Goal: Task Accomplishment & Management: Use online tool/utility

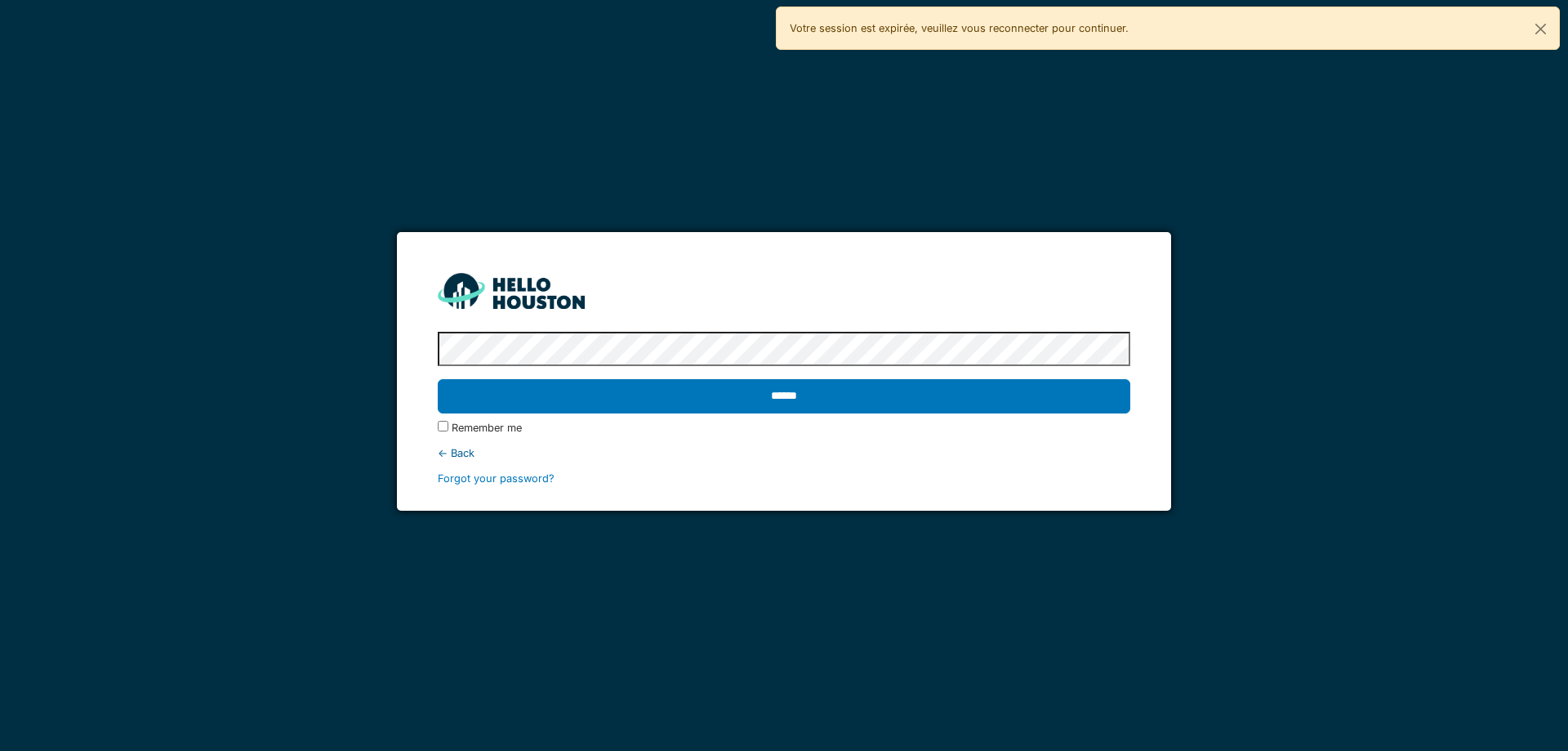
click at [772, 414] on div "******" at bounding box center [784, 397] width 692 height 48
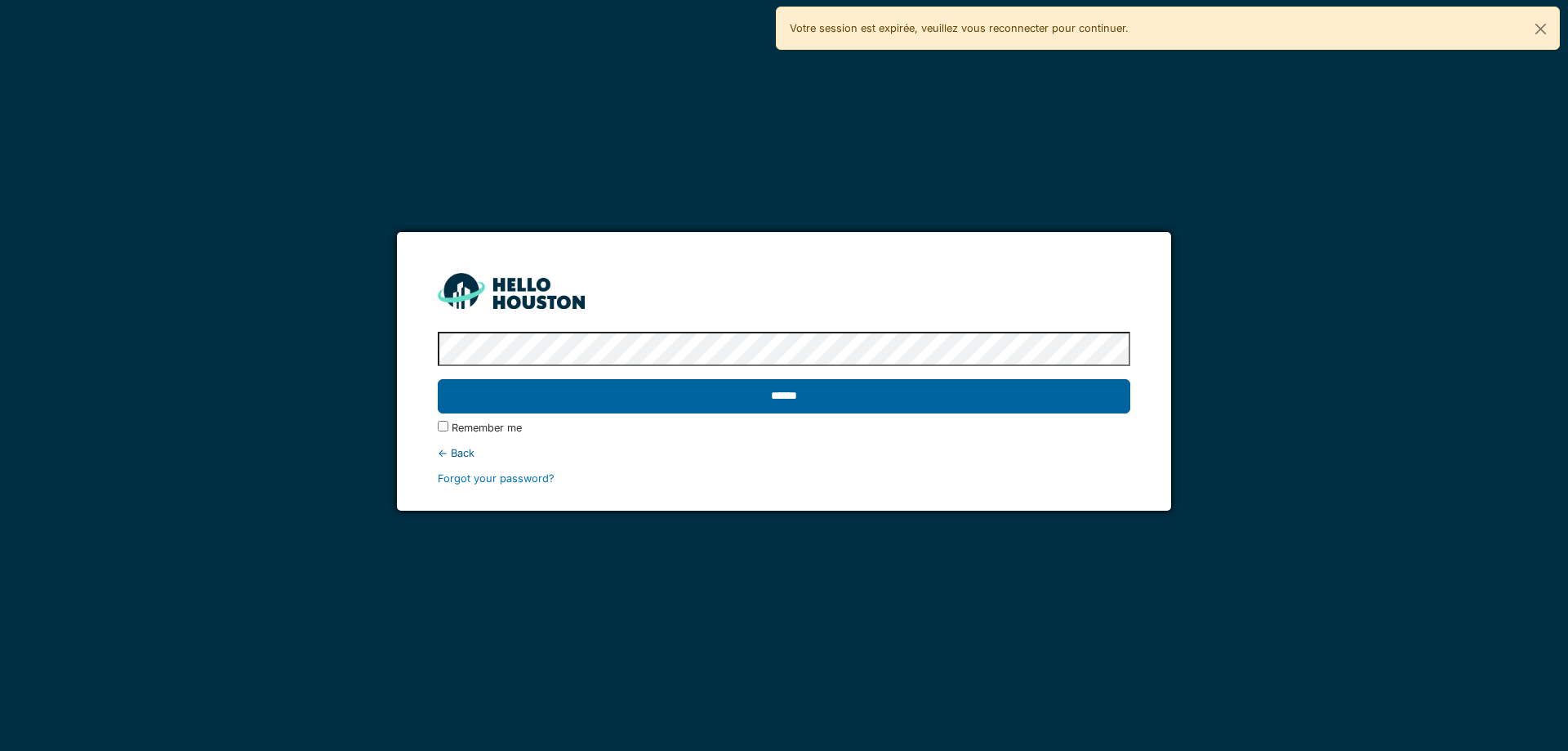
click at [772, 410] on input "******" at bounding box center [784, 396] width 692 height 34
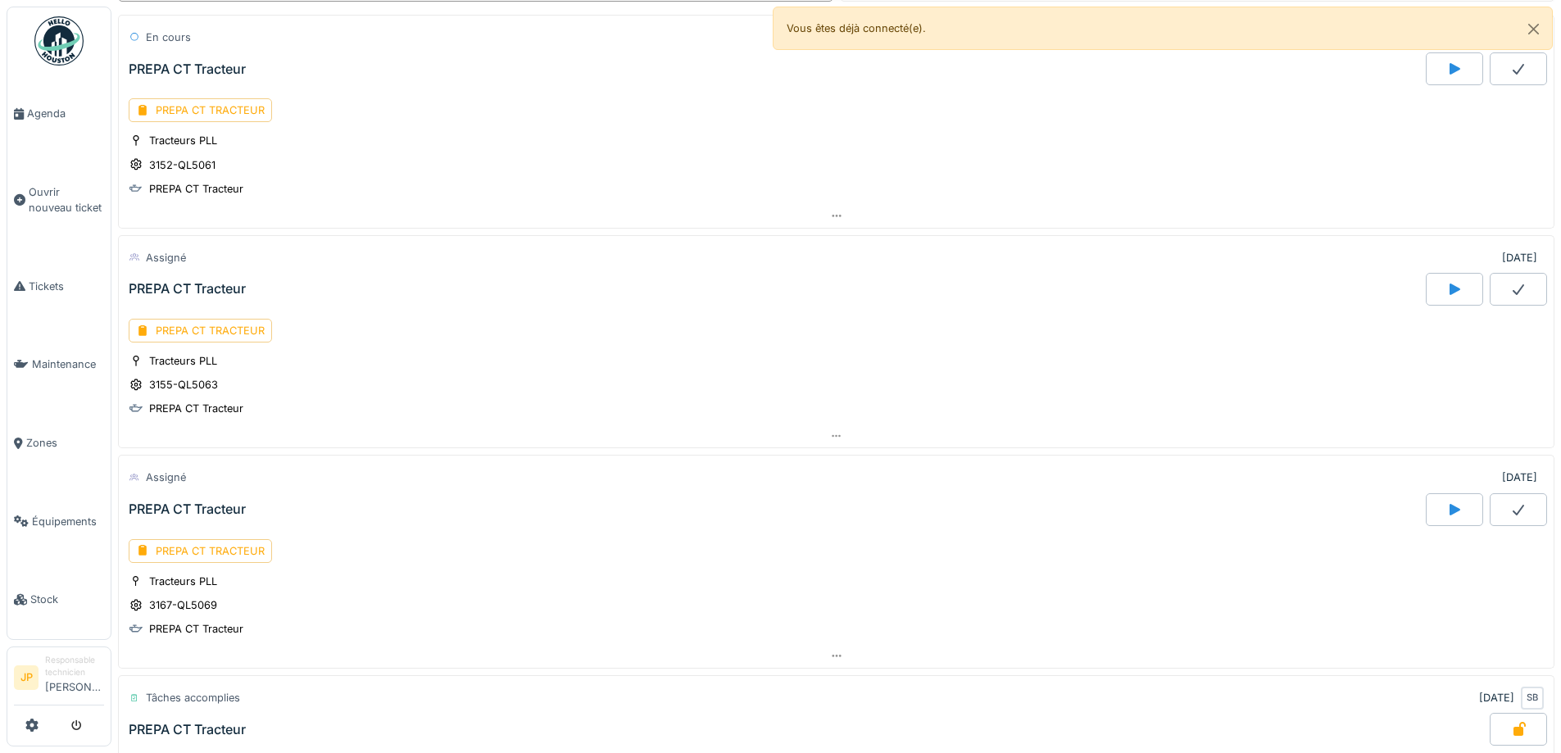
scroll to position [410, 0]
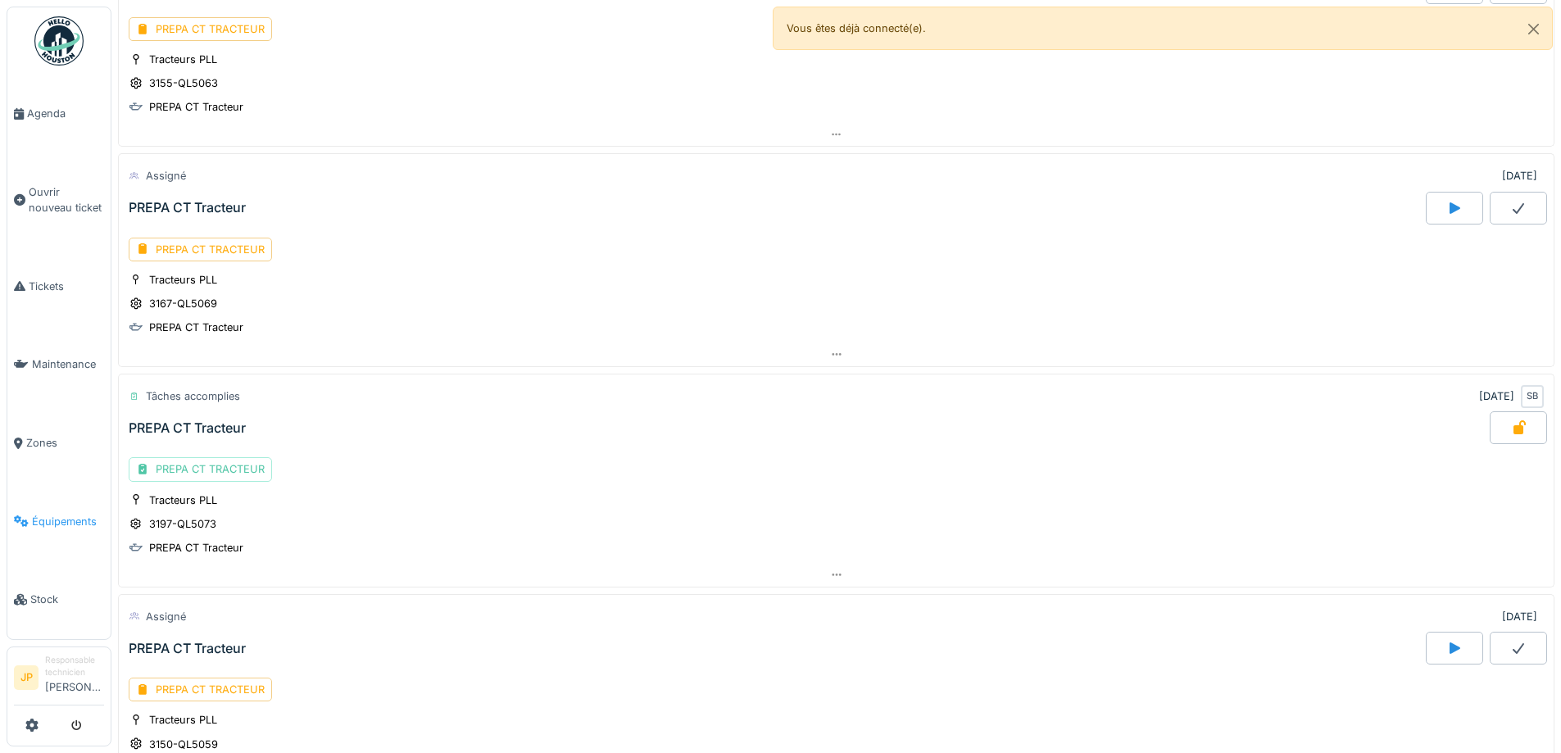
click at [52, 514] on span "Équipements" at bounding box center [68, 522] width 72 height 16
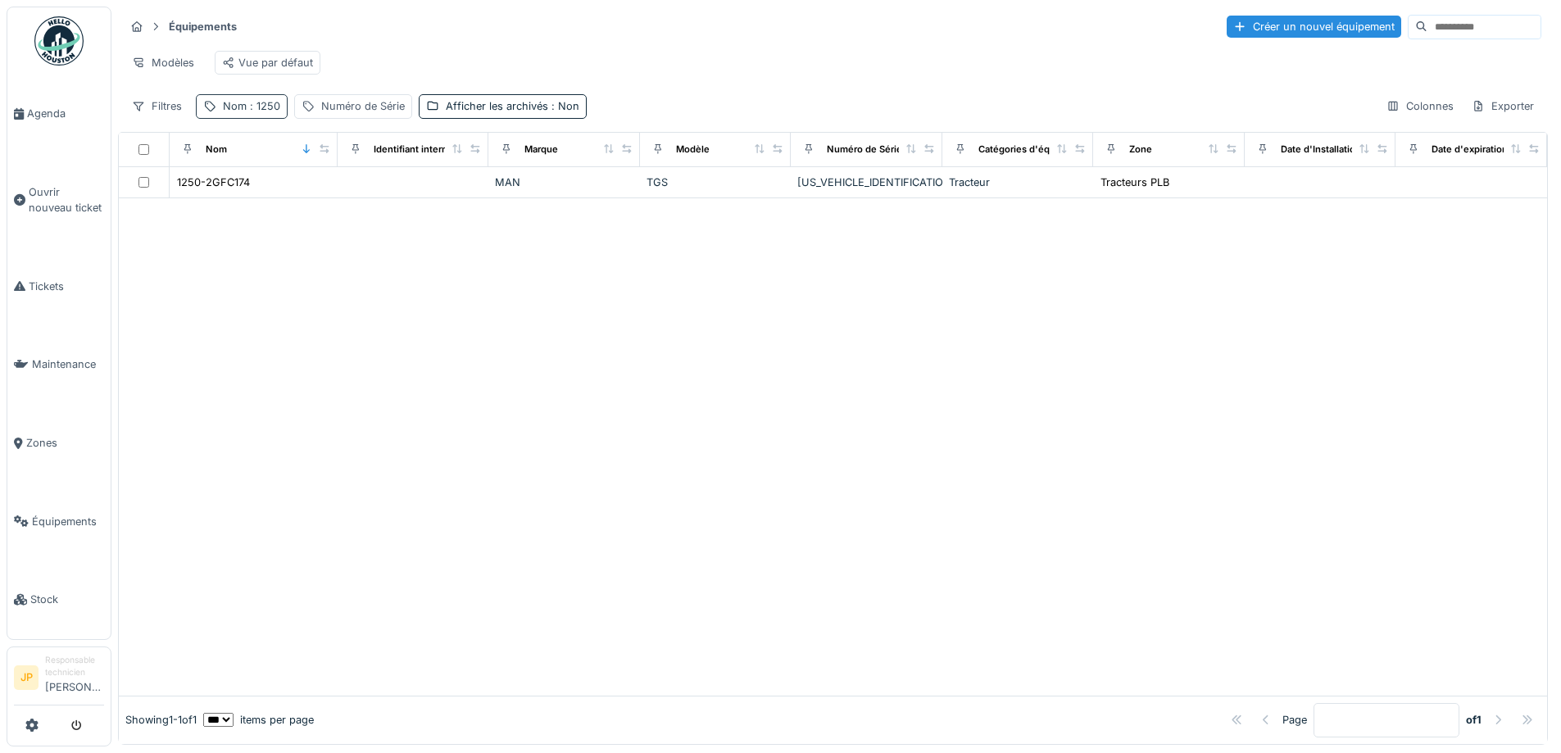
click at [265, 112] on span ": 1250" at bounding box center [264, 106] width 34 height 12
drag, startPoint x: 261, startPoint y: 200, endPoint x: 132, endPoint y: 219, distance: 130.0
click at [132, 219] on body "Agenda Ouvrir nouveau ticket Tickets Maintenance Zones Équipements Stock JP Res…" at bounding box center [780, 376] width 1561 height 753
type input "****"
click at [639, 451] on div at bounding box center [833, 446] width 1428 height 497
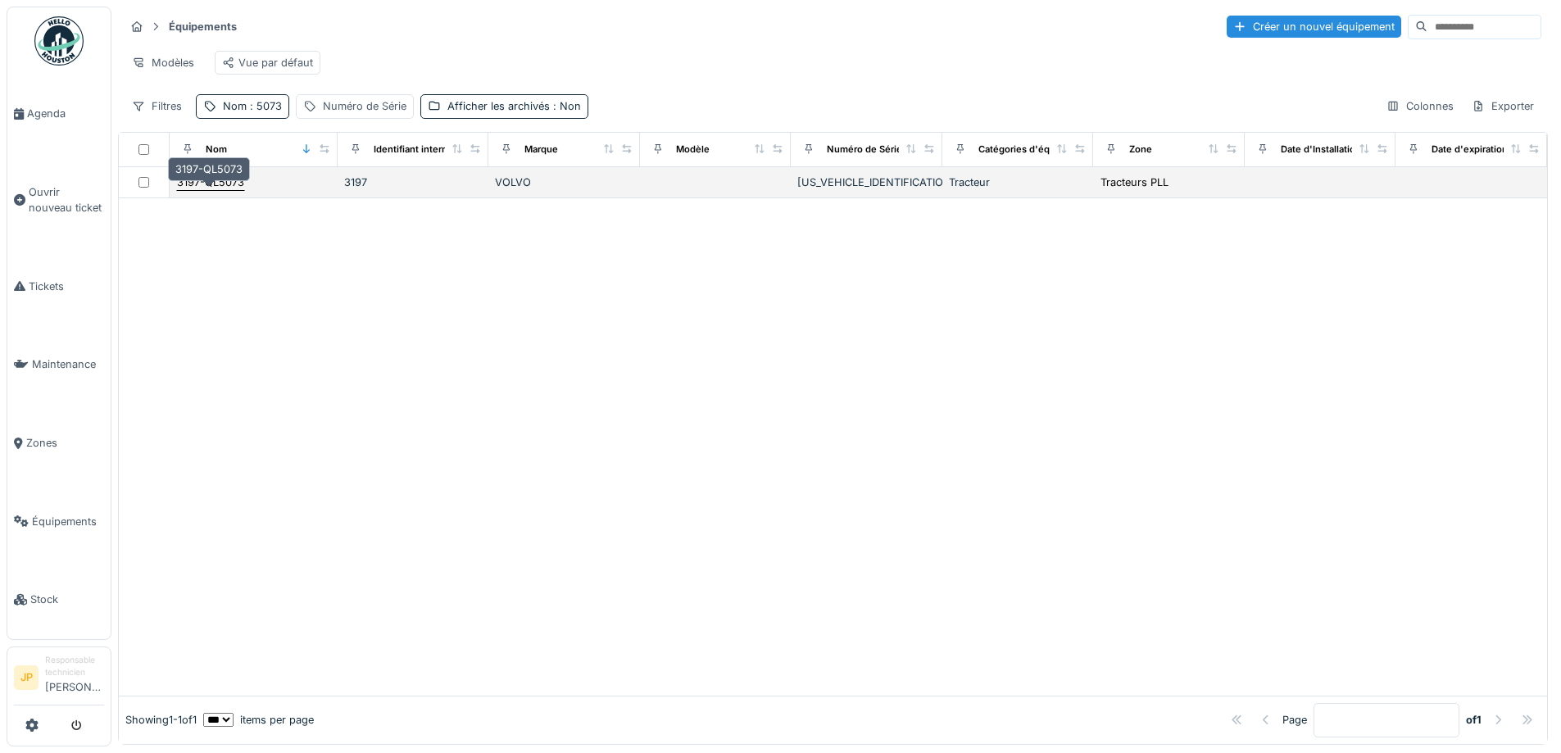
click at [218, 190] on div "3197-QL5073" at bounding box center [210, 183] width 67 height 16
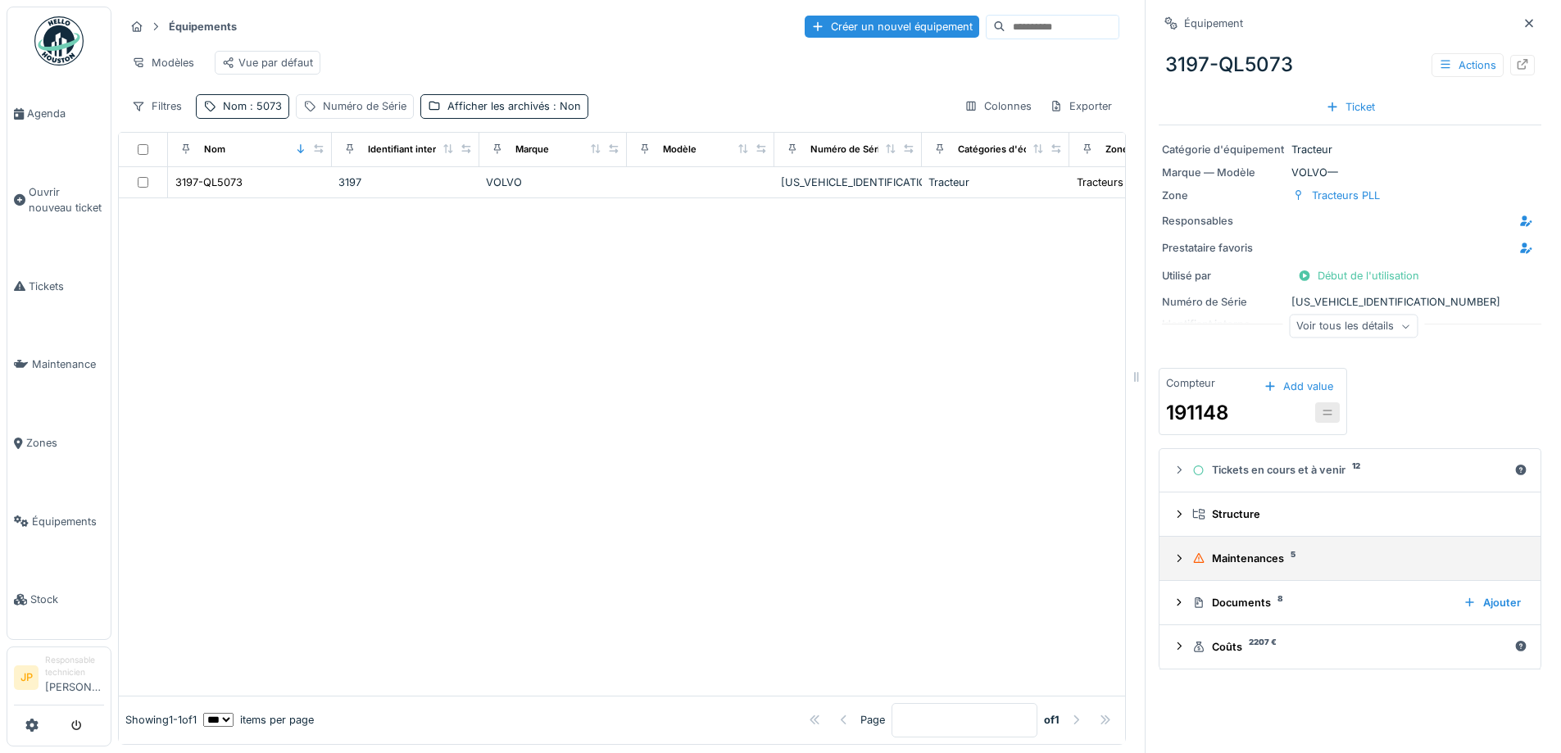
click at [1266, 559] on div "Maintenances 5" at bounding box center [1356, 559] width 329 height 16
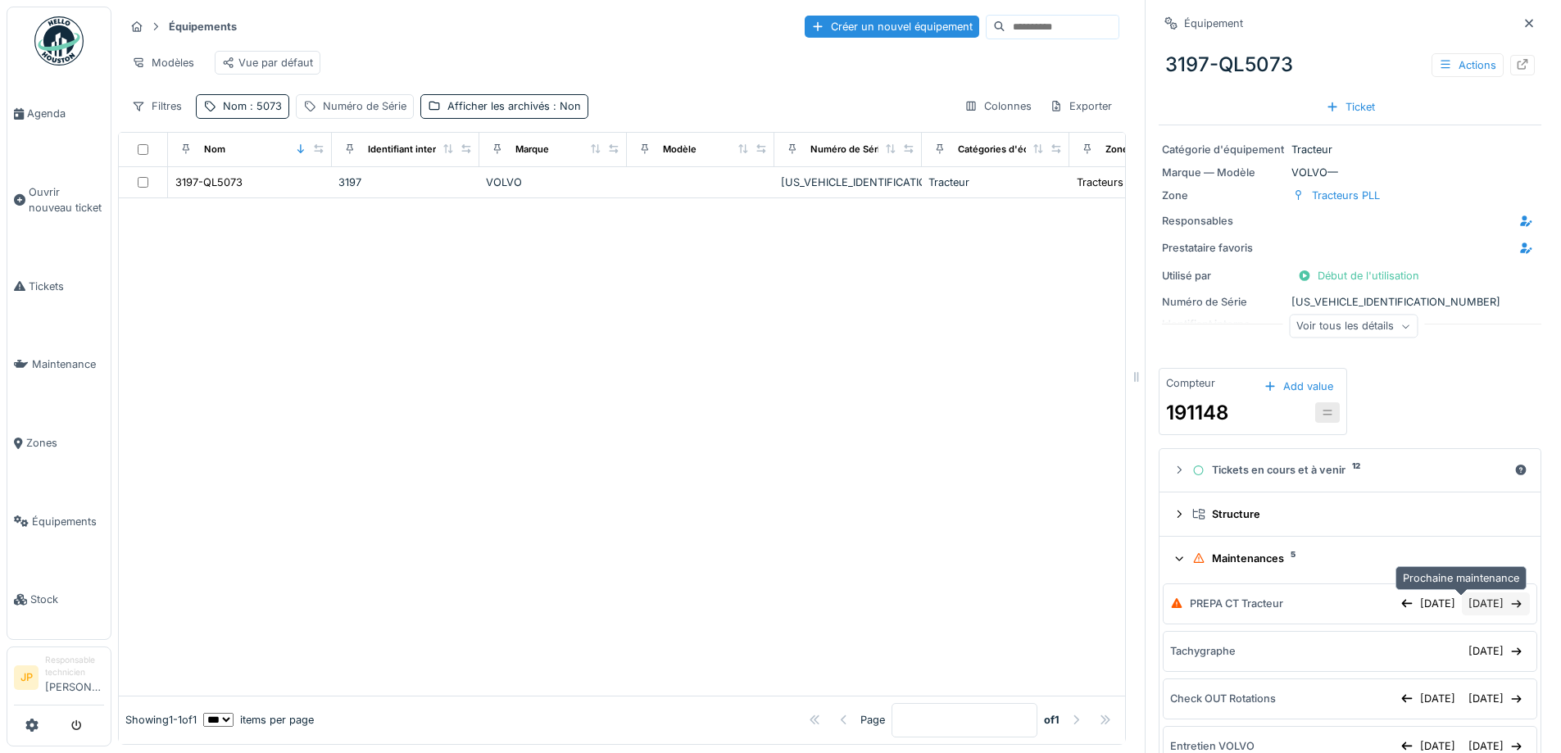
click at [1462, 609] on div "17/09/2025" at bounding box center [1496, 603] width 68 height 22
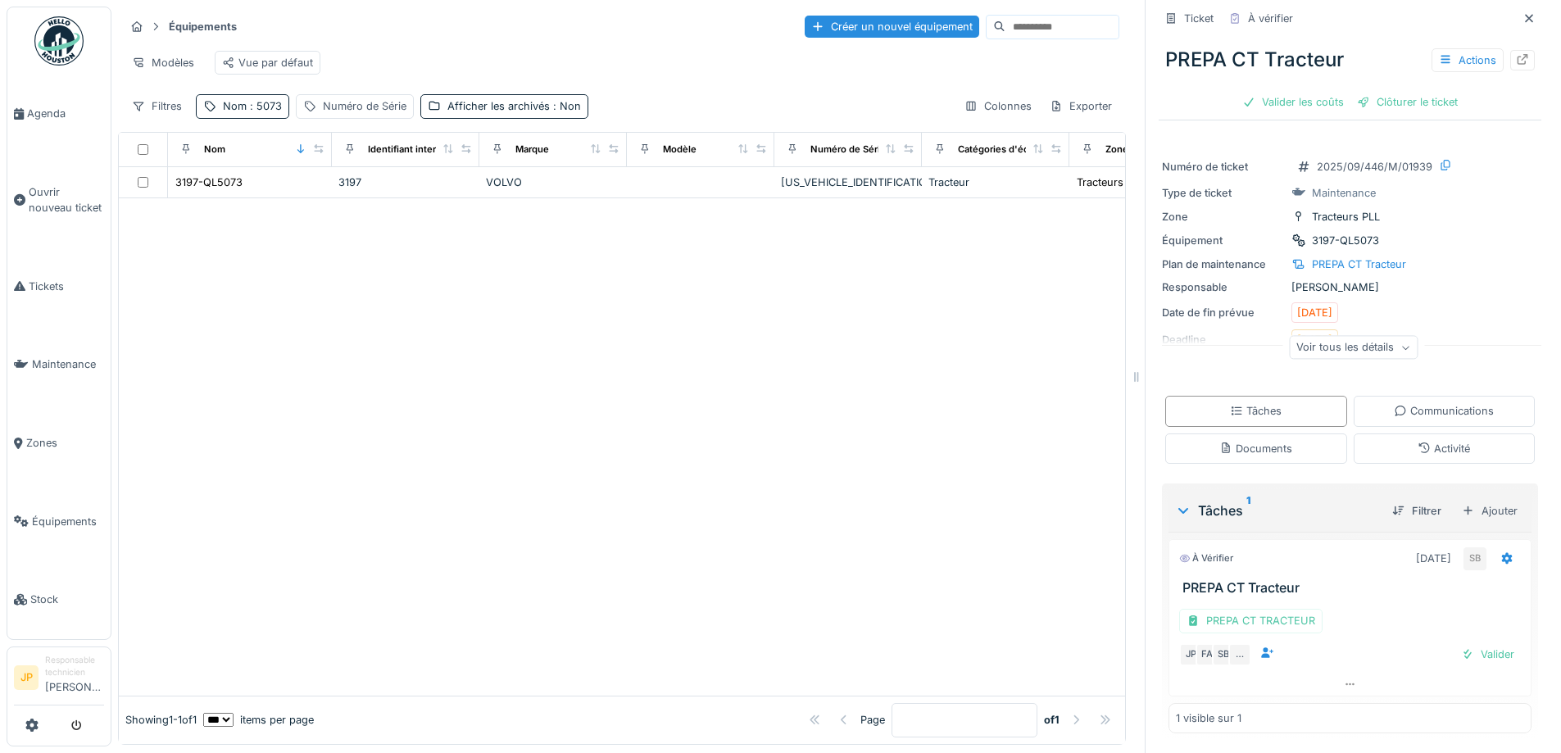
scroll to position [7, 0]
click at [1260, 615] on div "PREPA CT TRACTEUR" at bounding box center [1250, 621] width 143 height 24
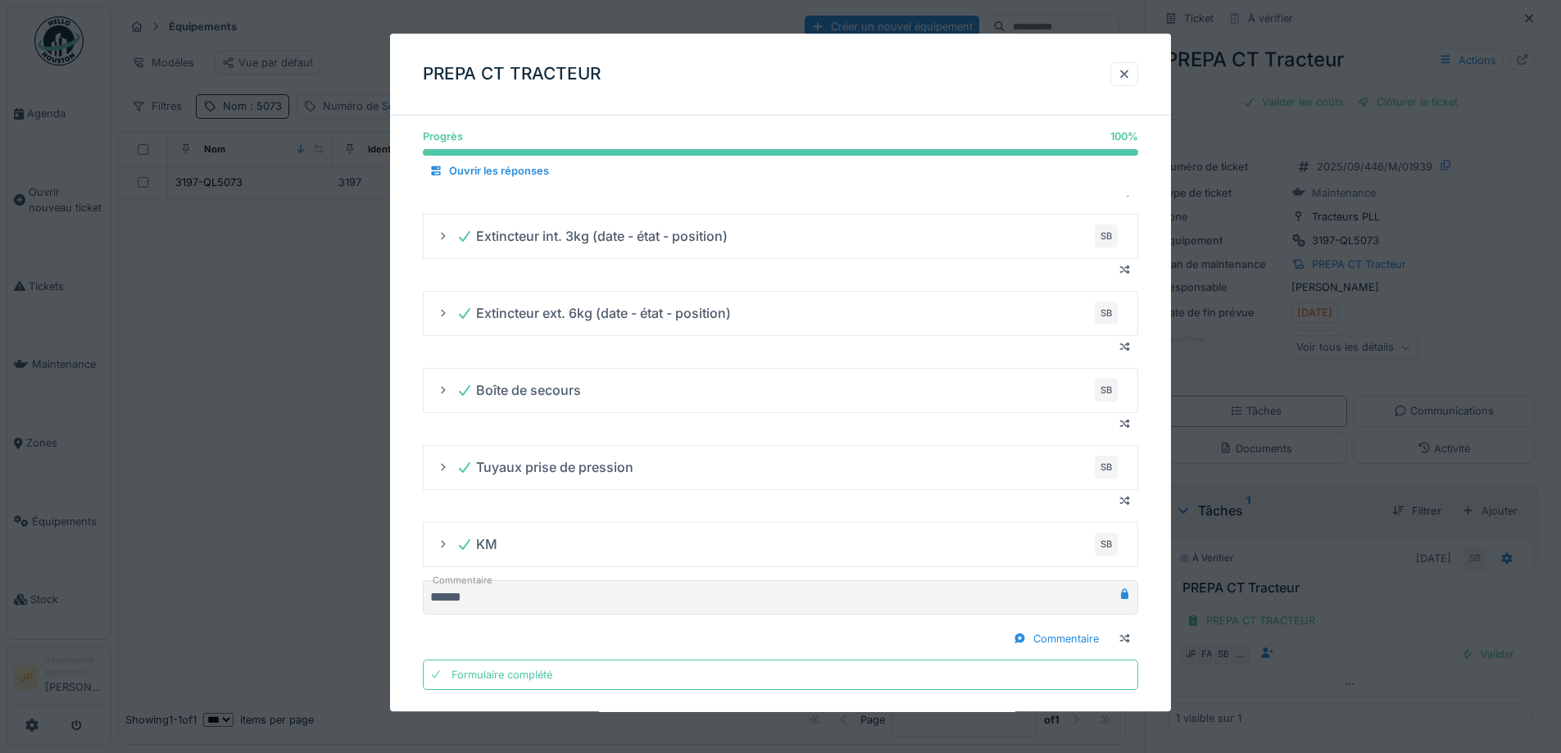
scroll to position [2977, 0]
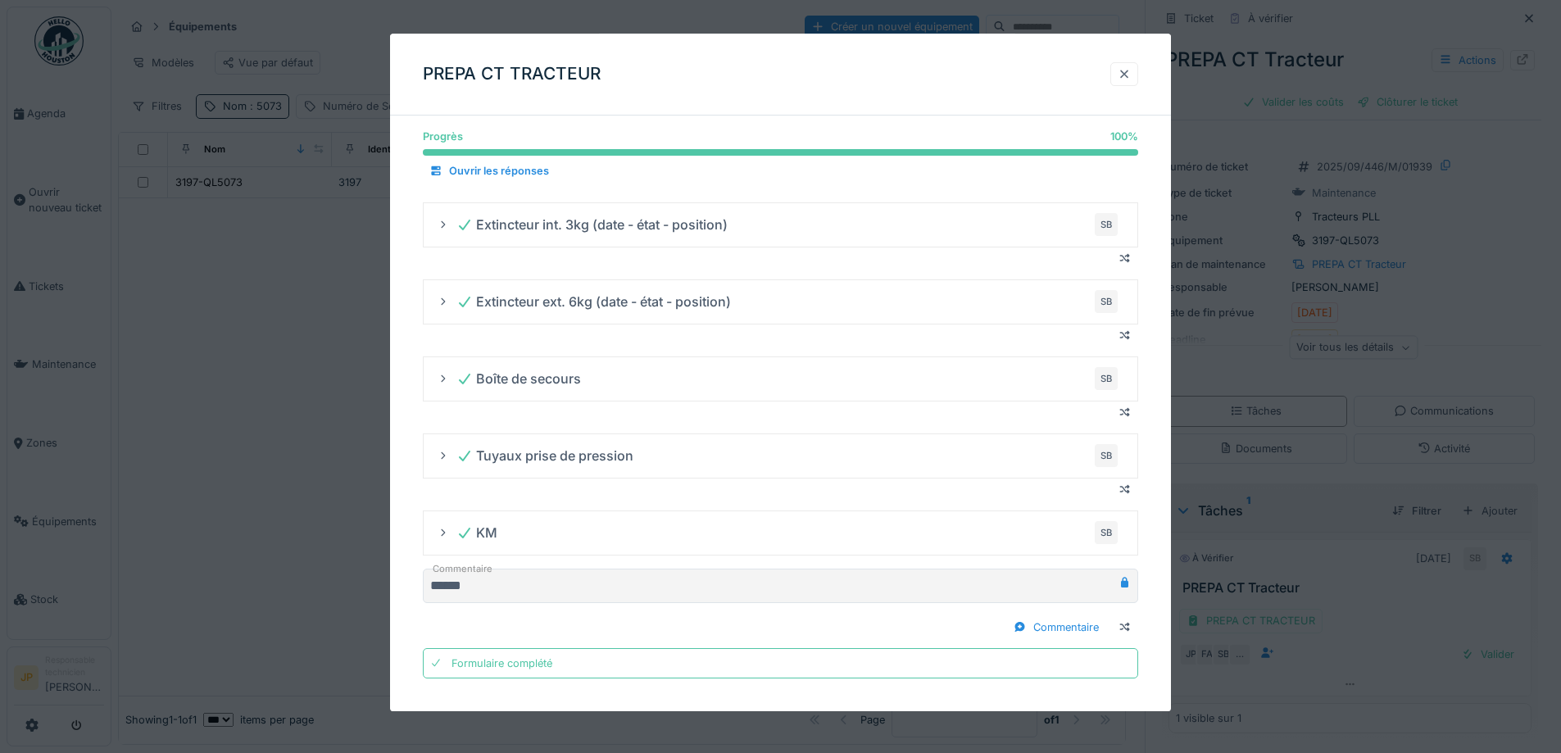
click at [1131, 80] on div at bounding box center [1124, 74] width 13 height 16
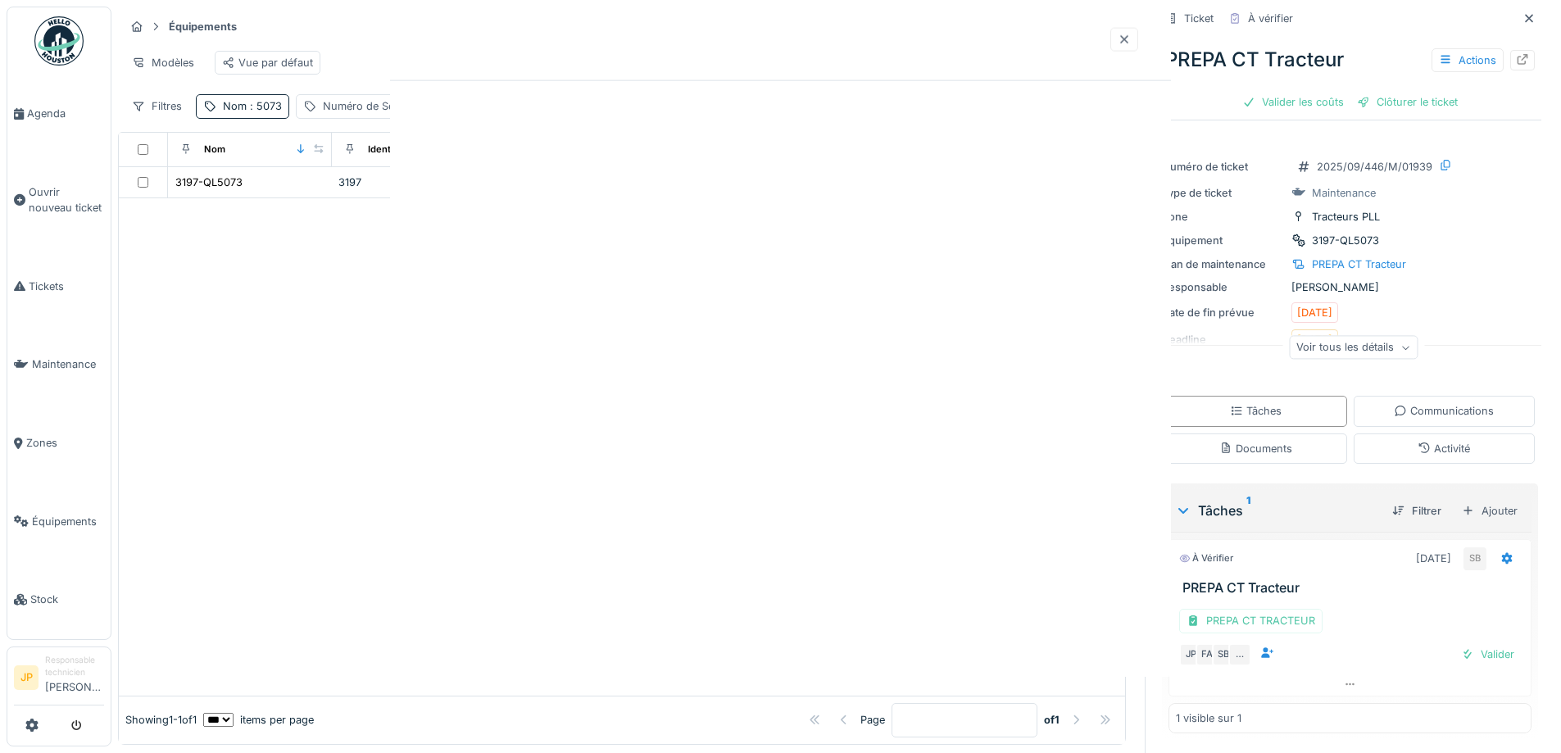
scroll to position [0, 0]
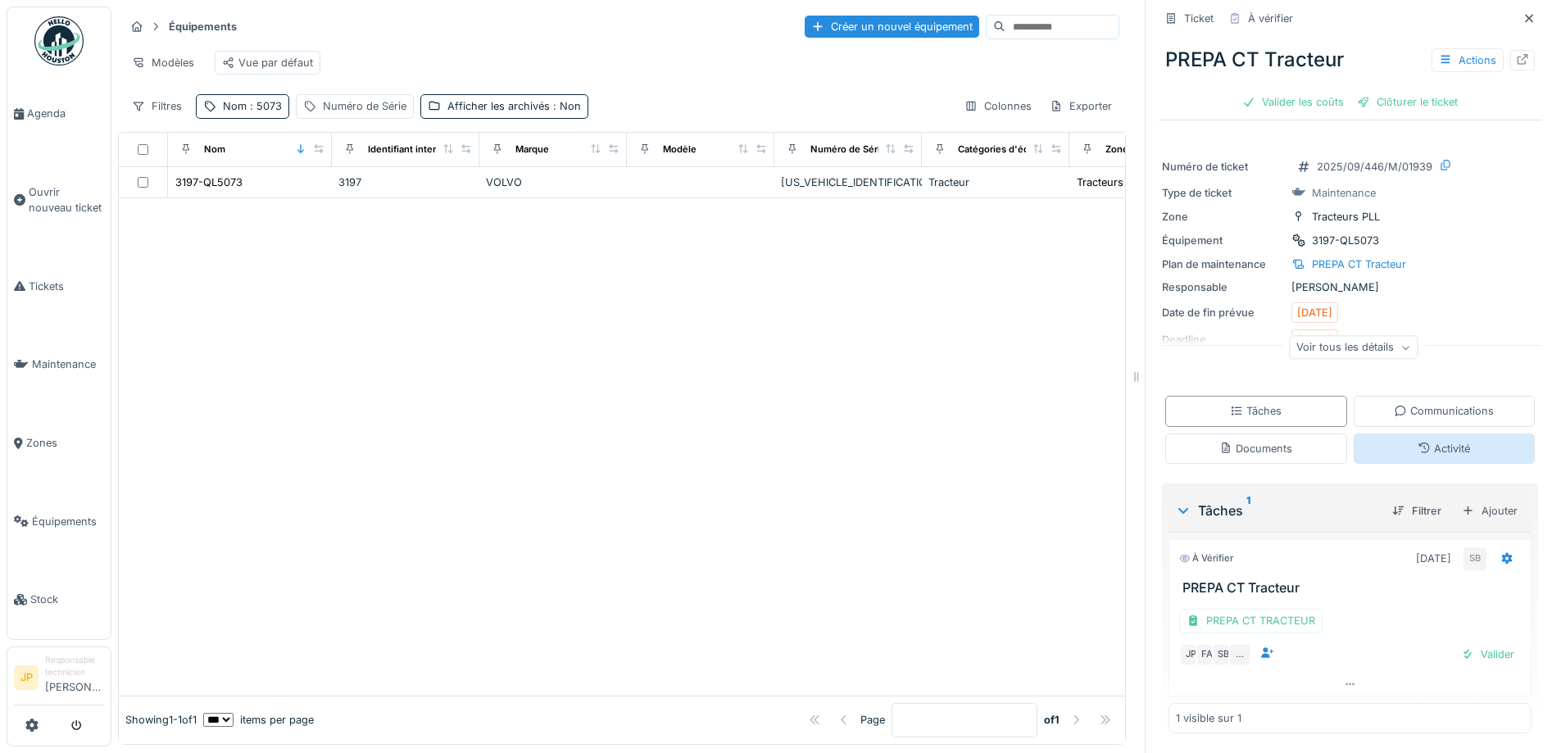
click at [1417, 441] on div "Activité" at bounding box center [1443, 449] width 52 height 16
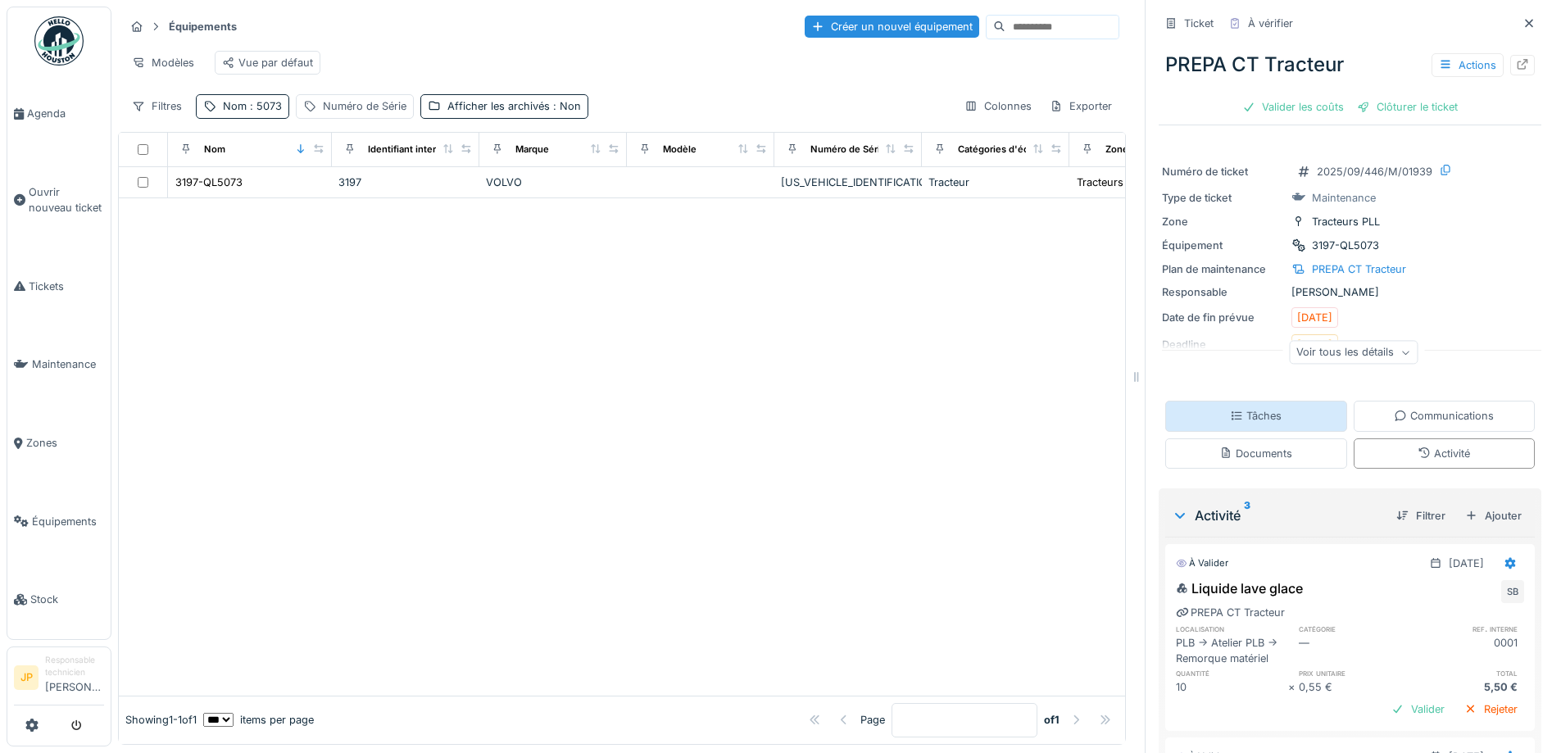
click at [1275, 413] on div "Tâches" at bounding box center [1256, 416] width 182 height 30
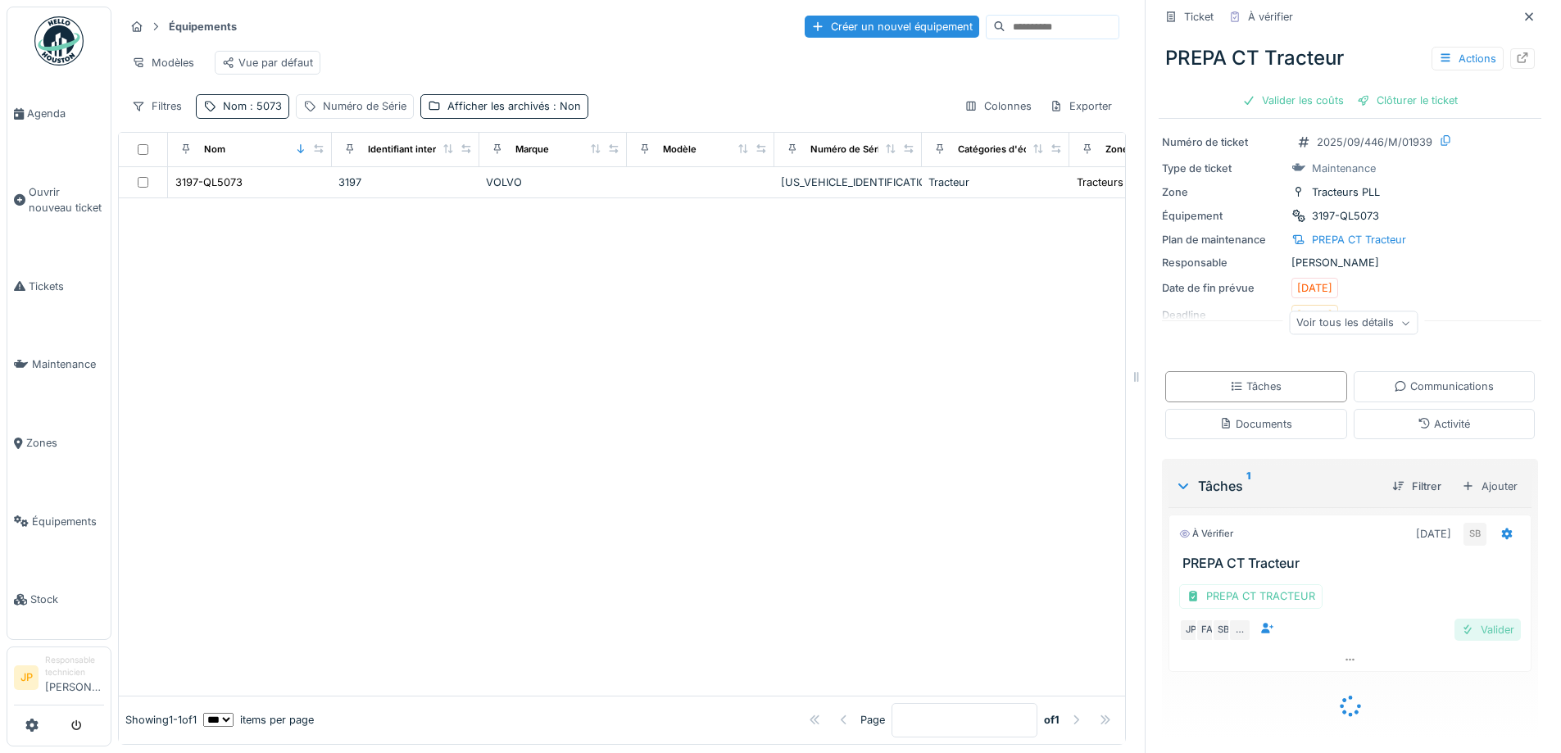
click at [1463, 622] on div "Valider" at bounding box center [1487, 630] width 66 height 22
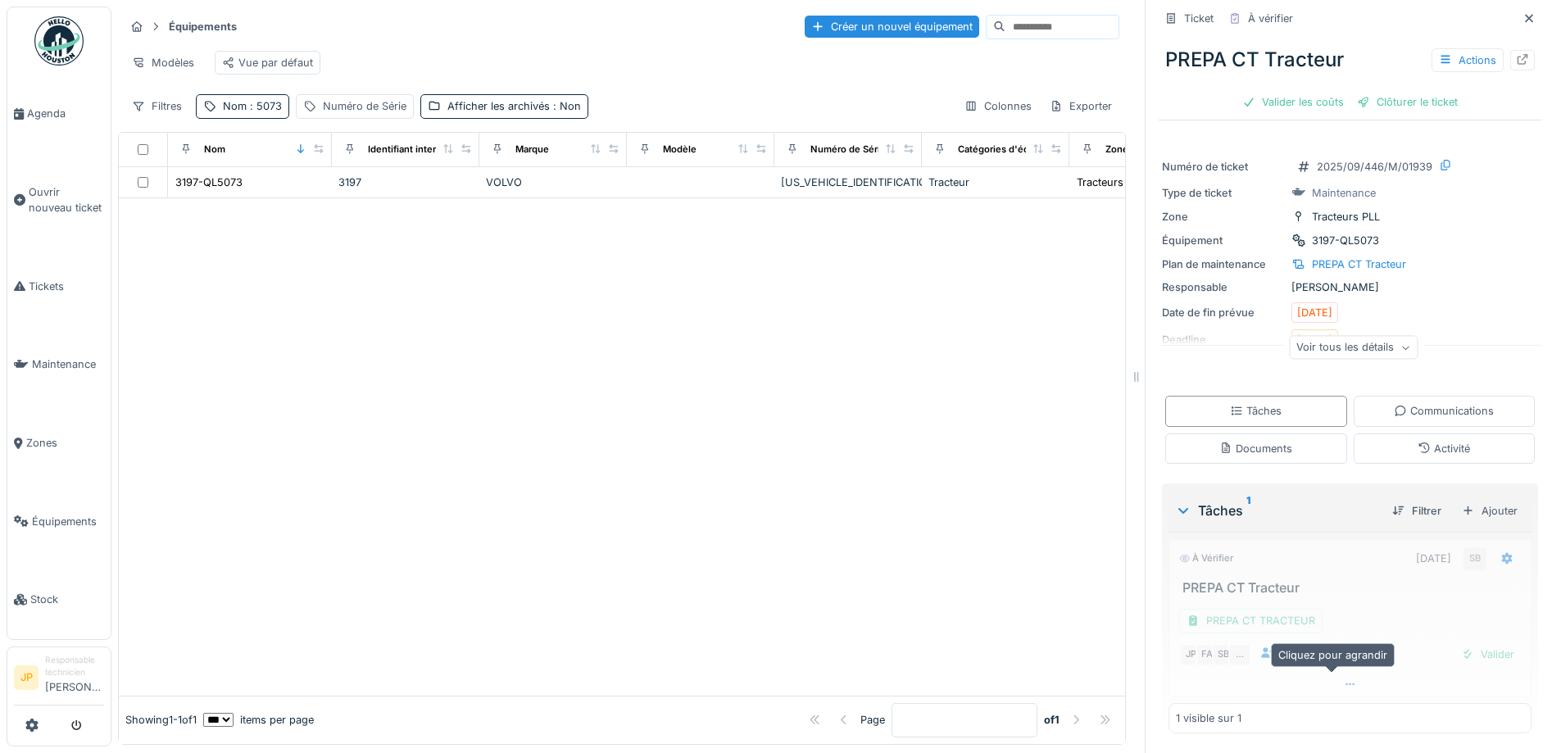
scroll to position [0, 0]
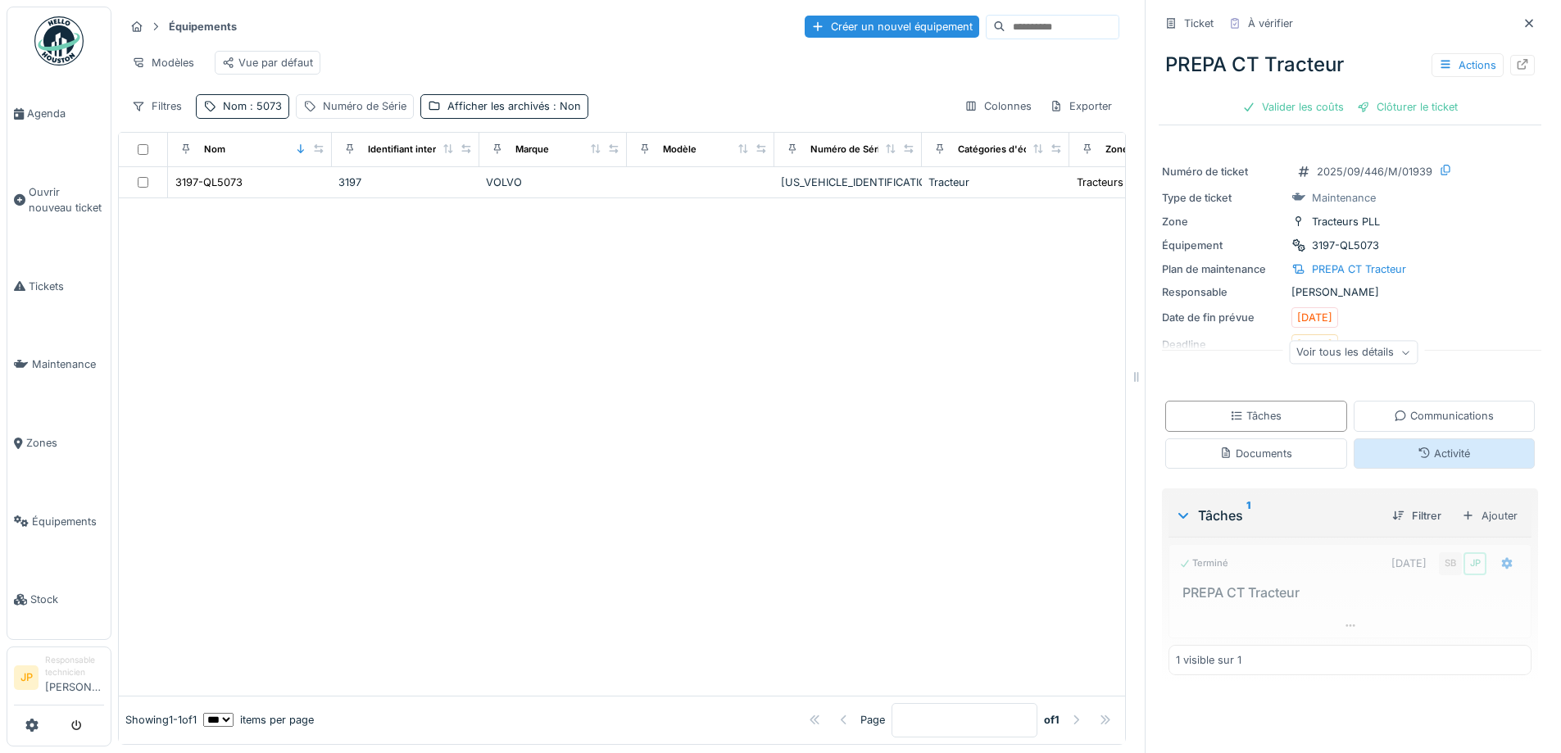
click at [1408, 438] on div "Activité" at bounding box center [1445, 453] width 182 height 30
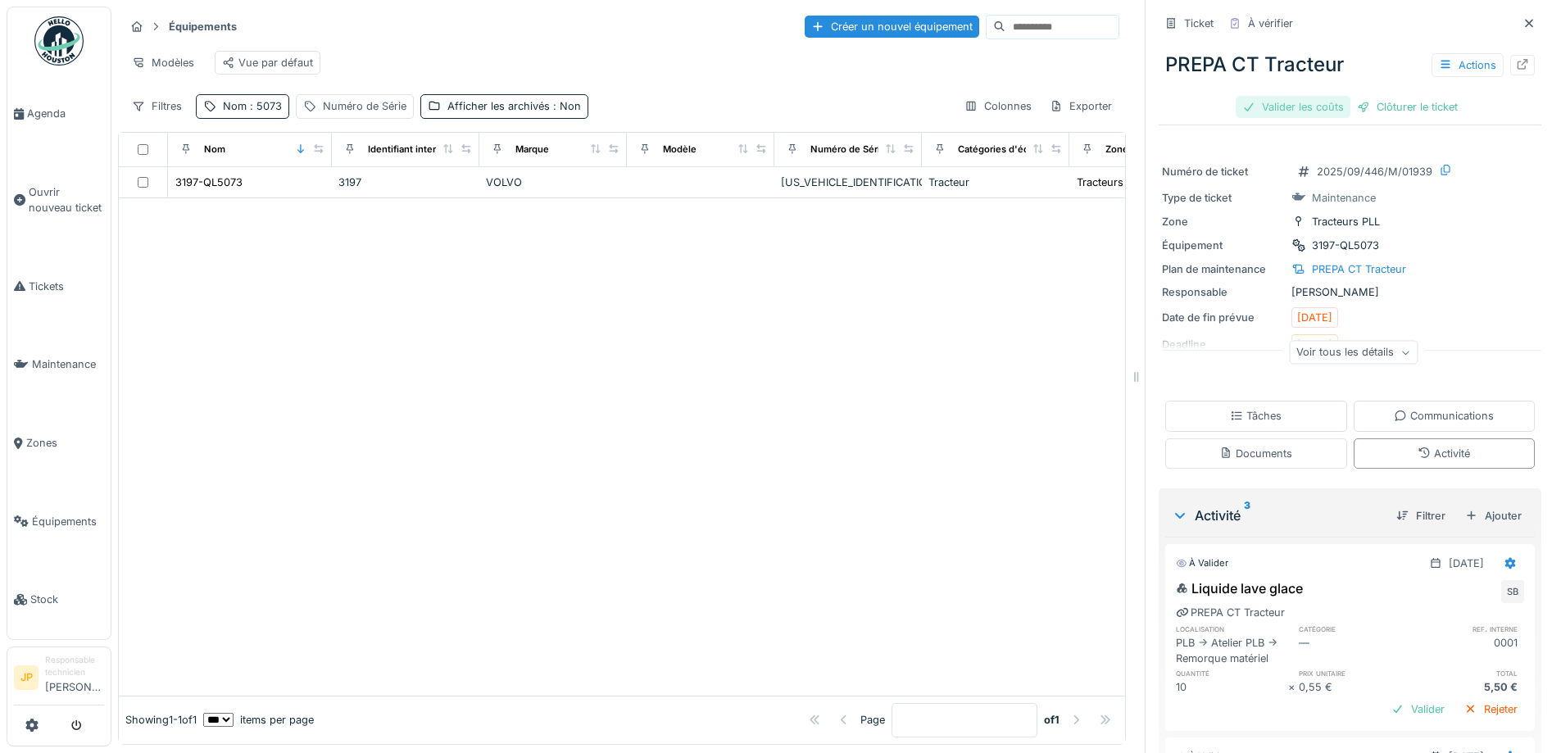
click at [1299, 98] on div "Valider les coûts" at bounding box center [1293, 107] width 115 height 22
click at [1345, 97] on div "Clôturer le ticket" at bounding box center [1350, 107] width 114 height 22
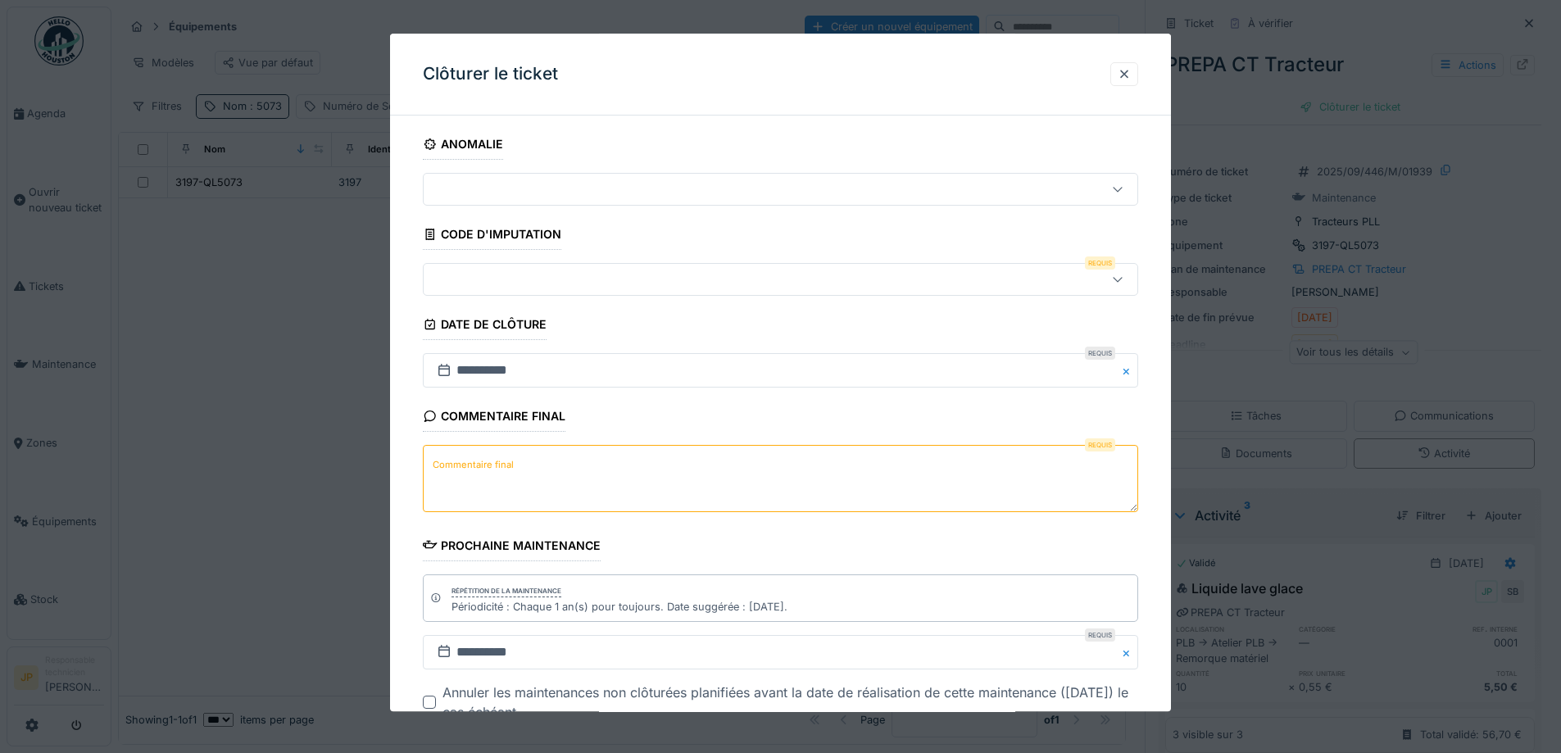
click at [539, 456] on textarea "Commentaire final" at bounding box center [780, 479] width 715 height 67
type textarea "*"
type textarea "**"
click at [646, 288] on div at bounding box center [738, 280] width 617 height 18
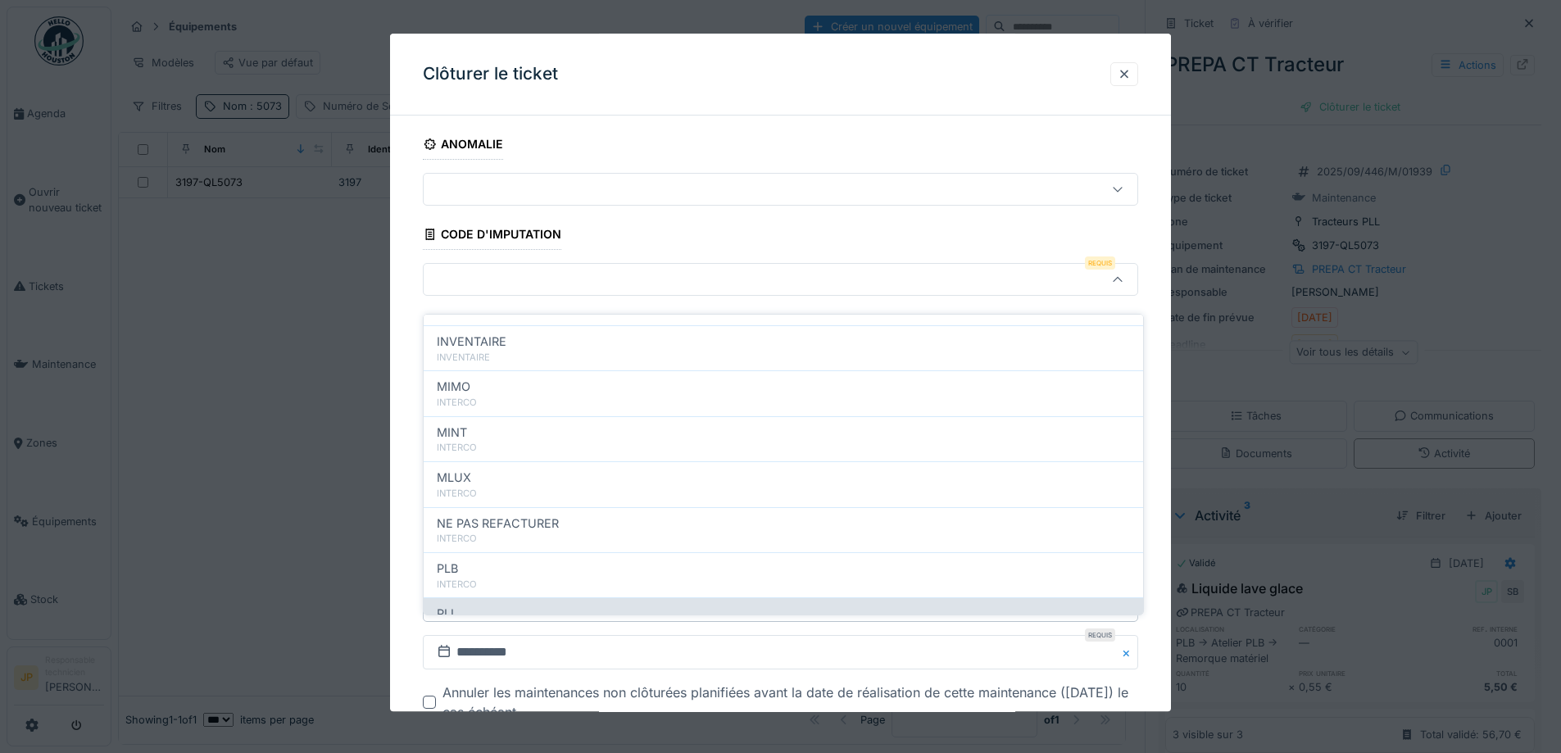
scroll to position [179, 0]
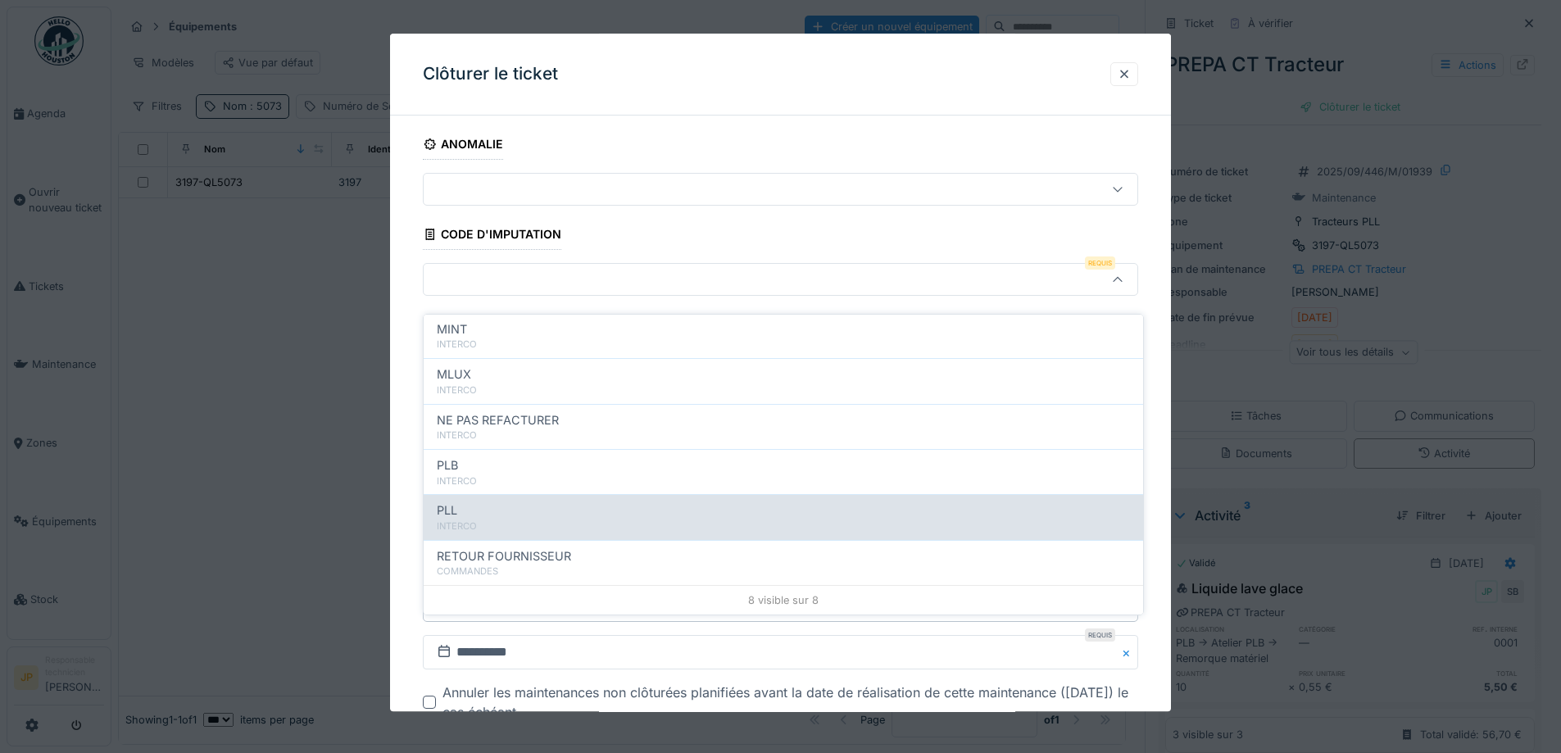
click at [533, 501] on div "PLL" at bounding box center [783, 510] width 693 height 18
type input "***"
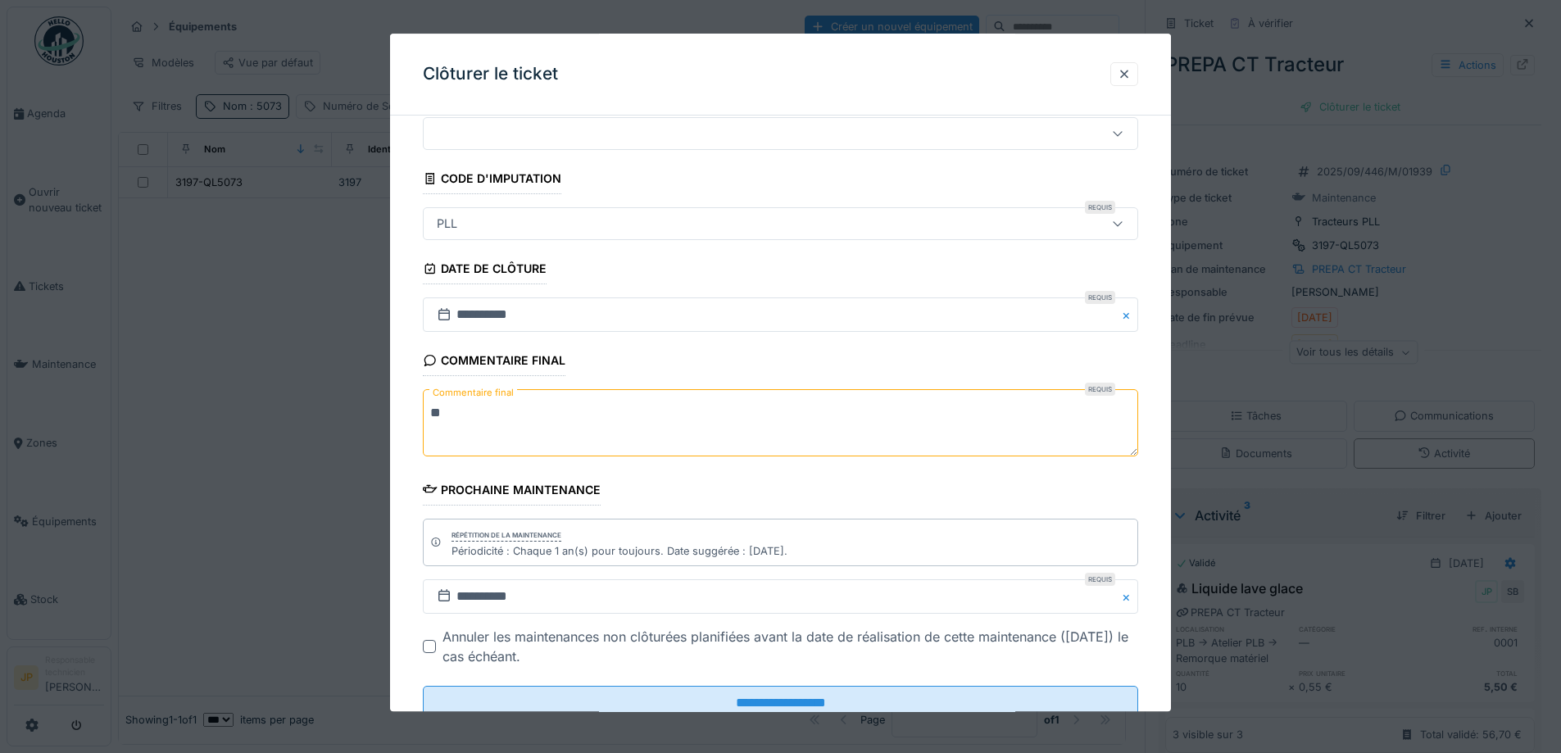
scroll to position [111, 0]
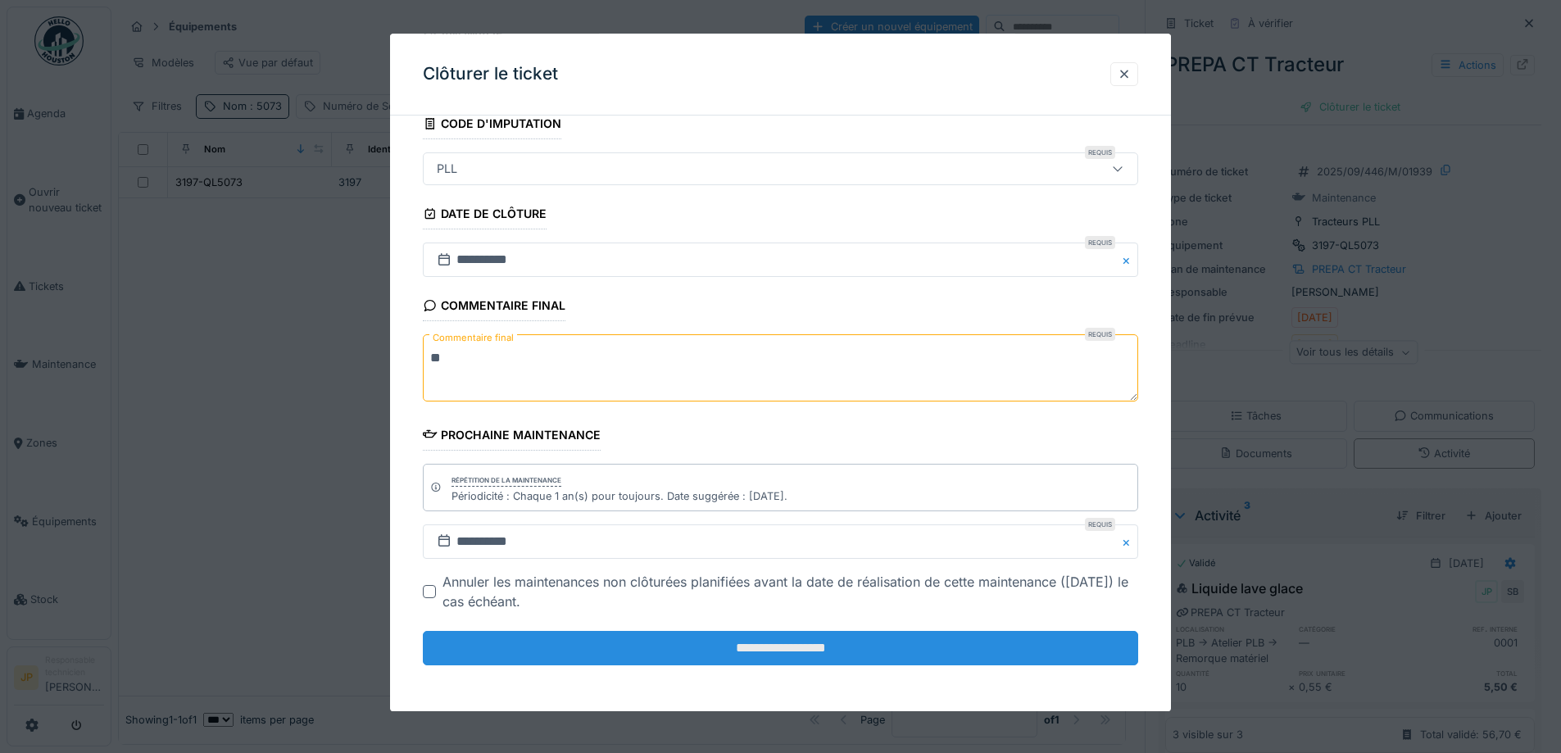
click at [706, 659] on input "**********" at bounding box center [780, 648] width 715 height 34
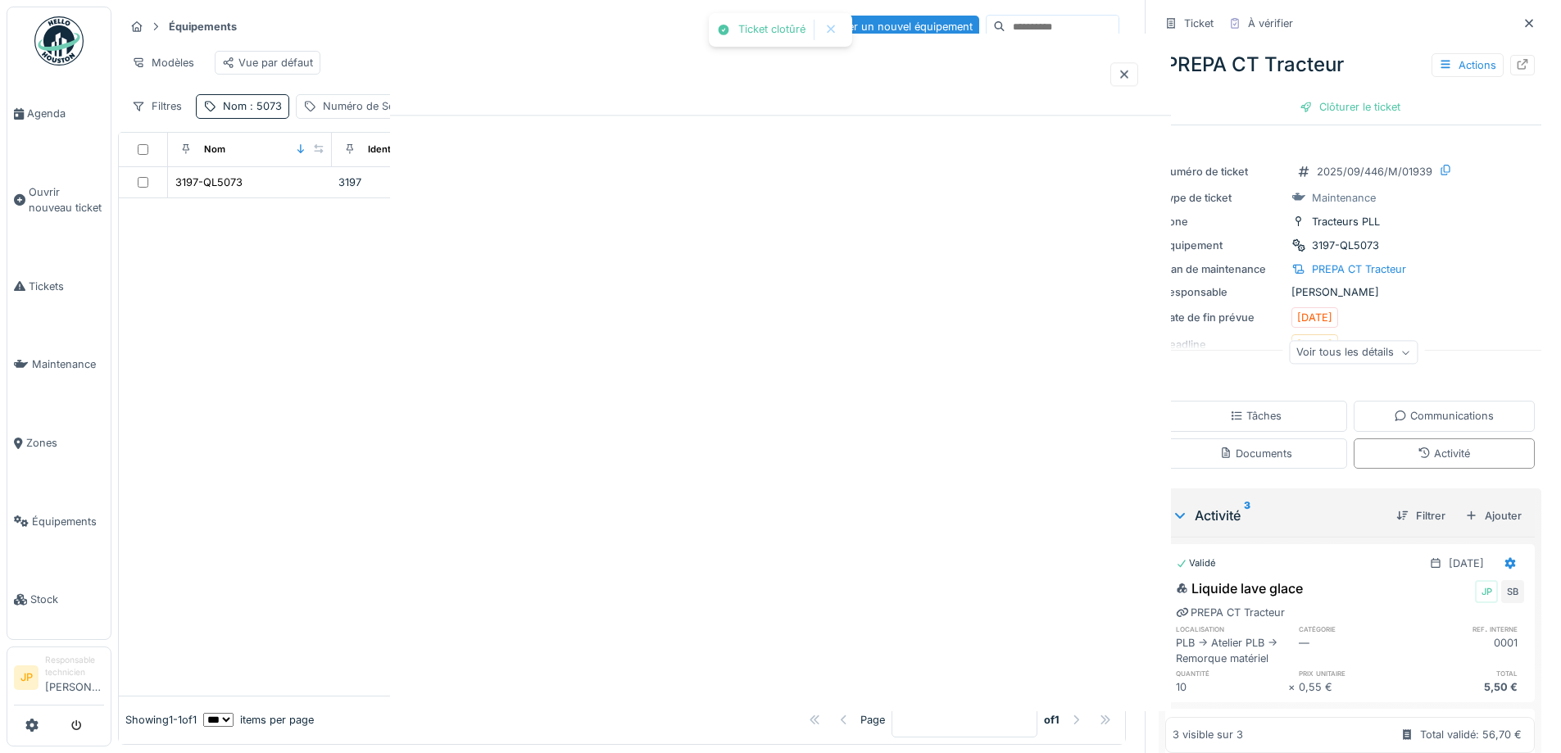
scroll to position [0, 0]
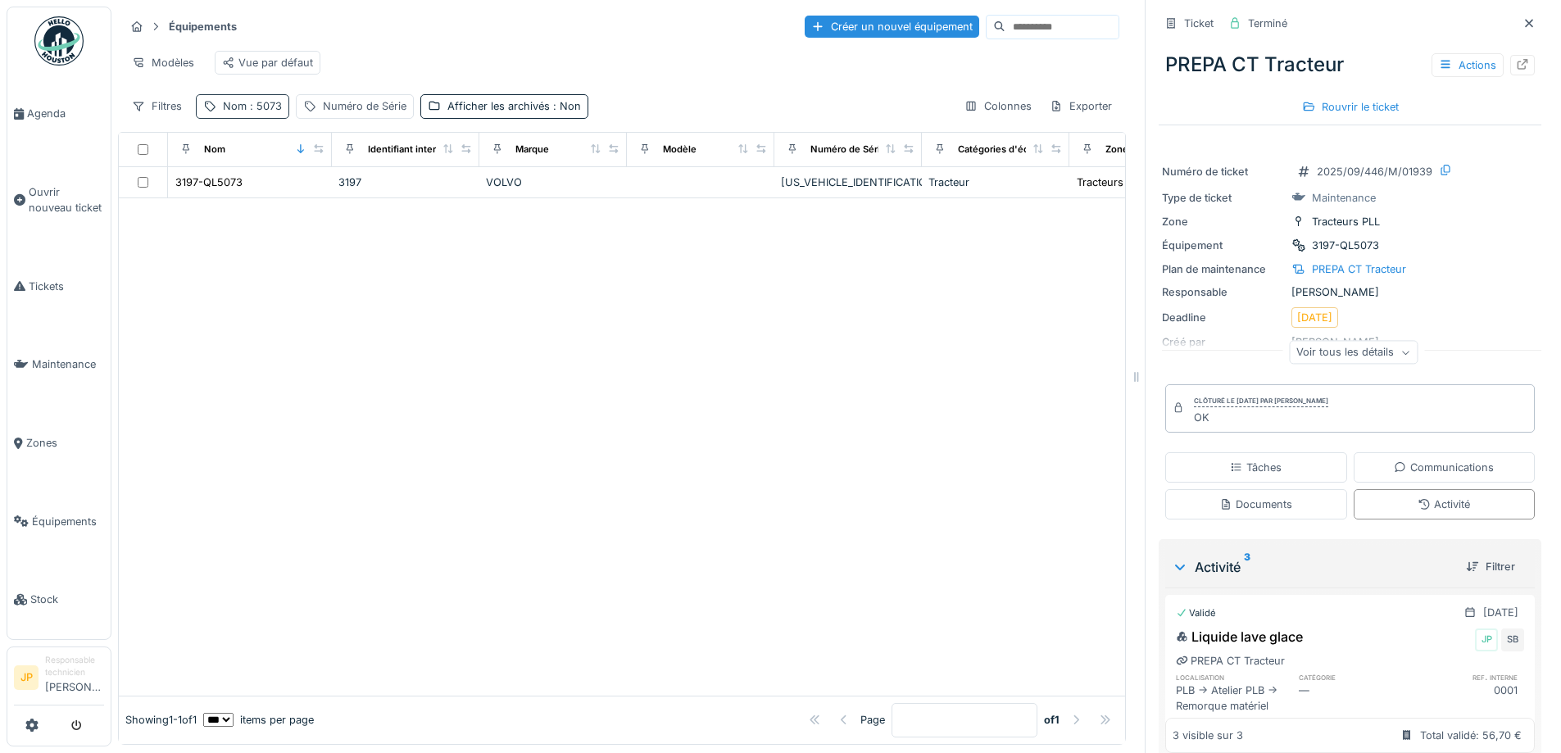
click at [256, 104] on span ": 5073" at bounding box center [264, 106] width 35 height 12
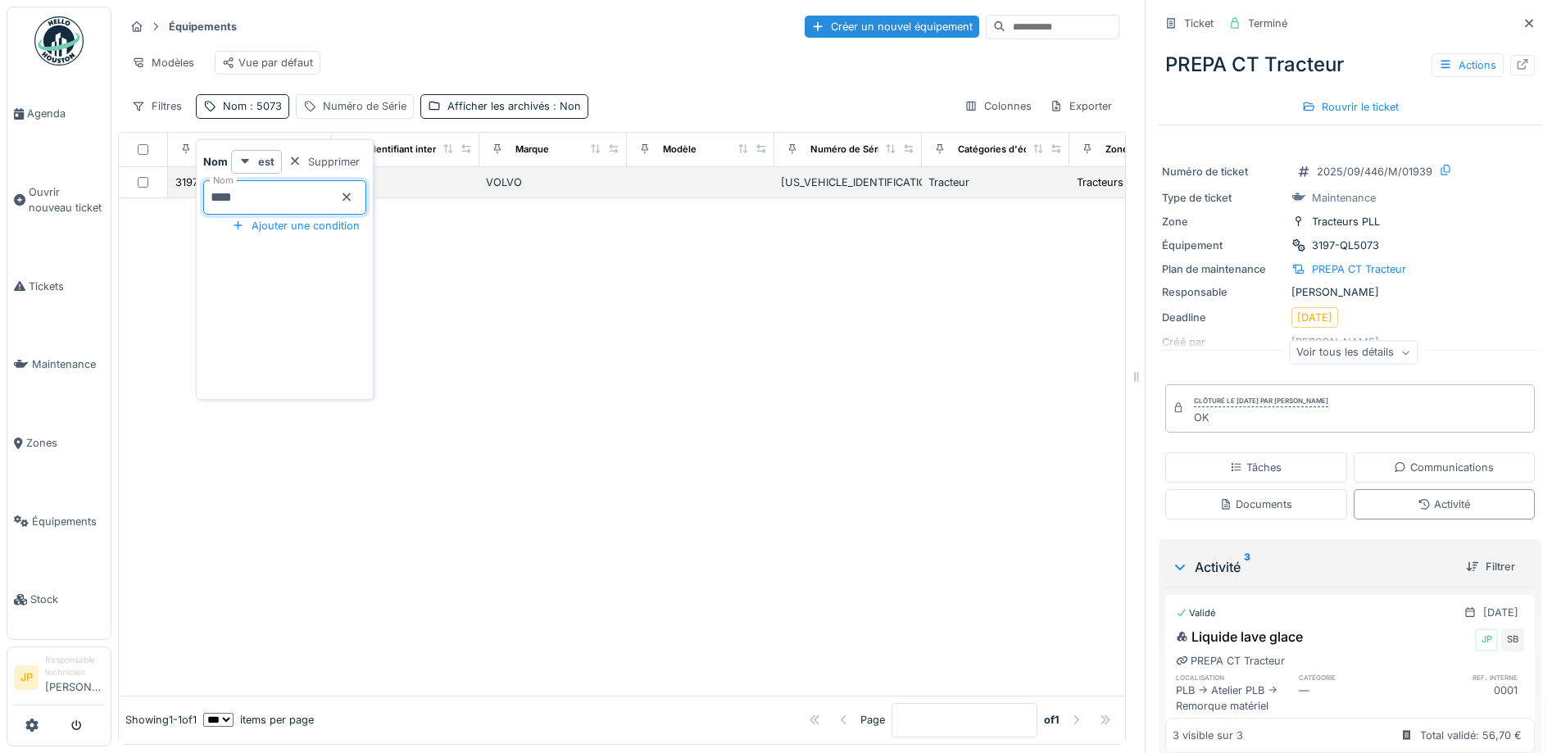
drag, startPoint x: 289, startPoint y: 185, endPoint x: 165, endPoint y: 190, distance: 124.6
click at [166, 190] on body "Agenda Ouvrir nouveau ticket Tickets Maintenance Zones Équipements Stock JP Res…" at bounding box center [780, 376] width 1561 height 753
type input "****"
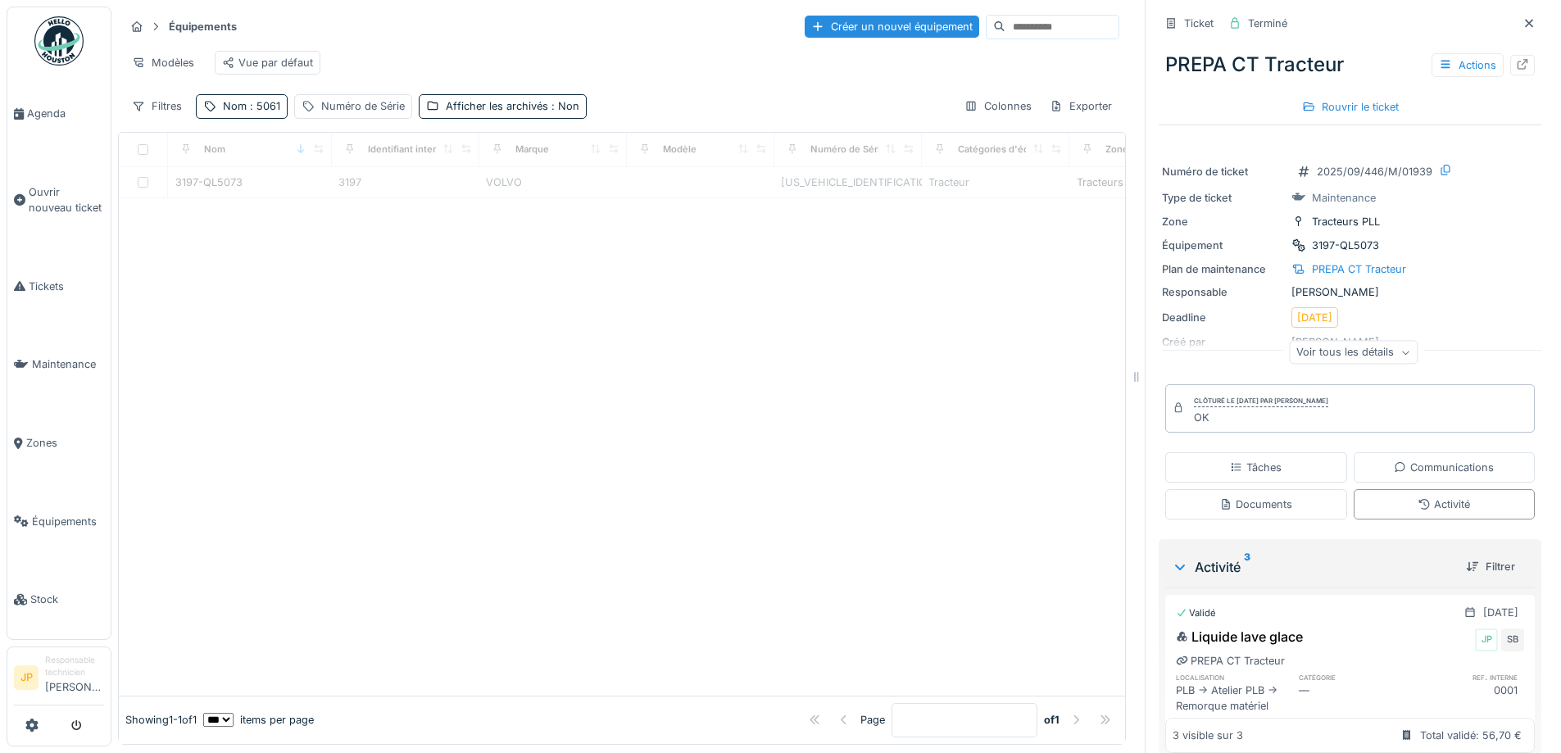
click at [647, 338] on div at bounding box center [622, 446] width 1006 height 497
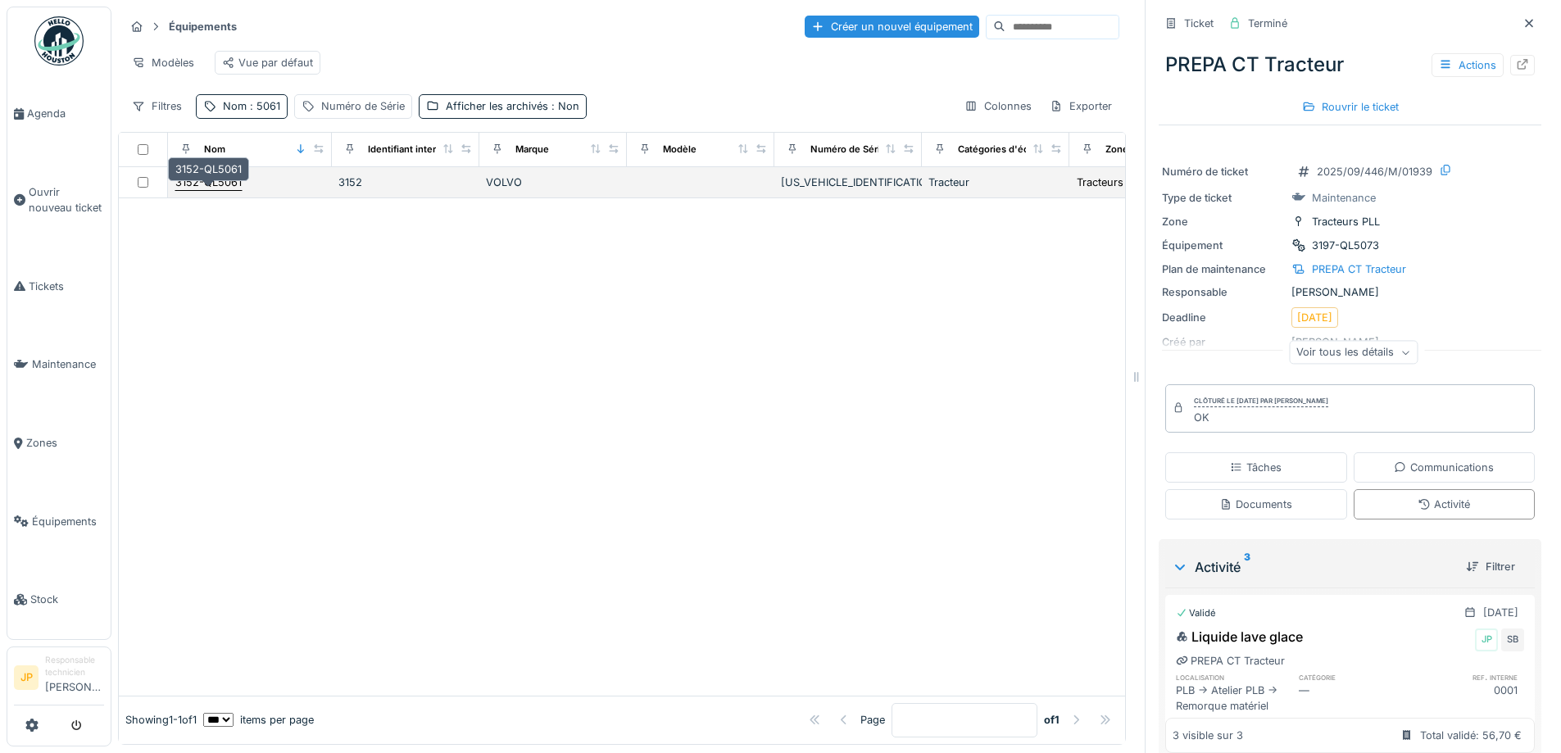
click at [222, 181] on div "3152-QL5061" at bounding box center [208, 183] width 66 height 16
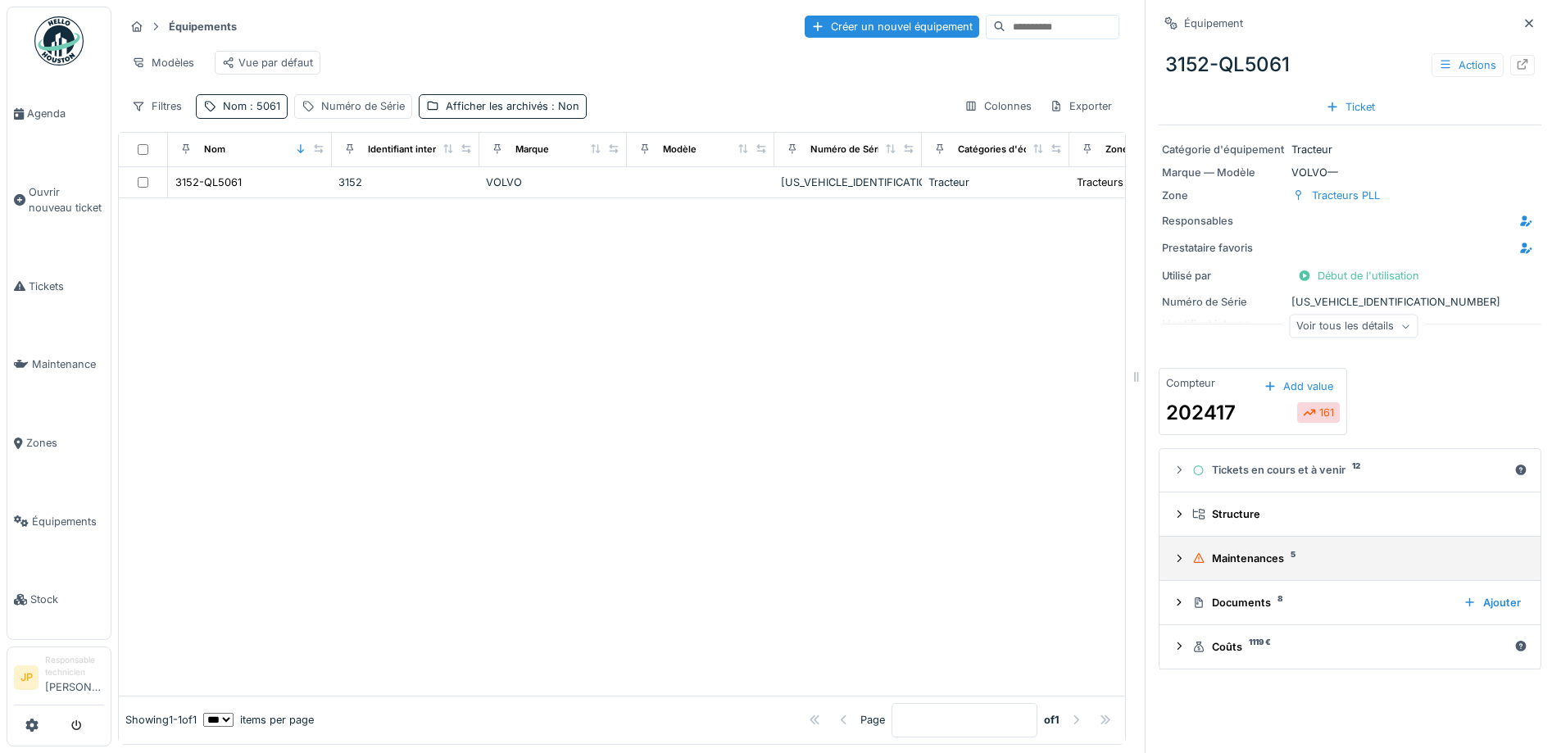
click at [1270, 551] on div "Maintenances 5" at bounding box center [1356, 559] width 329 height 16
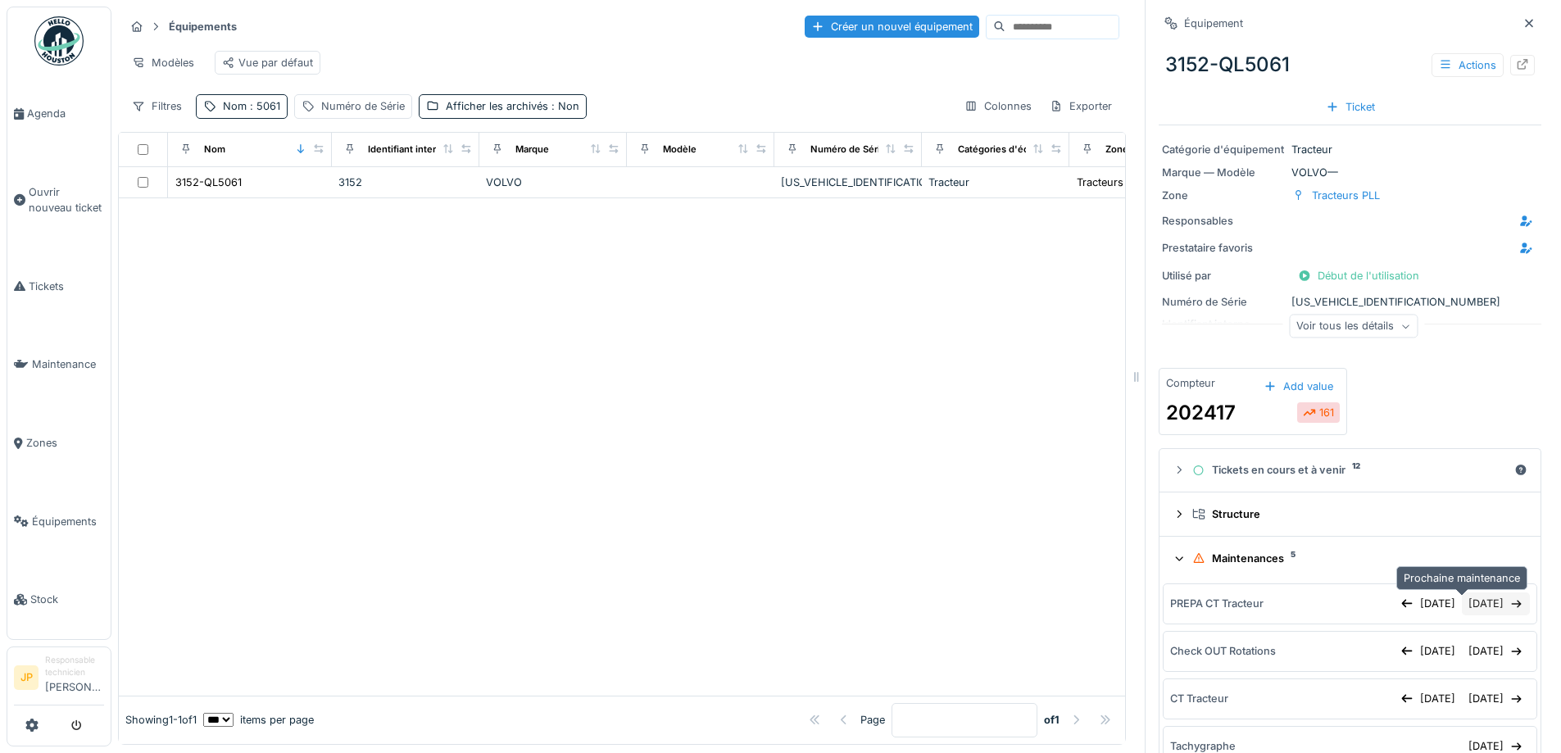
click at [1462, 593] on div "17/10/2025" at bounding box center [1496, 603] width 68 height 22
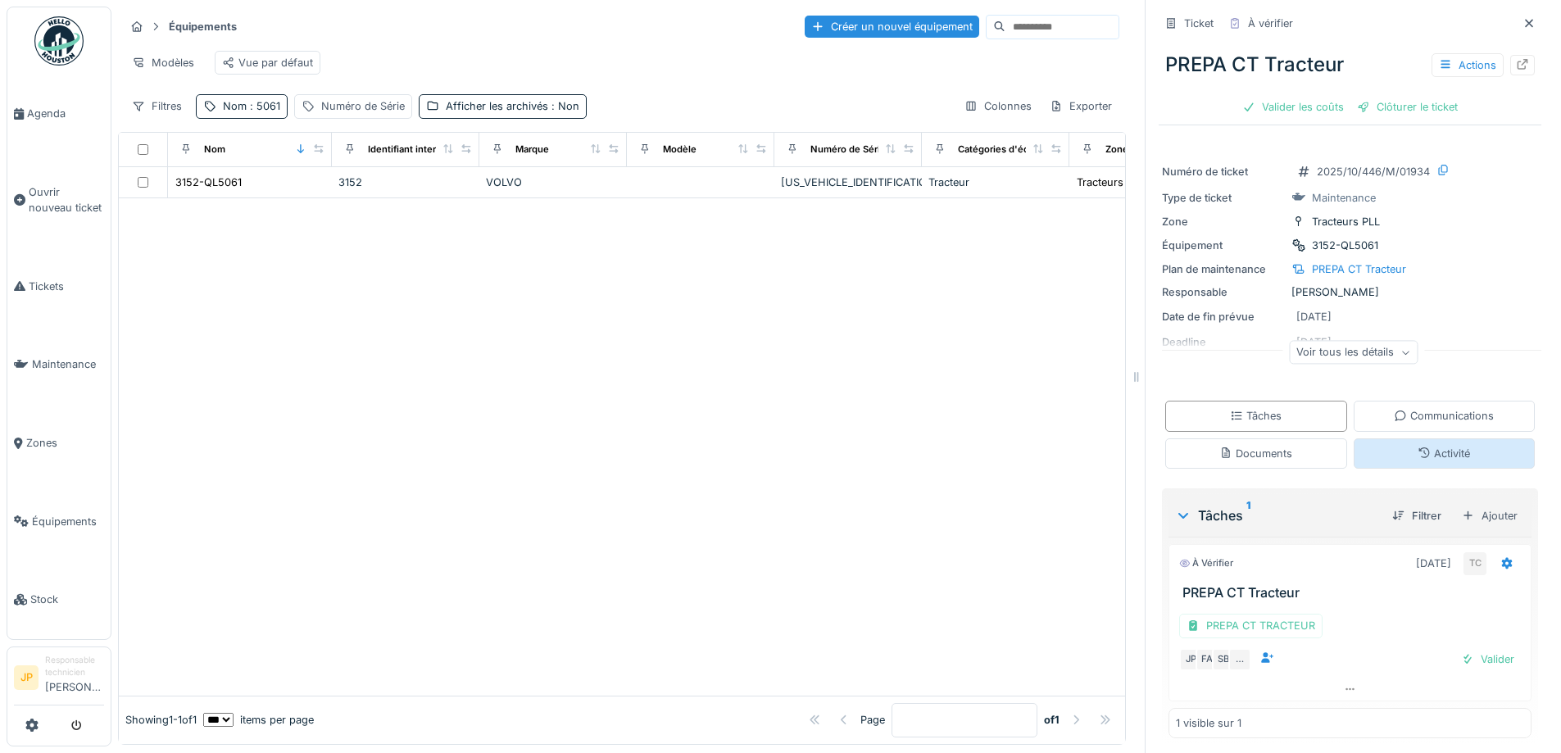
click at [1417, 447] on icon at bounding box center [1423, 452] width 13 height 11
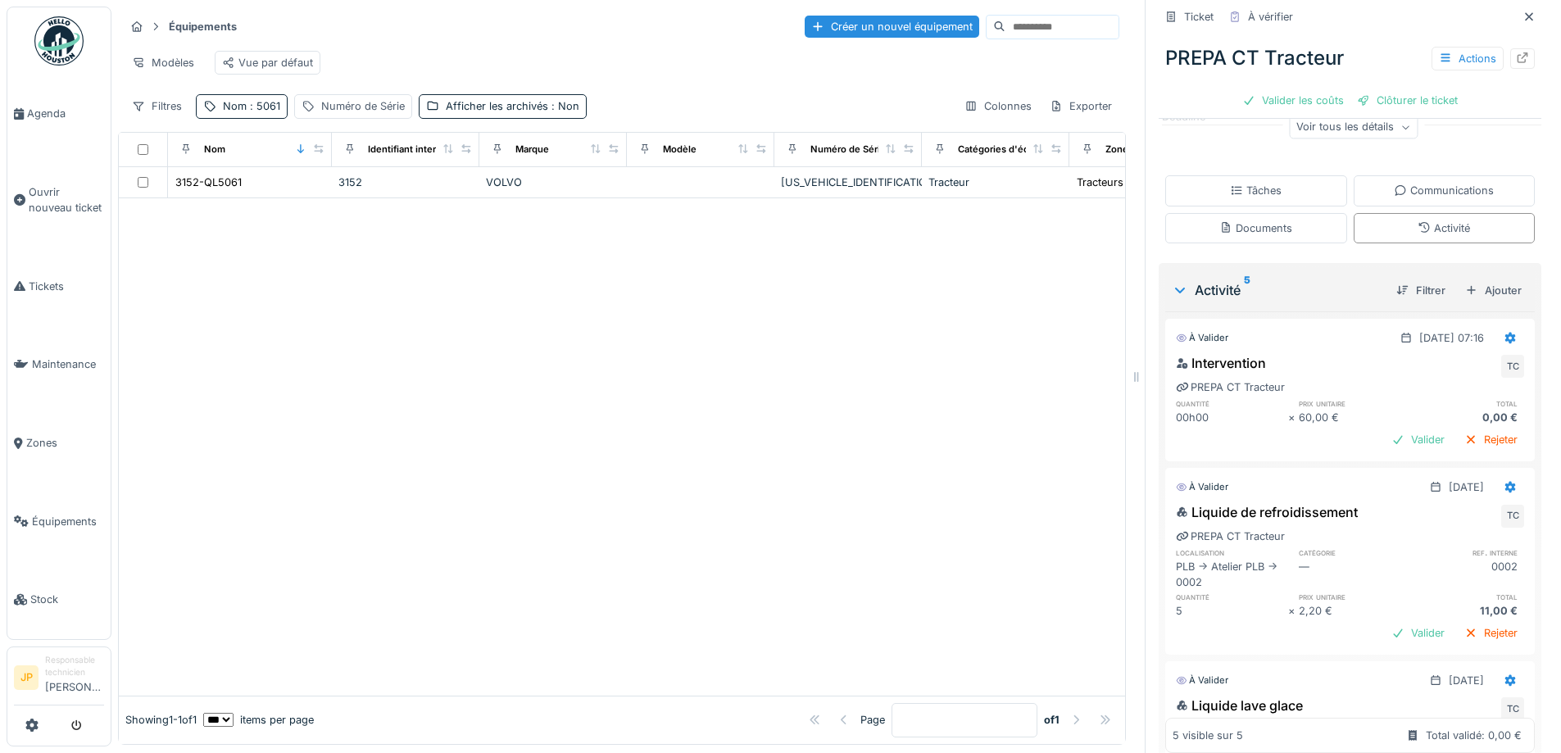
scroll to position [200, 0]
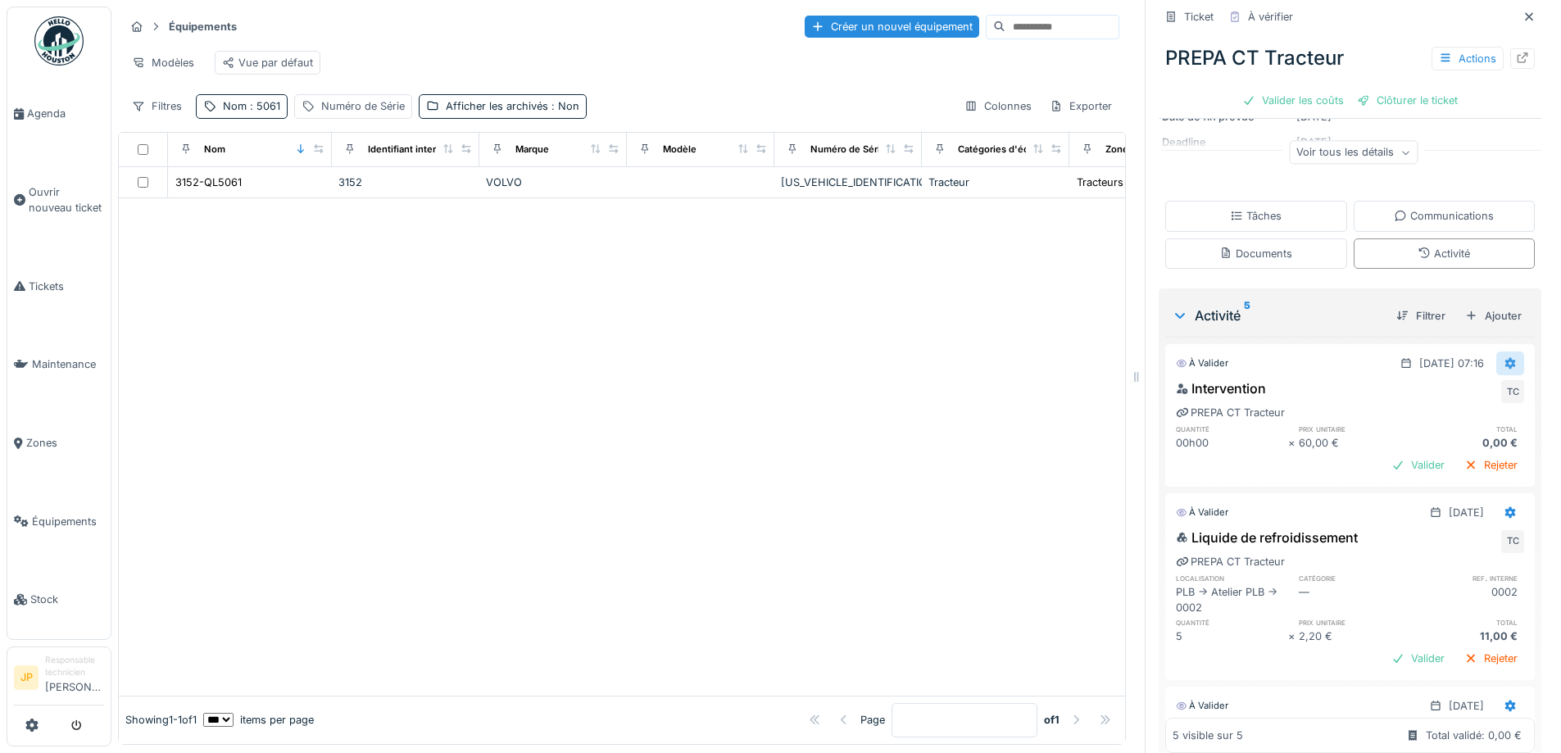
click at [1496, 364] on div at bounding box center [1510, 363] width 28 height 24
click at [1439, 414] on div "Supprimer" at bounding box center [1442, 426] width 79 height 25
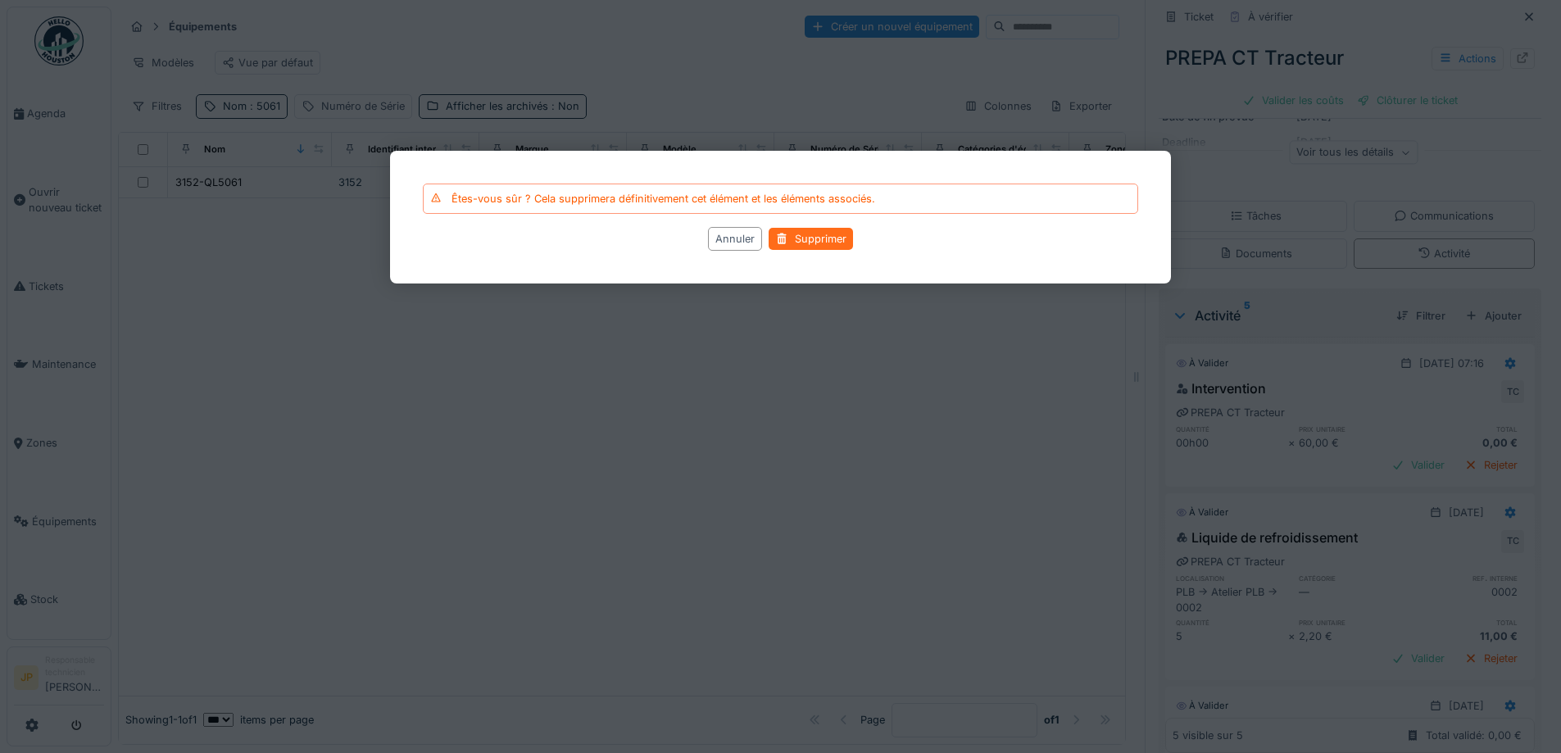
click at [814, 239] on div "Supprimer" at bounding box center [811, 239] width 84 height 22
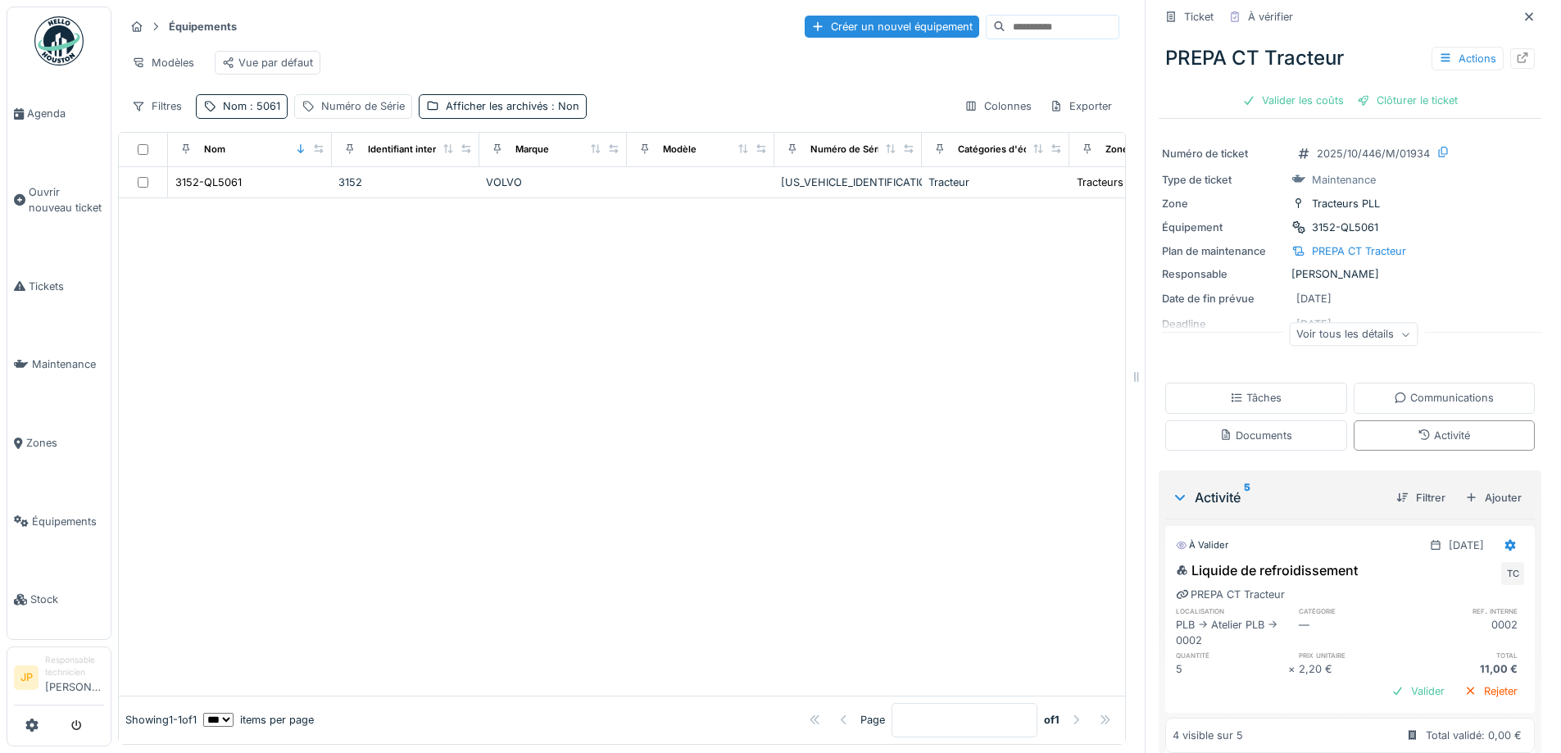
scroll to position [0, 0]
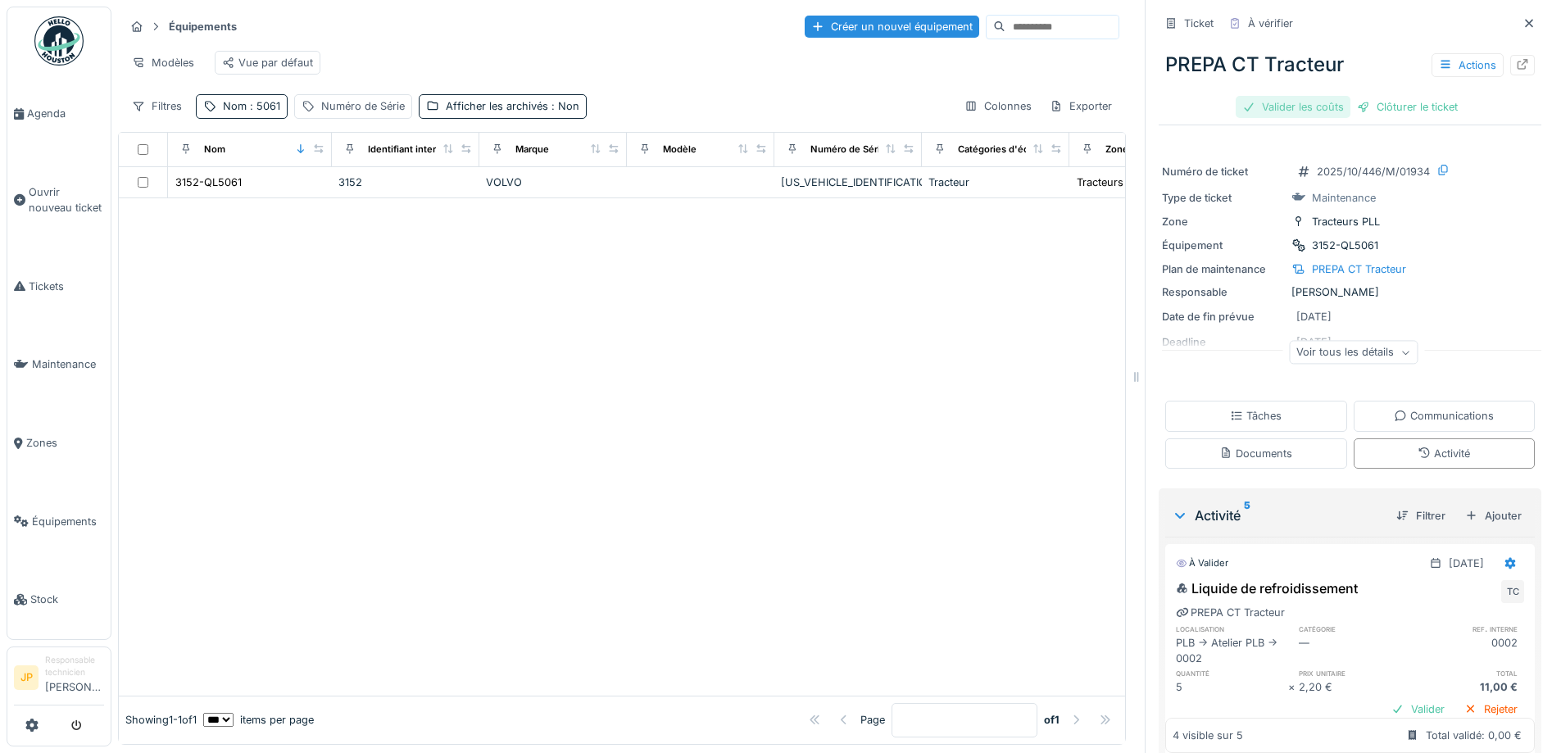
click at [1282, 96] on div "Valider les coûts" at bounding box center [1293, 107] width 115 height 22
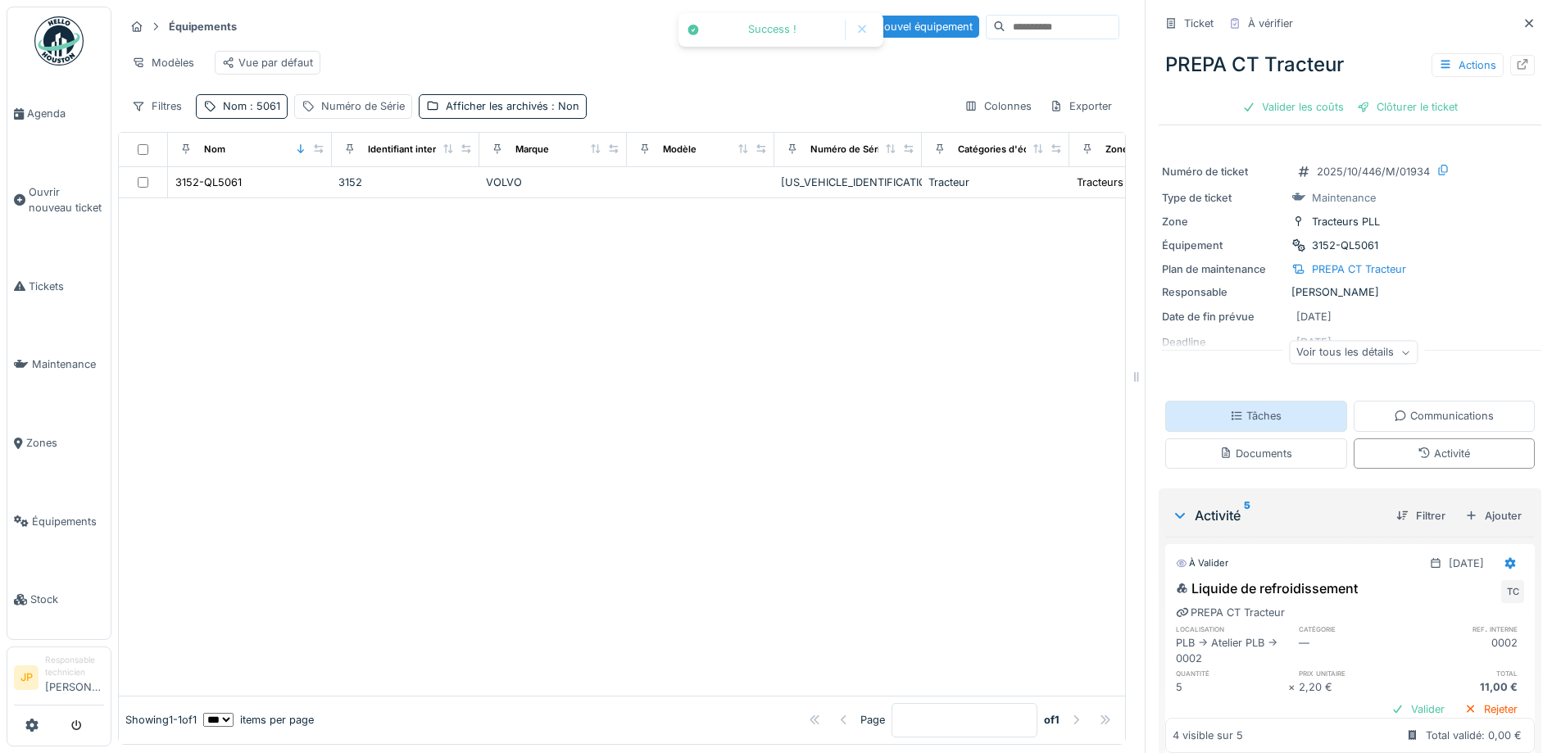
click at [1255, 408] on div "Tâches" at bounding box center [1256, 416] width 52 height 16
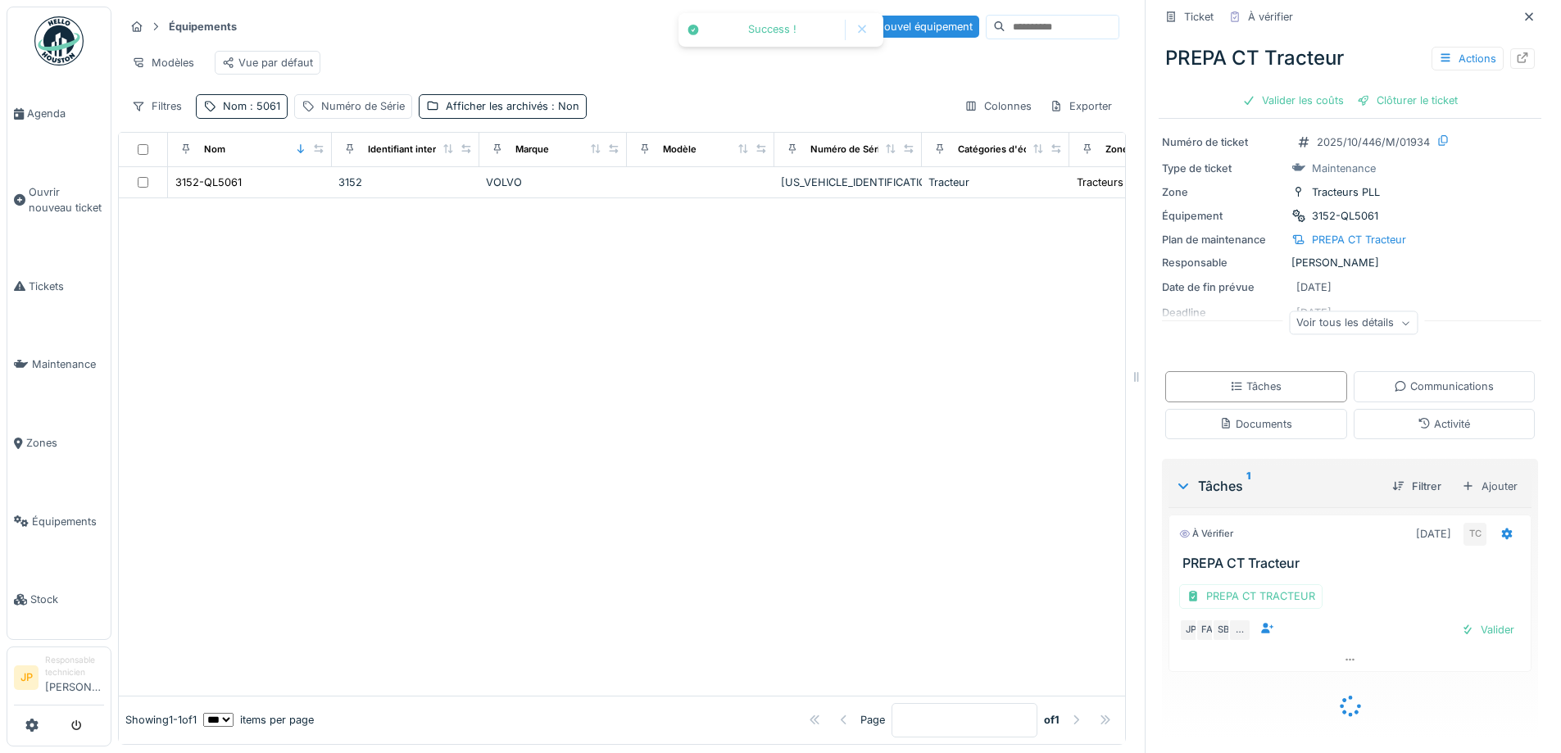
scroll to position [7, 0]
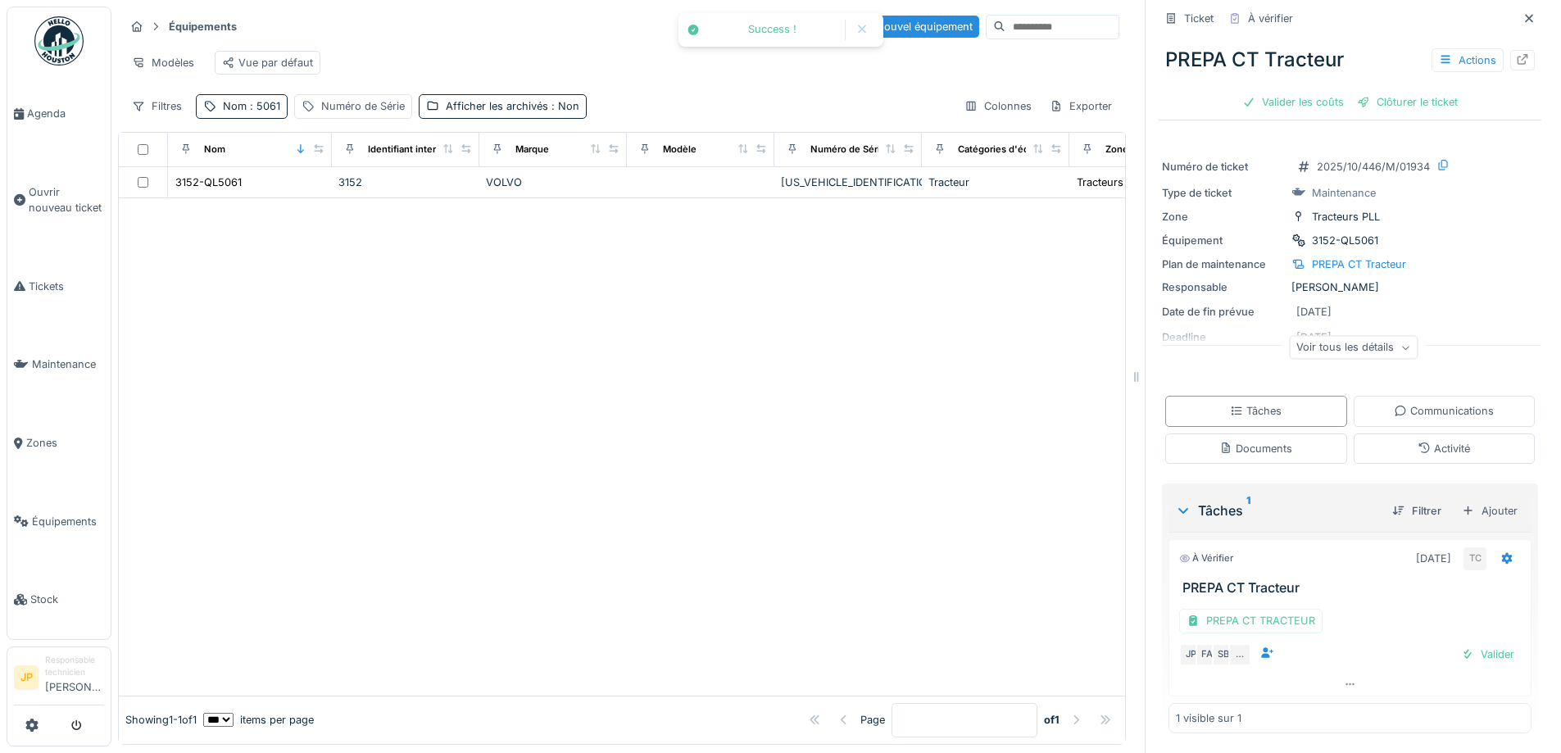
click at [1465, 631] on div "PREPA CT TRACTEUR" at bounding box center [1350, 621] width 342 height 24
click at [1471, 662] on div "Valider" at bounding box center [1487, 654] width 66 height 22
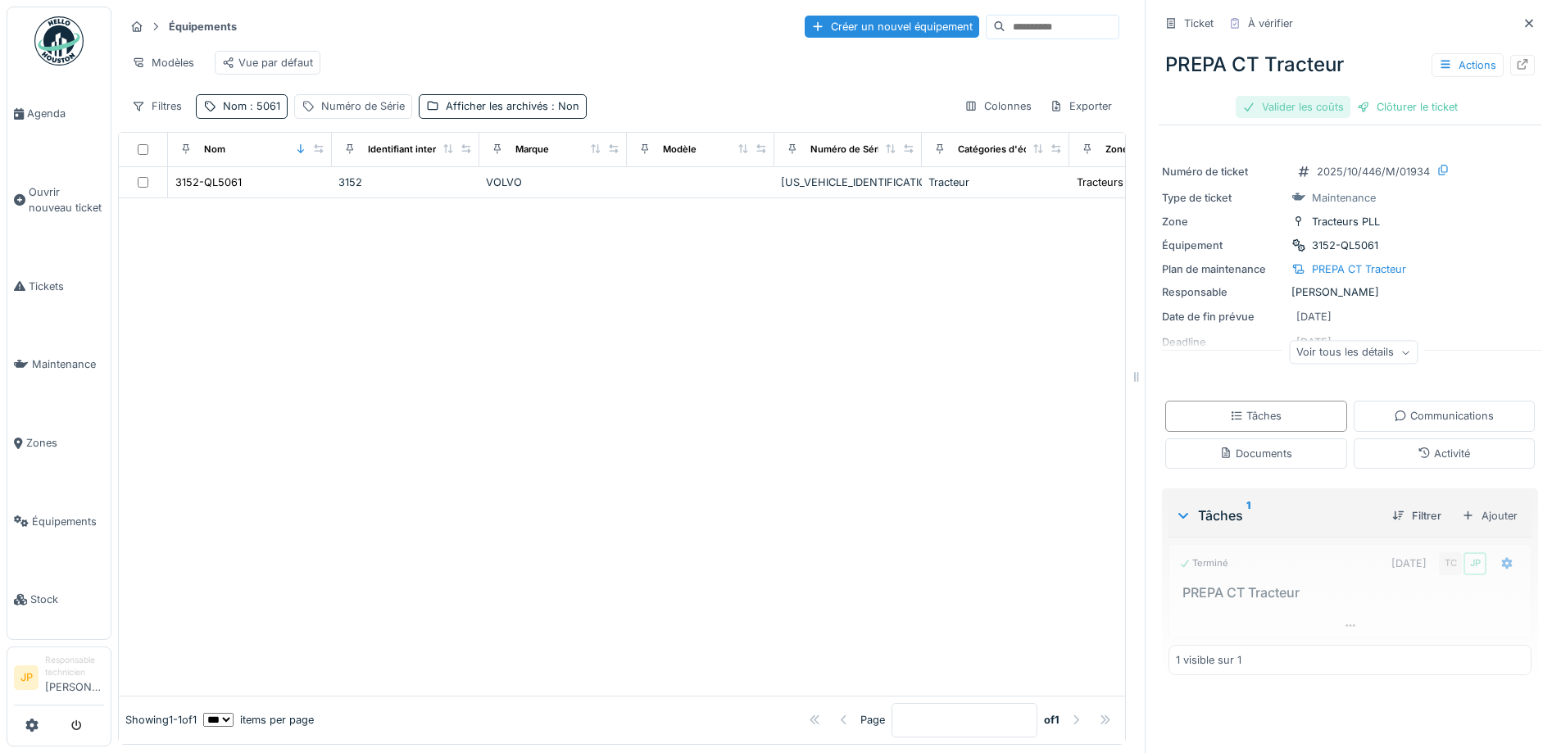
scroll to position [0, 0]
click at [1321, 105] on div "Clôturer le ticket" at bounding box center [1350, 107] width 114 height 22
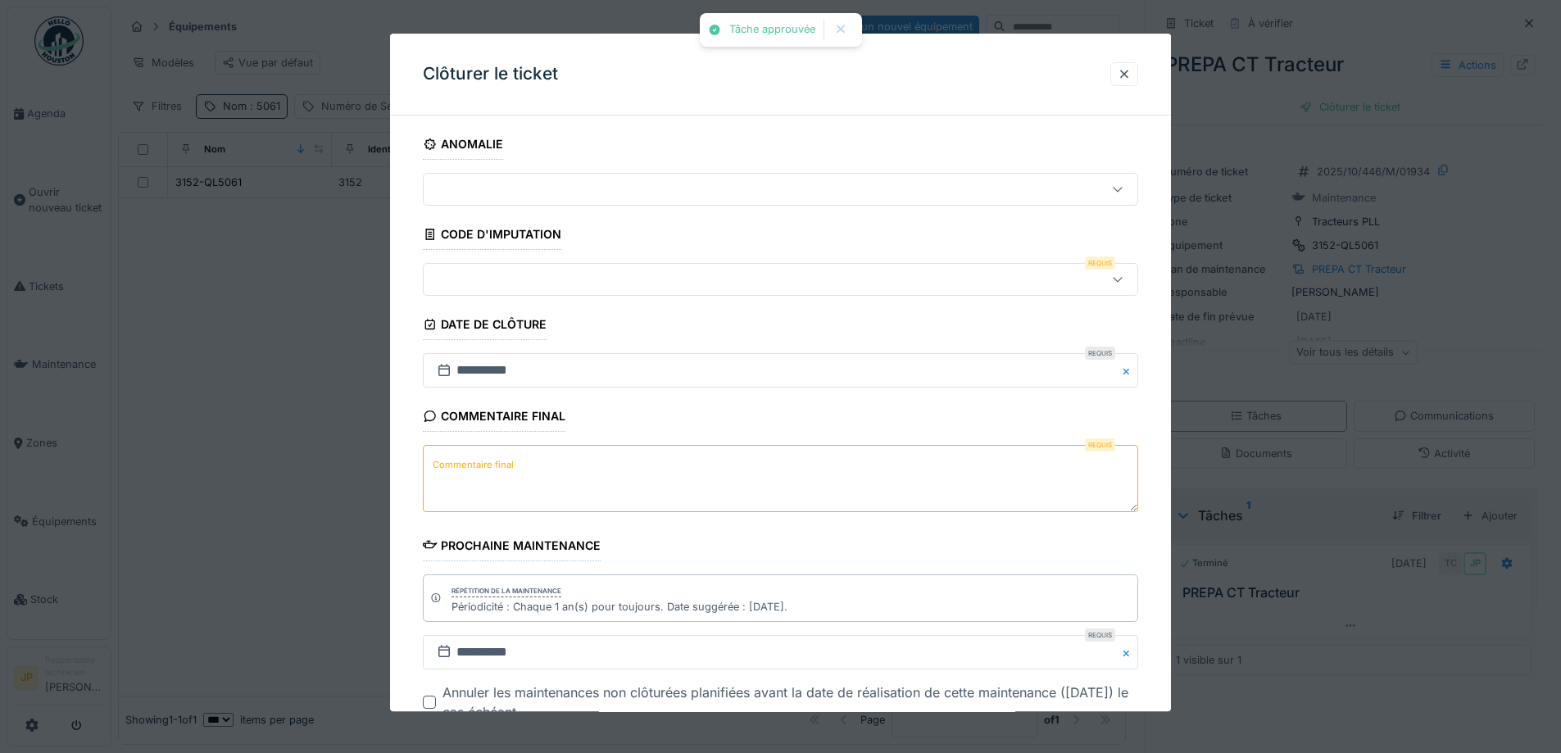
click at [595, 467] on textarea "Commentaire final" at bounding box center [780, 479] width 715 height 67
type textarea "**"
click at [587, 291] on div at bounding box center [780, 280] width 715 height 33
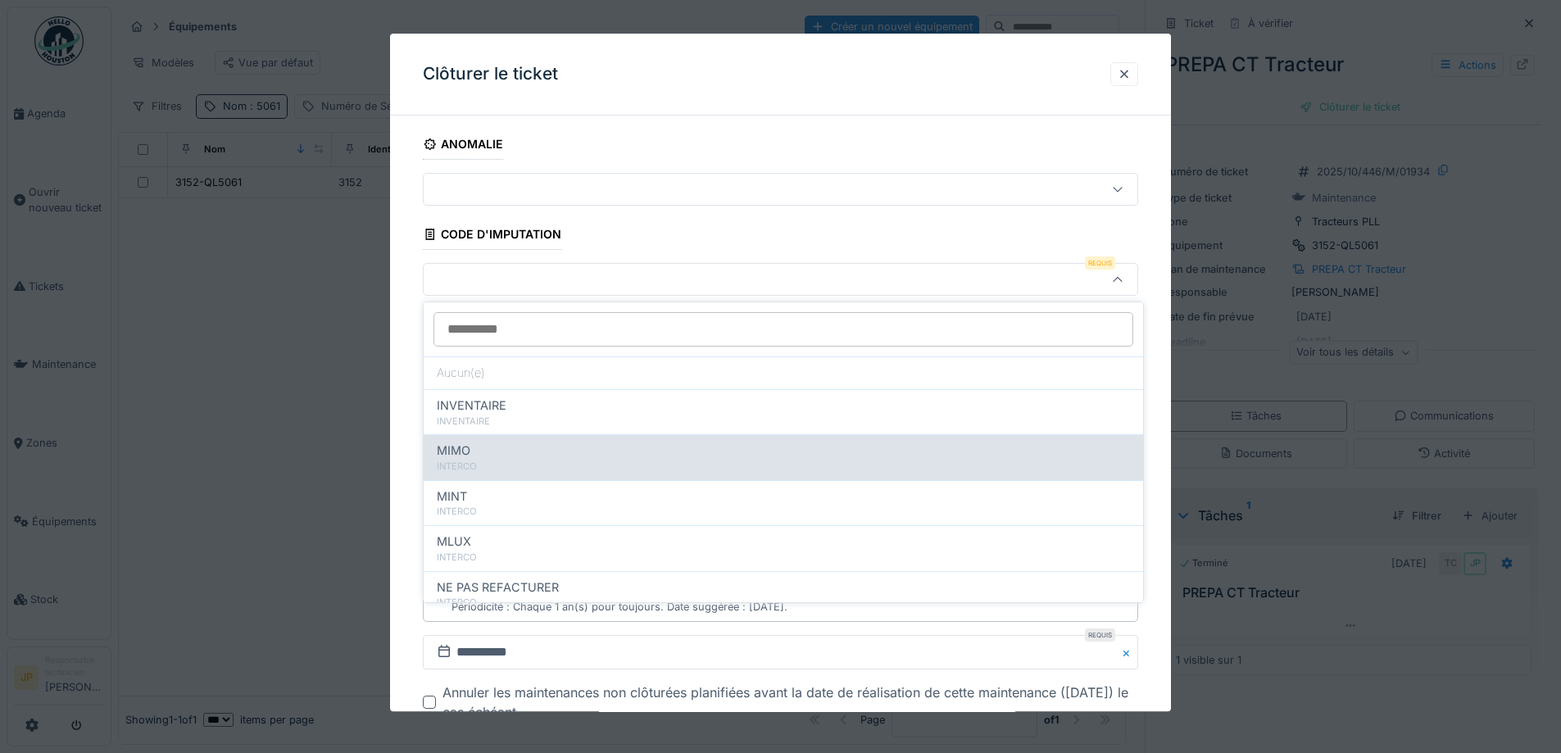
scroll to position [179, 0]
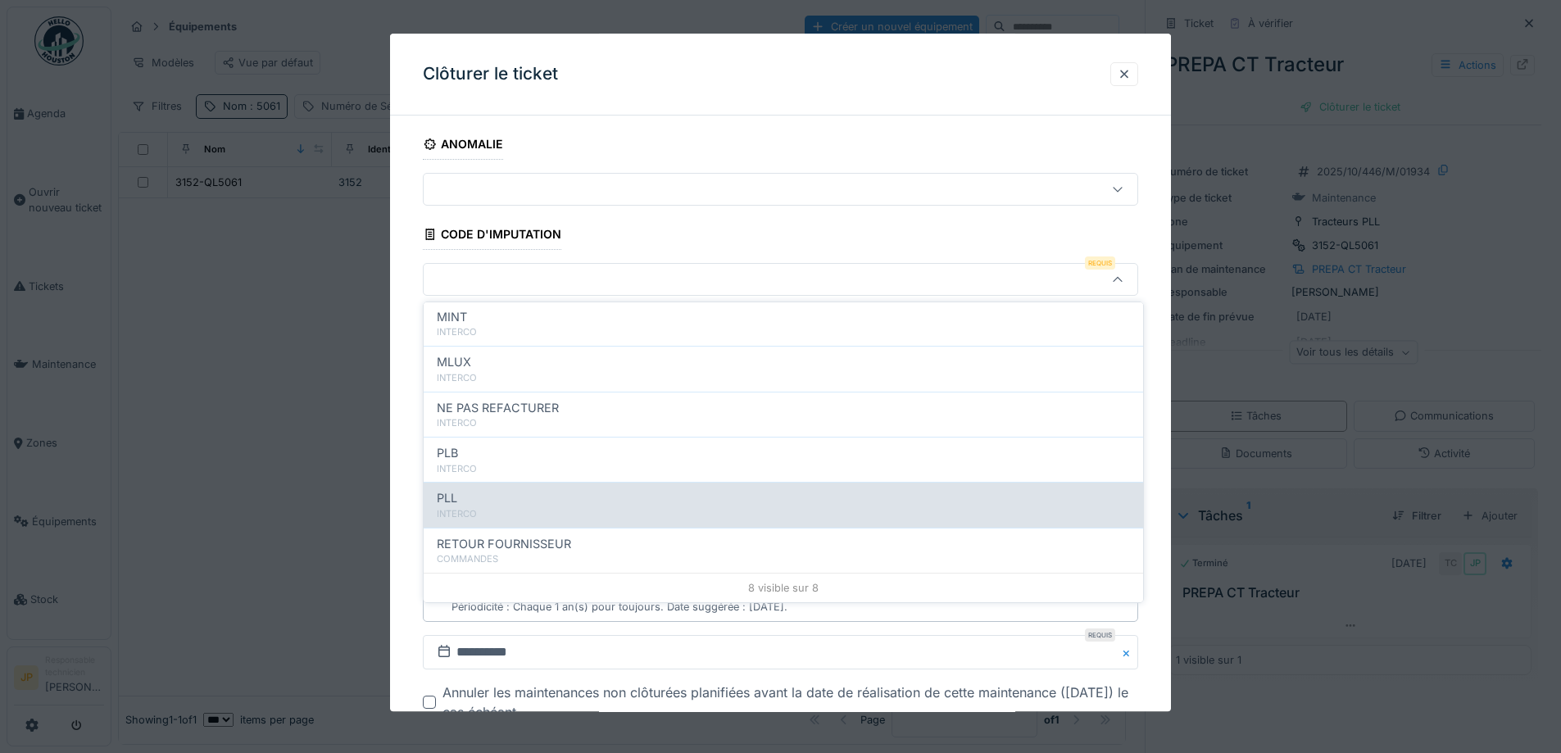
click at [532, 488] on div "PLL INTERCO" at bounding box center [783, 504] width 719 height 45
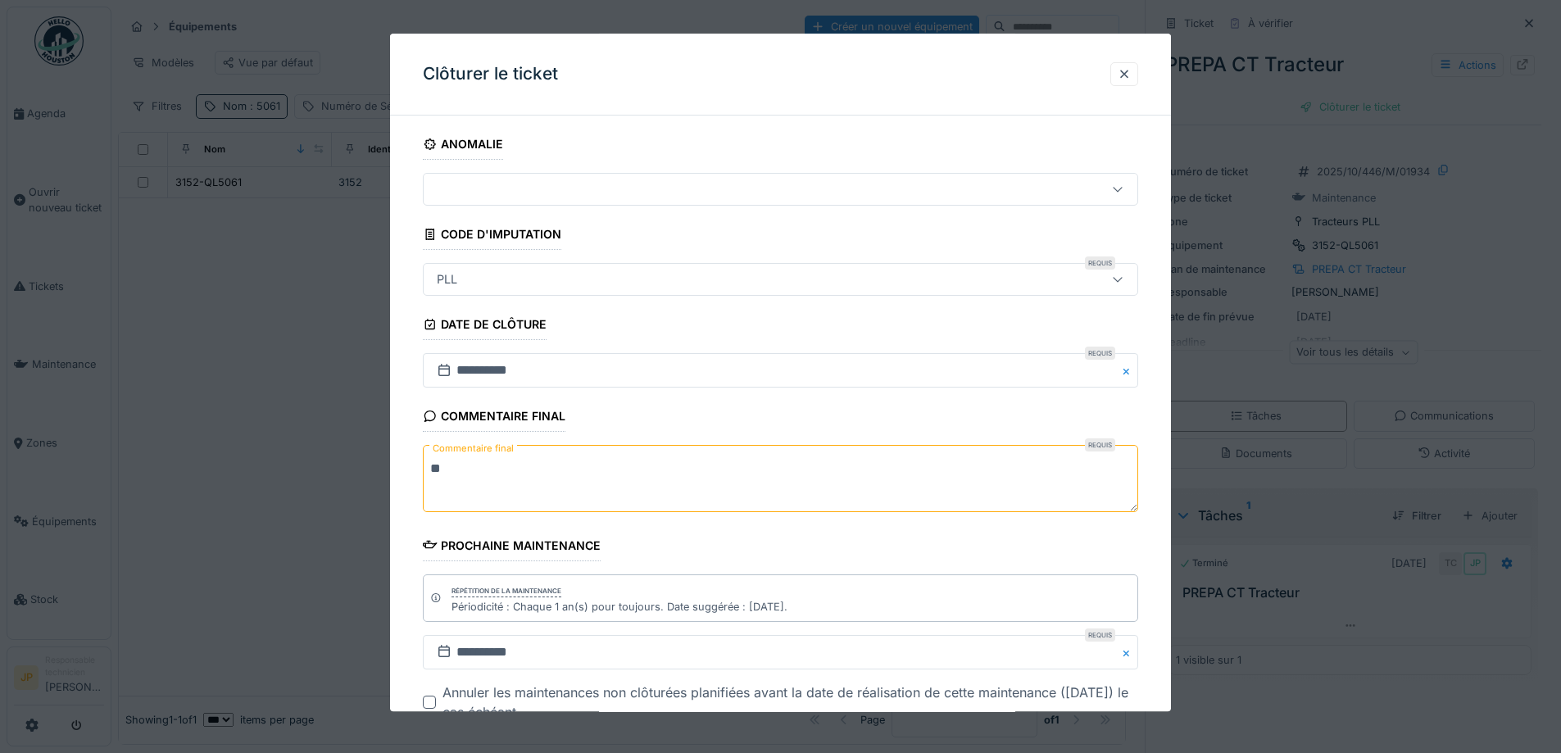
type input "***"
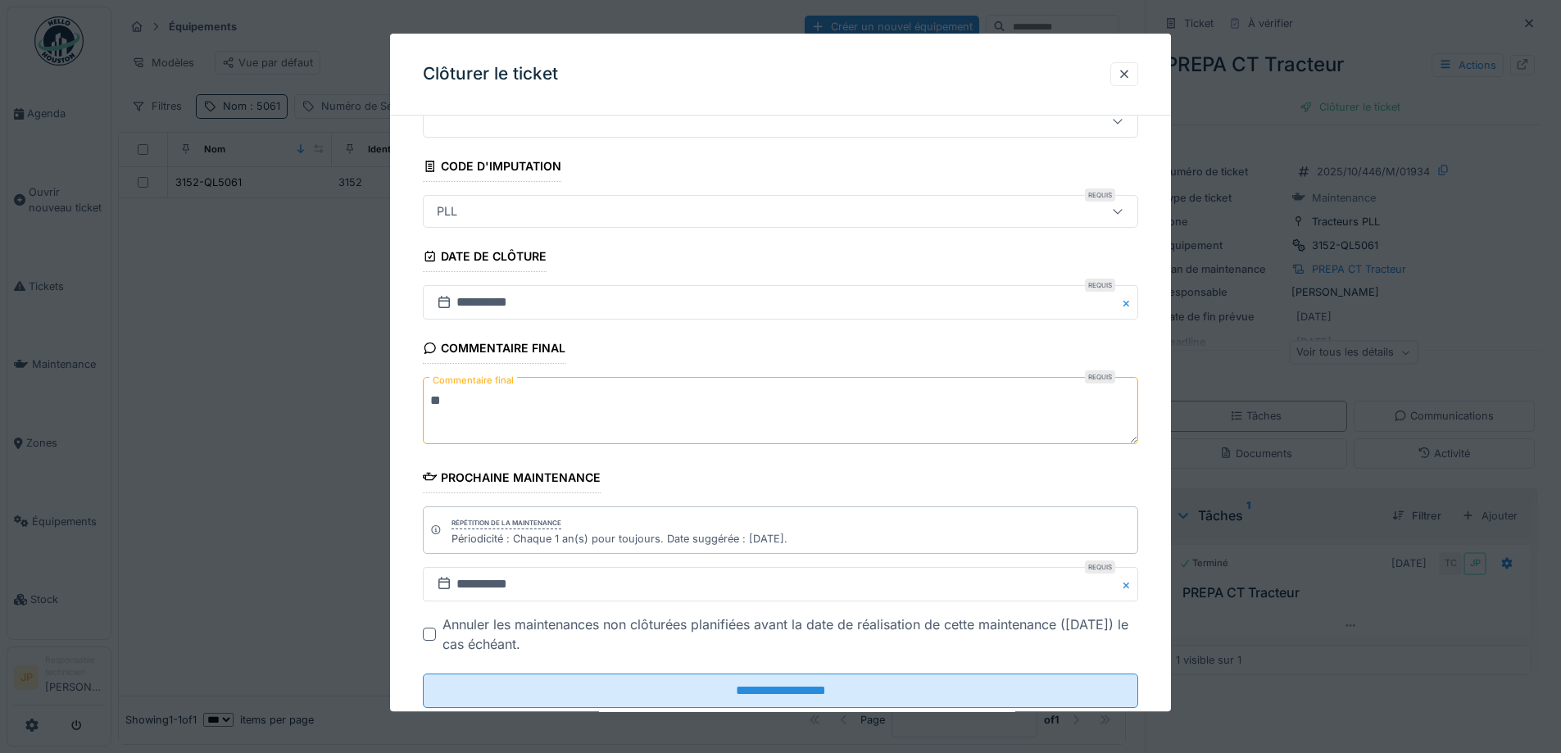
scroll to position [111, 0]
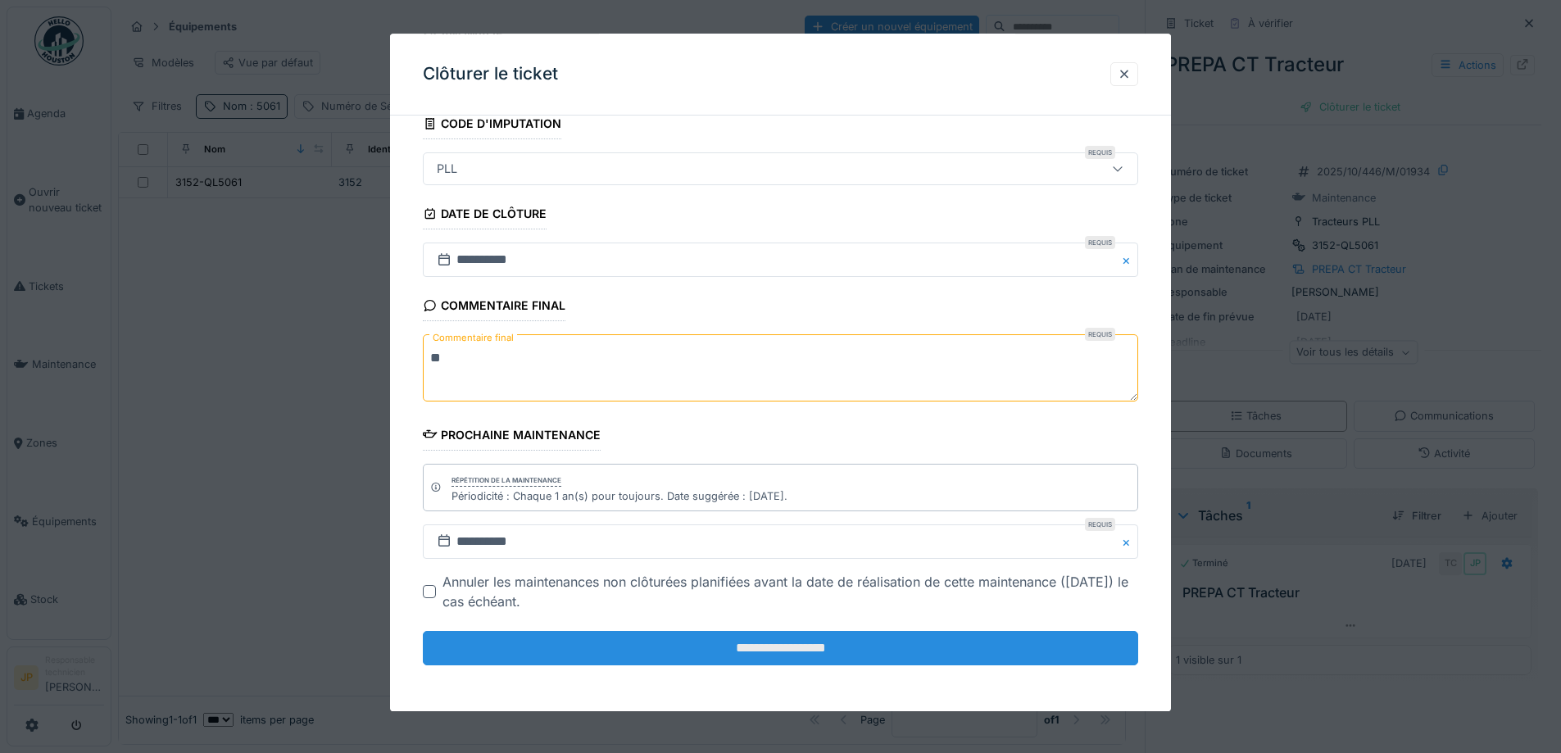
click at [674, 662] on input "**********" at bounding box center [780, 648] width 715 height 34
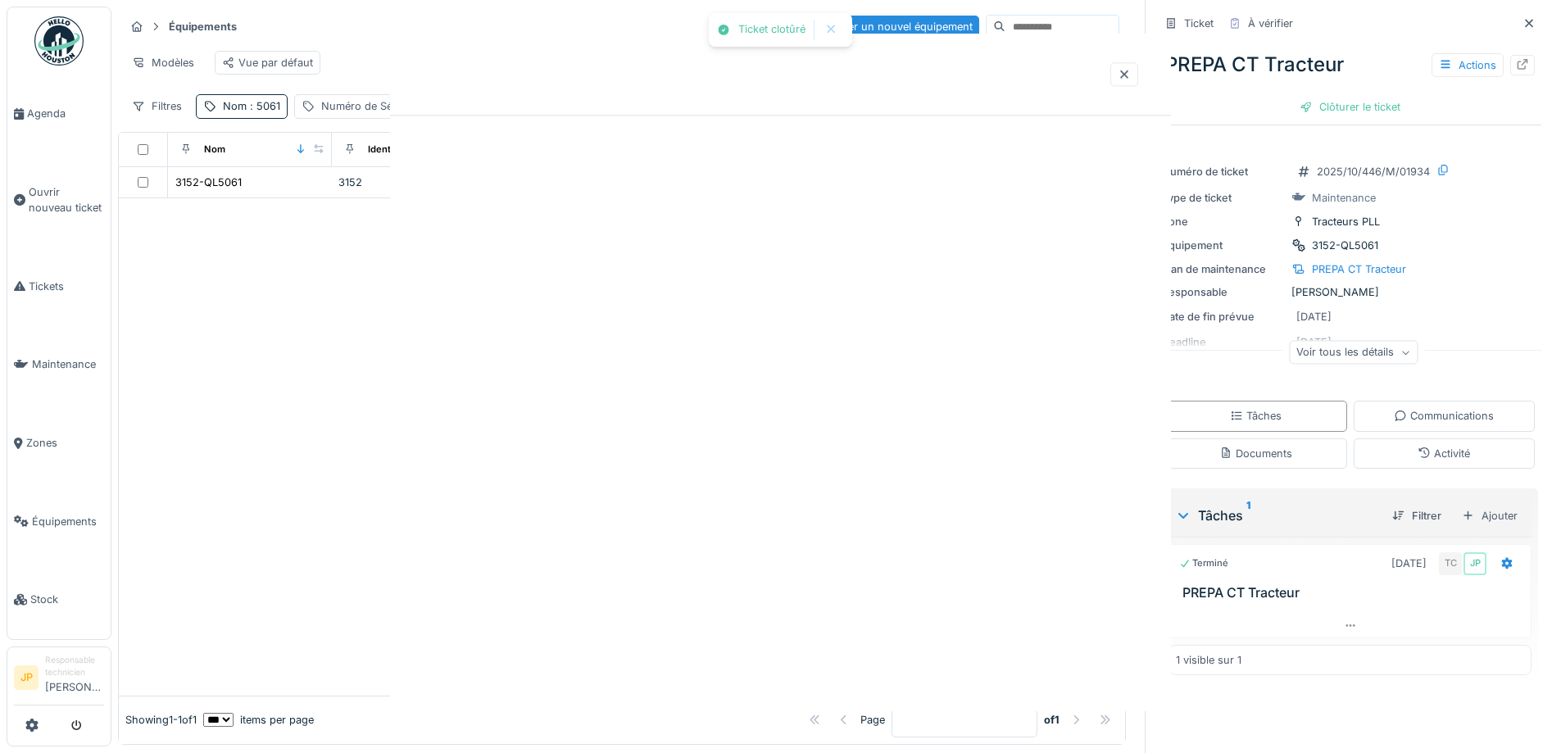
scroll to position [0, 0]
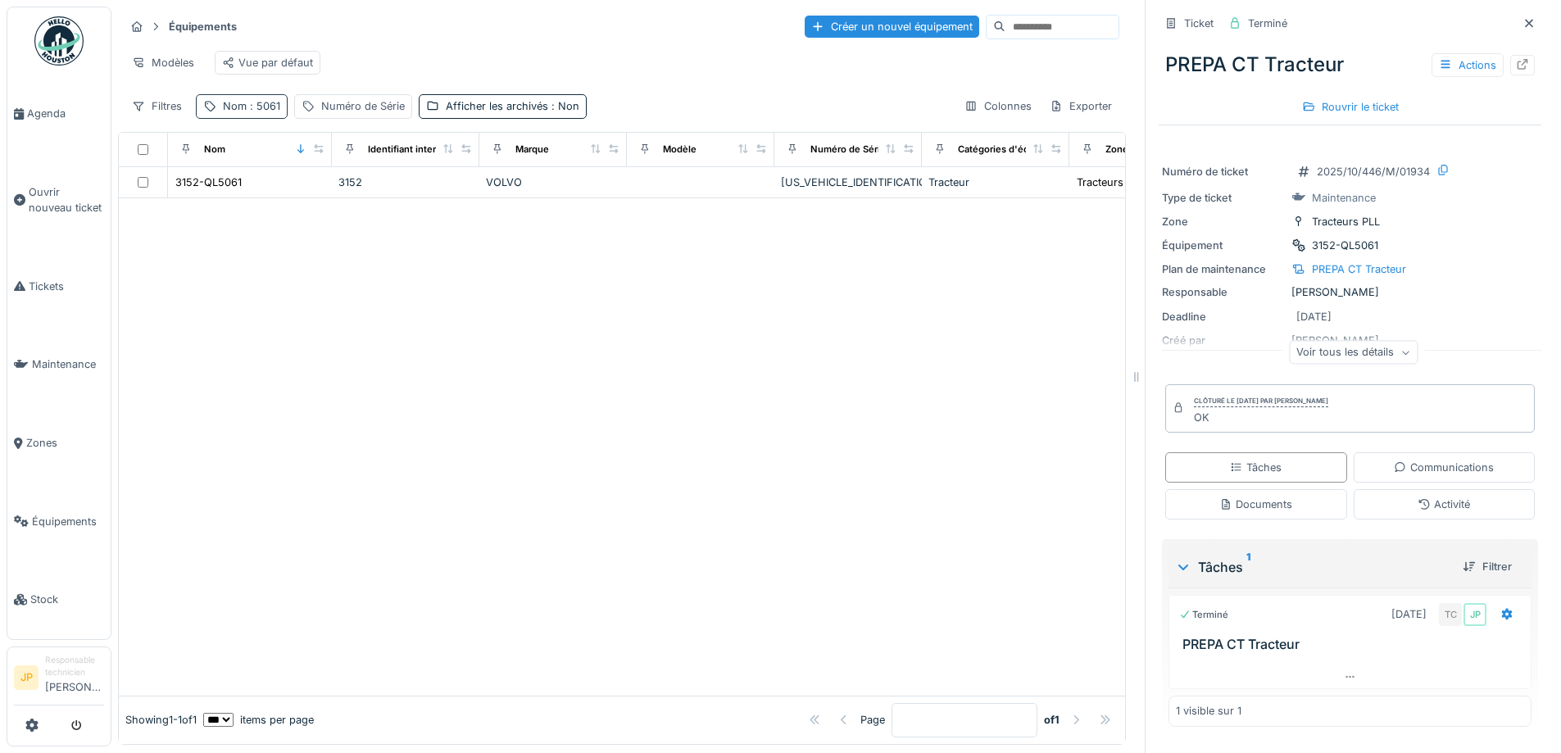
click at [260, 112] on span ": 5061" at bounding box center [264, 106] width 34 height 12
click at [282, 199] on input "****" at bounding box center [284, 197] width 163 height 34
type input "****"
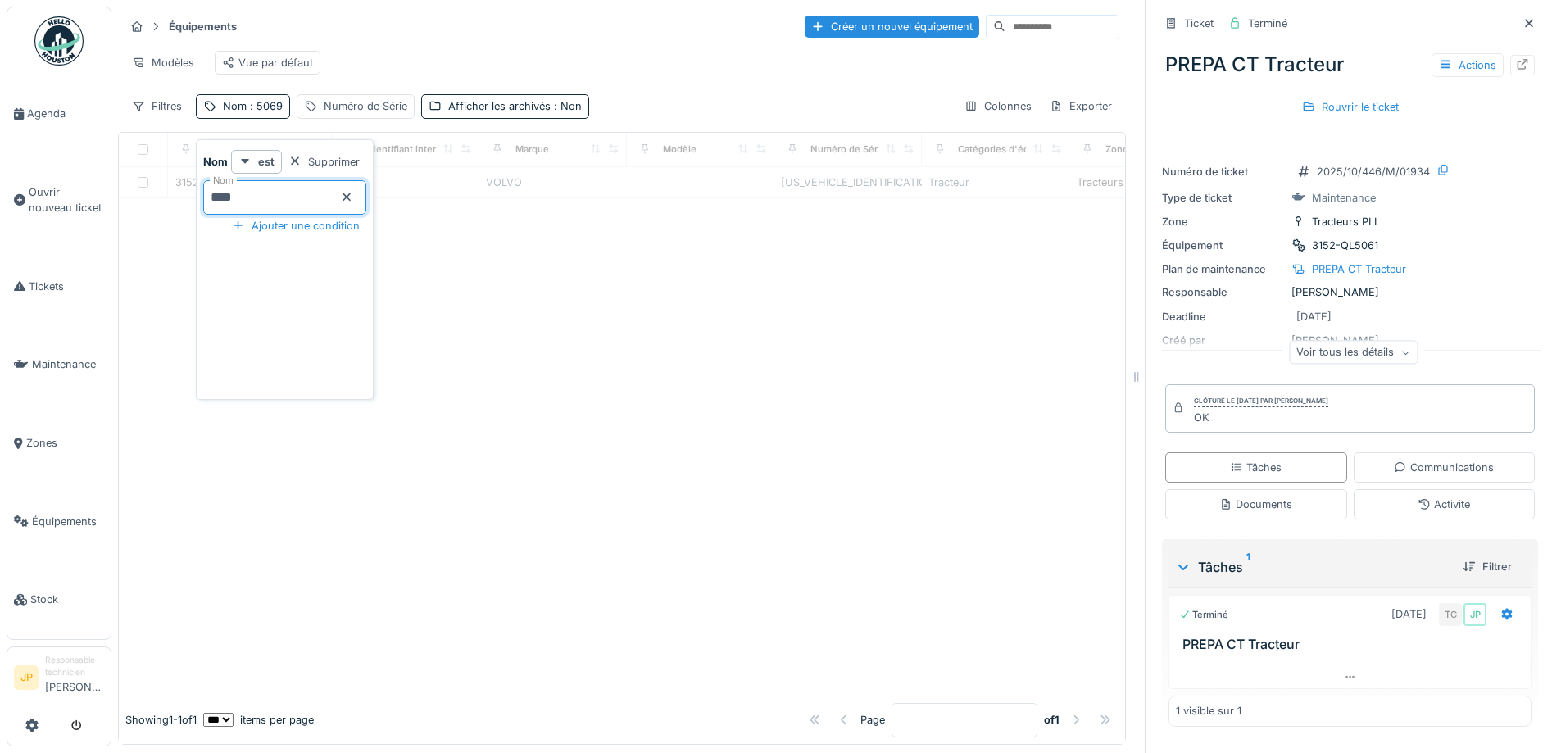
click at [719, 407] on div at bounding box center [622, 446] width 1006 height 497
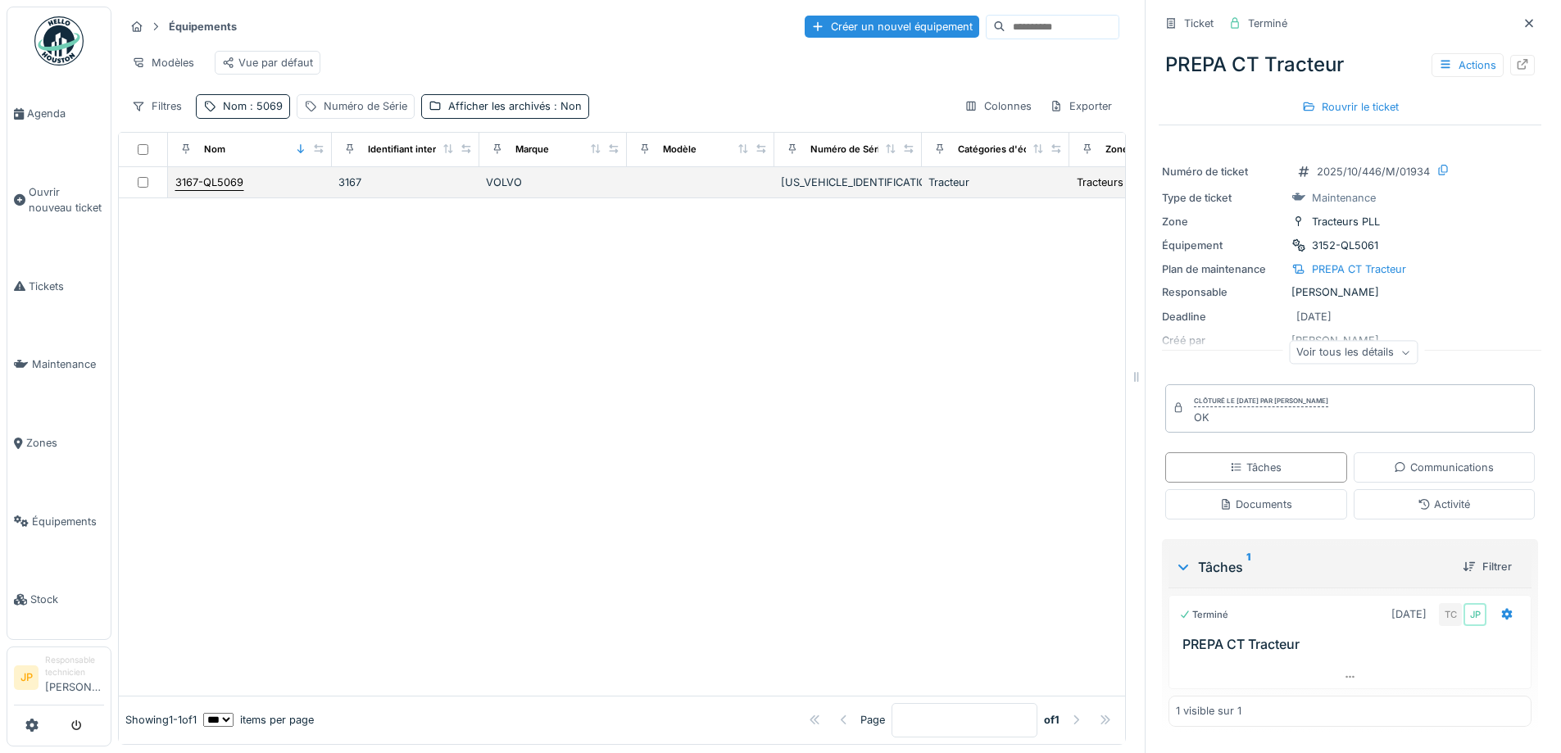
click at [227, 190] on div "3167-QL5069" at bounding box center [209, 183] width 68 height 16
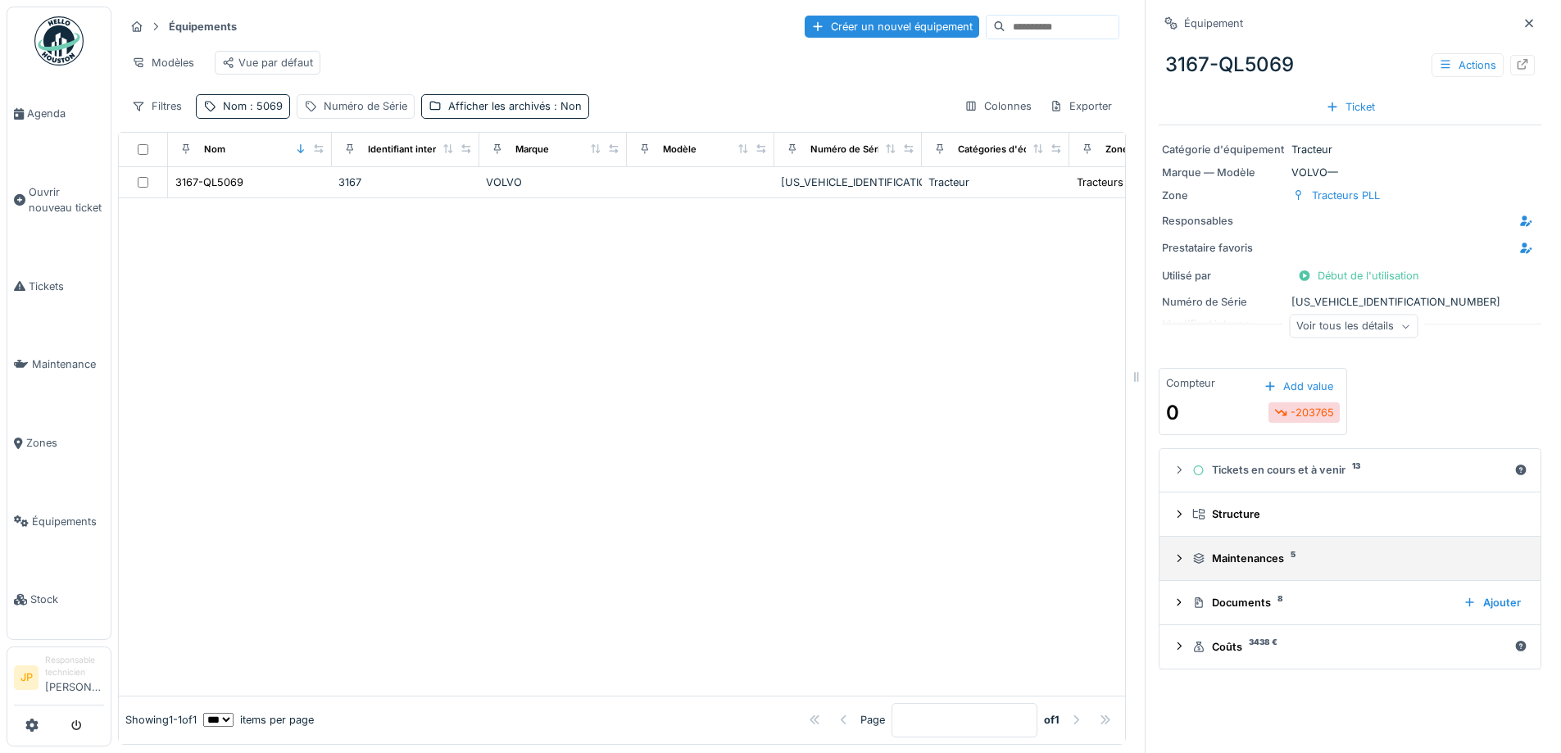
click at [1265, 564] on div "Maintenances 5" at bounding box center [1356, 559] width 329 height 16
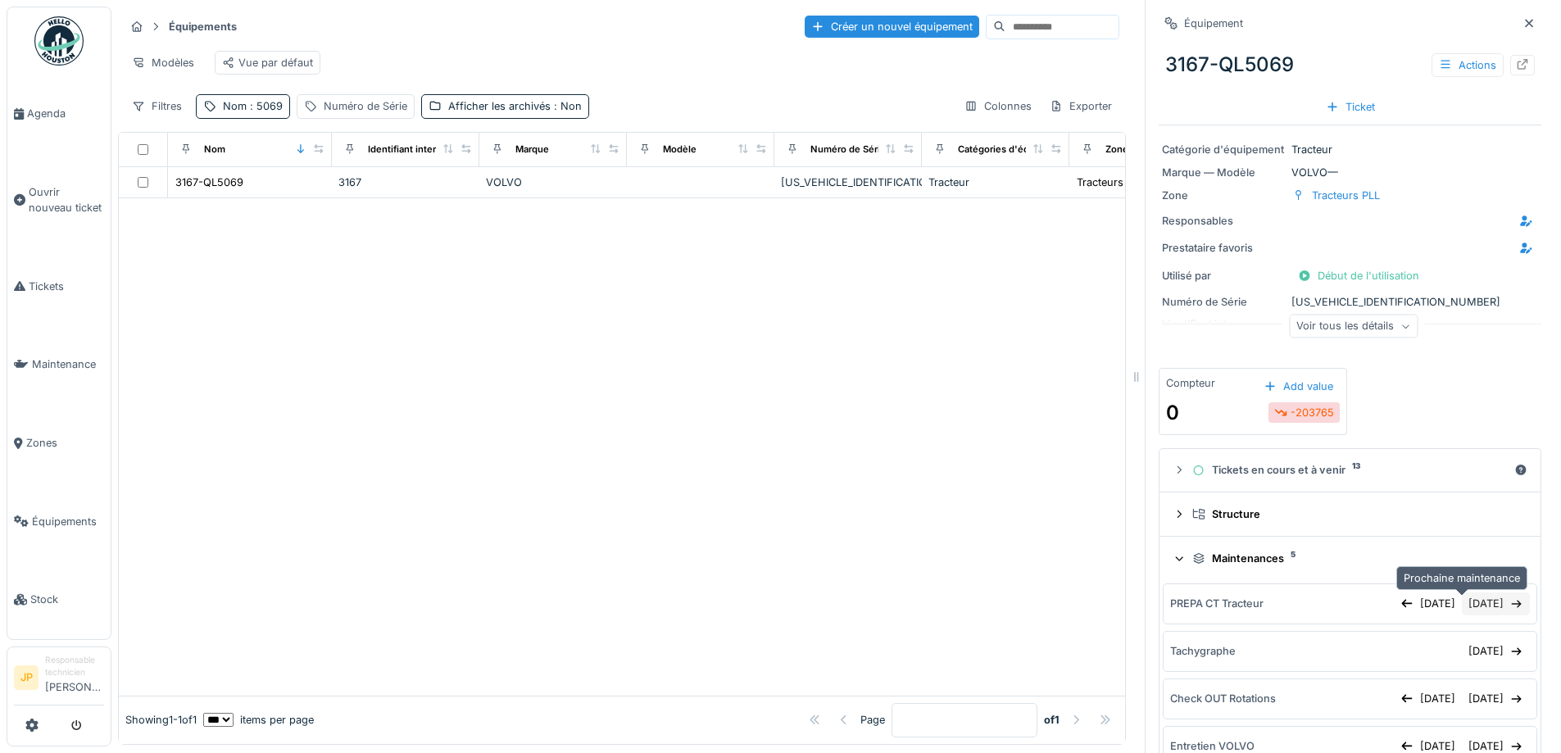
click at [1462, 611] on div "17/10/2025" at bounding box center [1496, 603] width 68 height 22
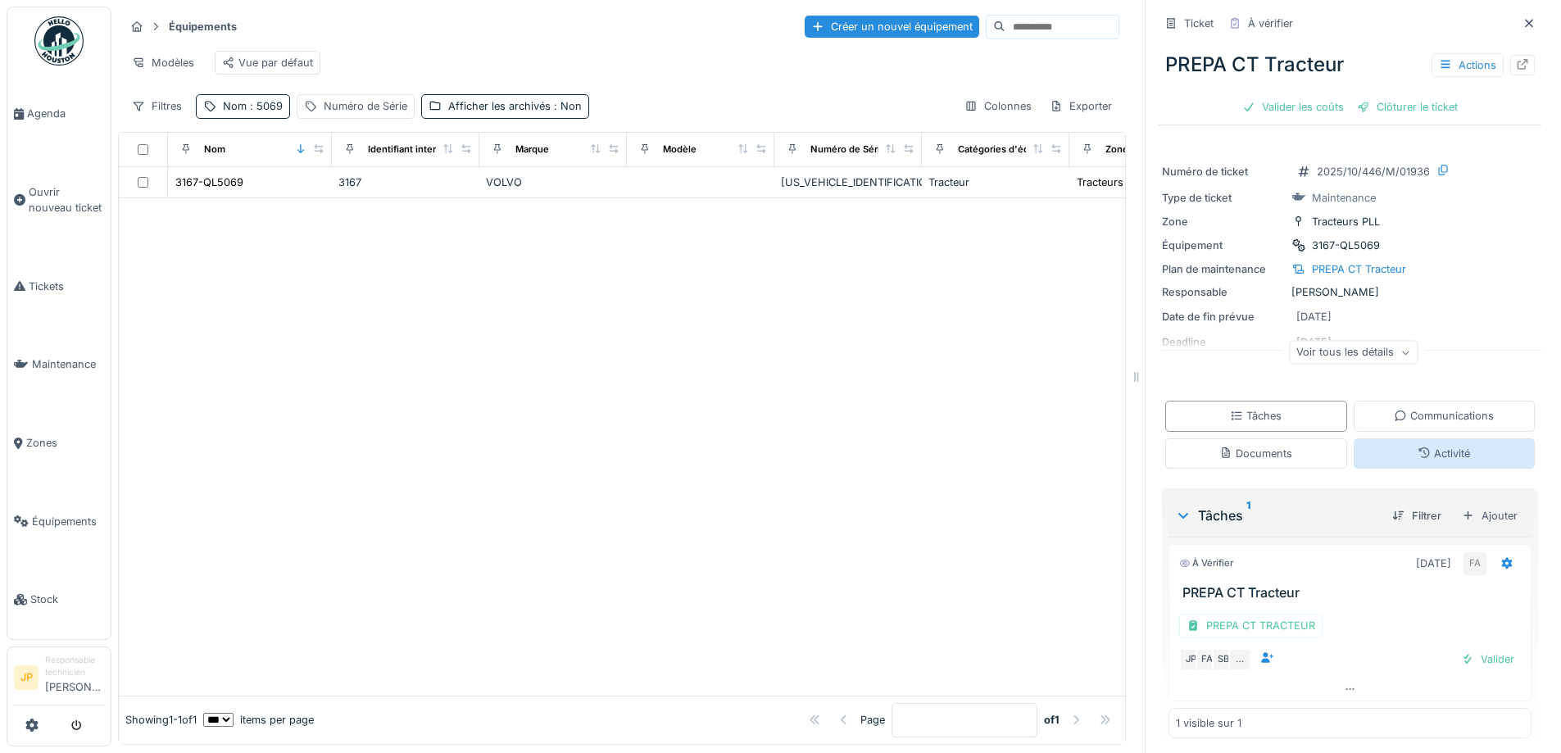
click at [1417, 459] on div "Activité" at bounding box center [1443, 454] width 52 height 16
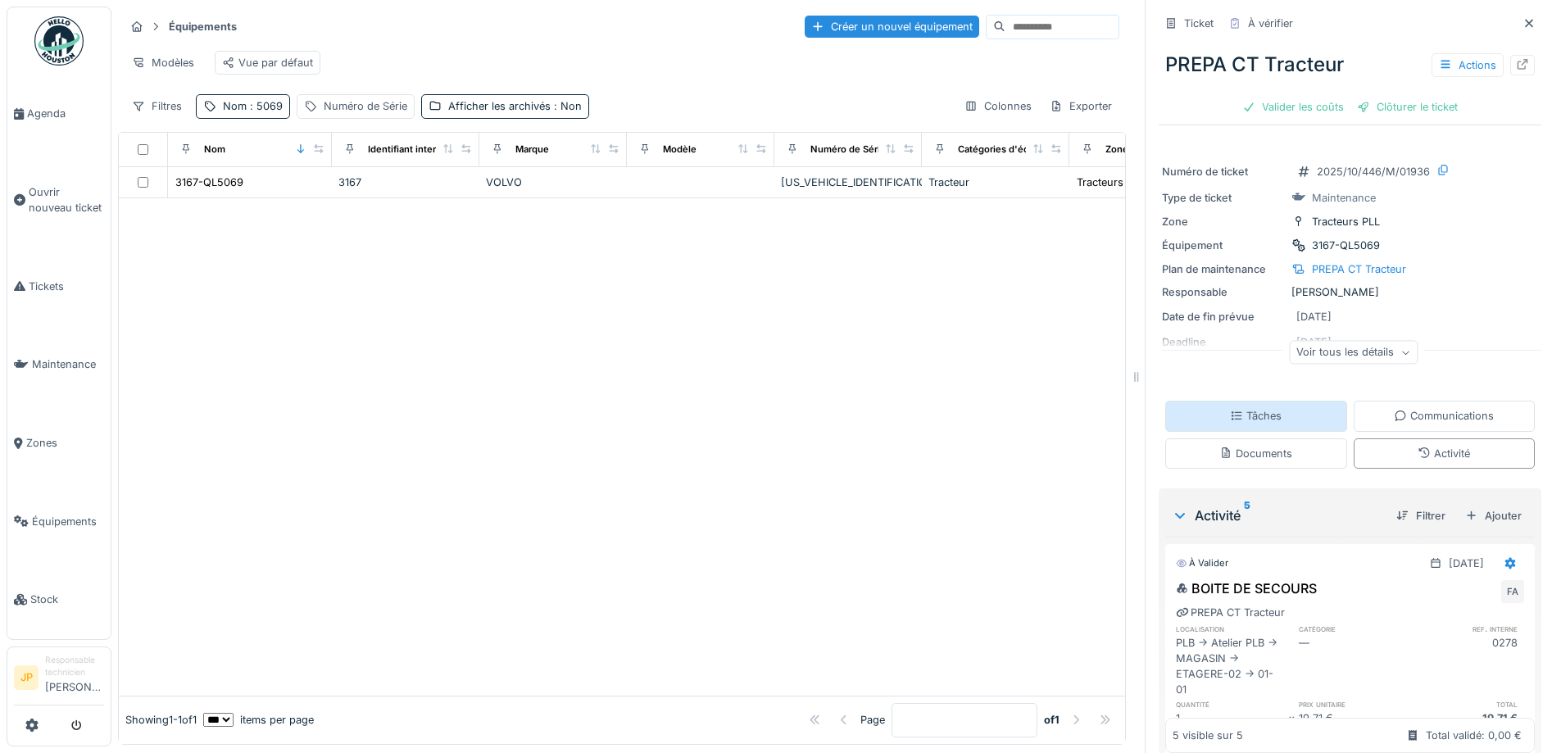
click at [1240, 410] on div "Tâches" at bounding box center [1256, 416] width 52 height 16
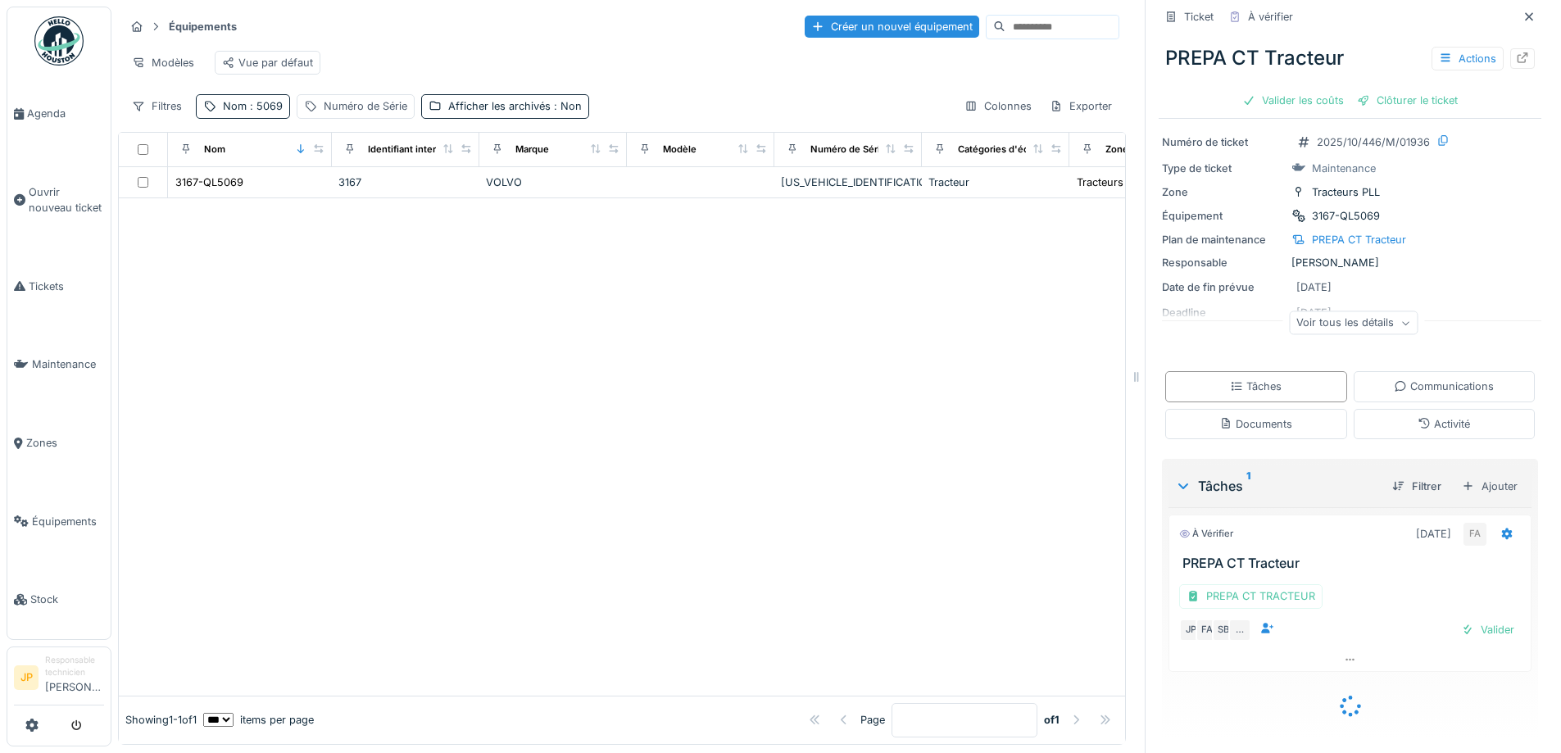
scroll to position [7, 0]
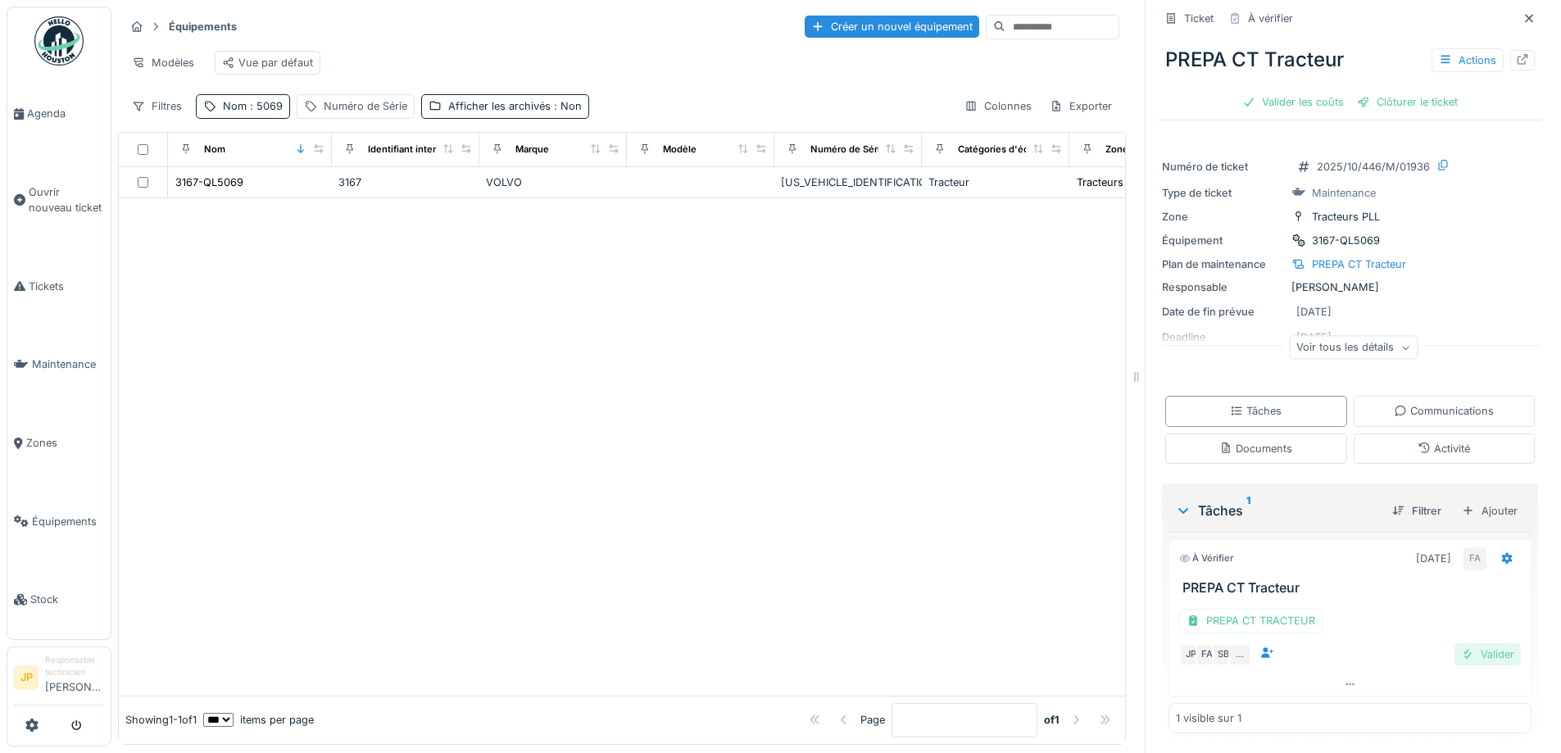
click at [1461, 659] on div "Valider" at bounding box center [1487, 654] width 66 height 22
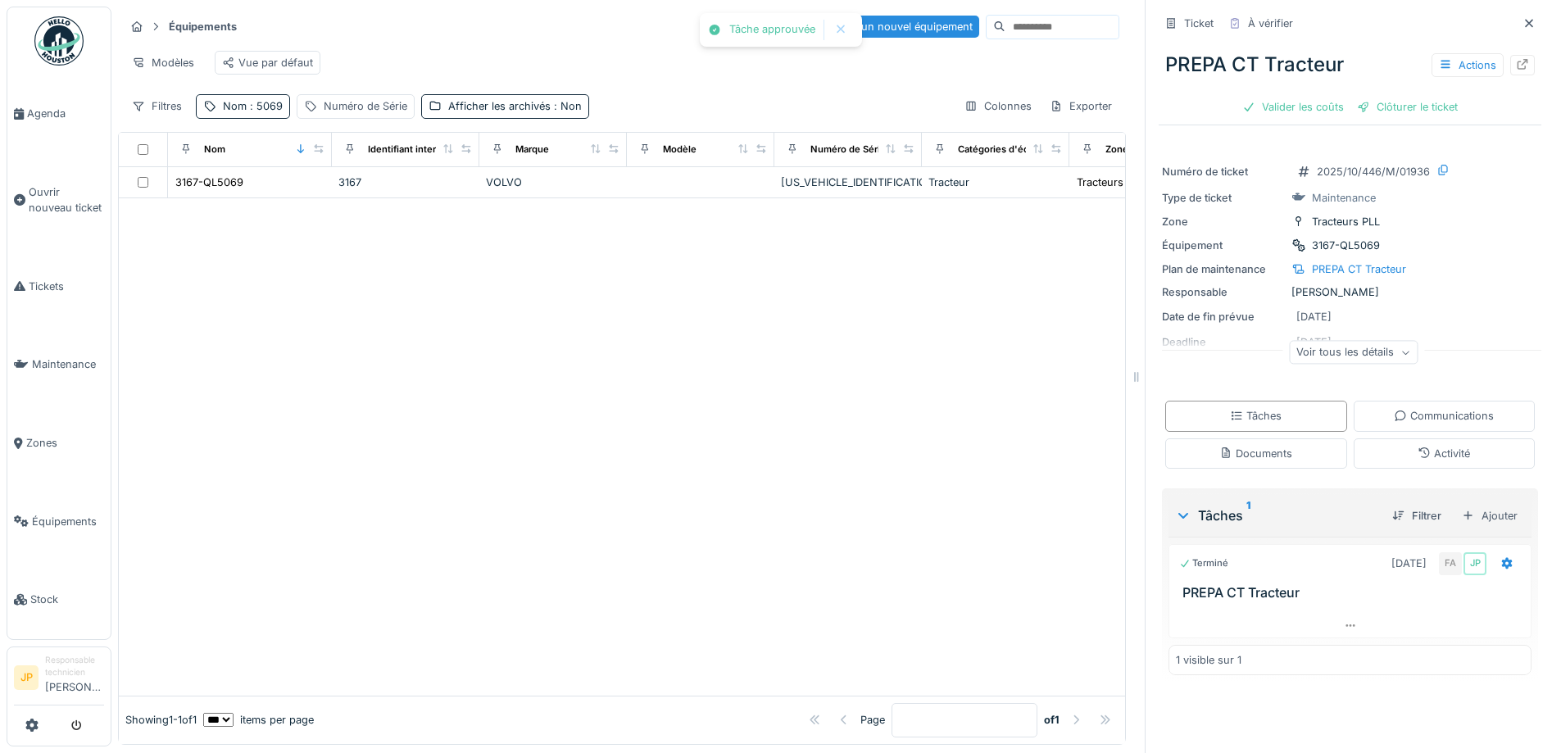
click at [1268, 93] on div "PREPA CT Tracteur Actions Valider les coûts Clôturer le ticket" at bounding box center [1350, 79] width 383 height 84
click at [1269, 106] on div "Valider les coûts" at bounding box center [1293, 107] width 115 height 22
click at [1351, 109] on div "Clôturer le ticket" at bounding box center [1350, 107] width 114 height 22
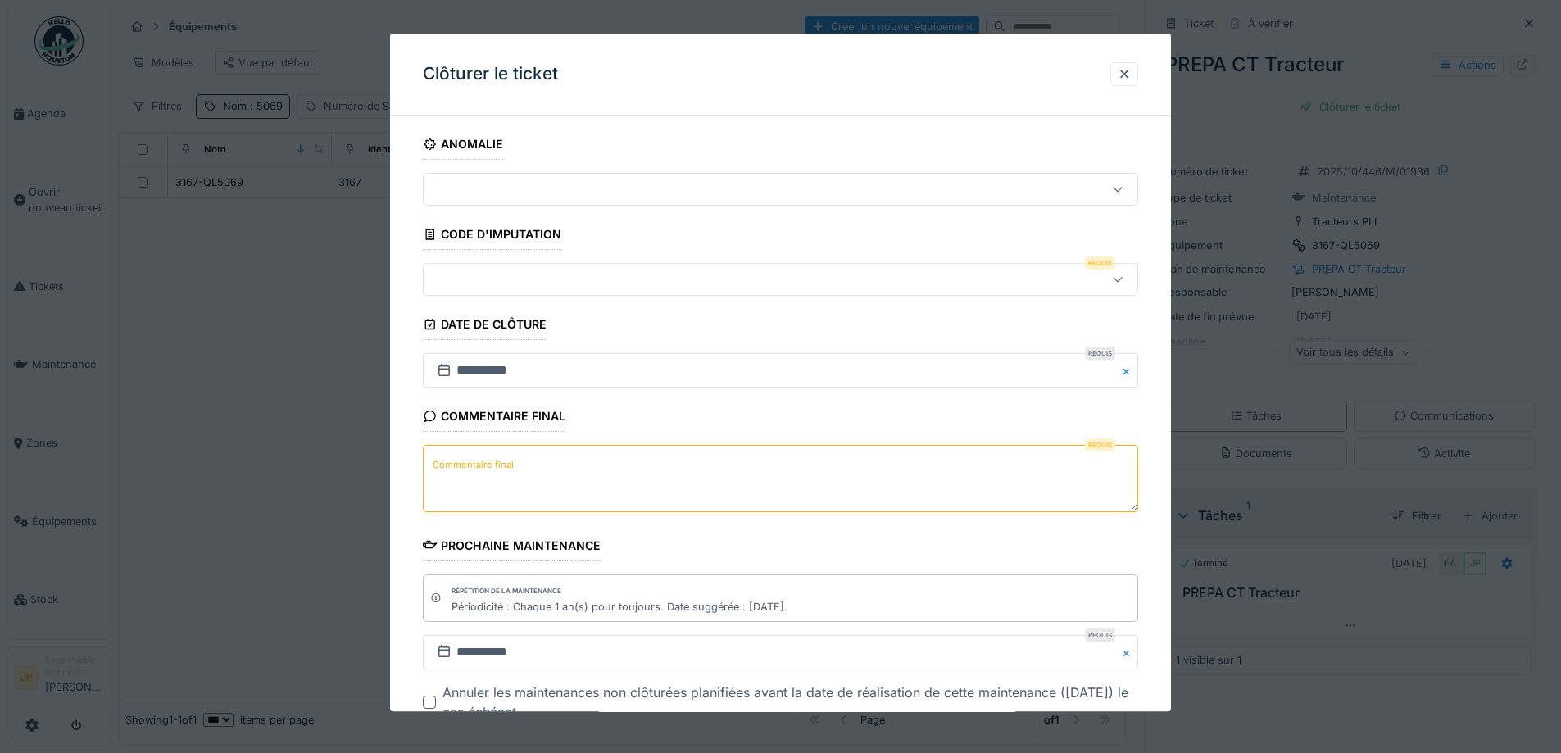
click at [560, 455] on textarea "Commentaire final" at bounding box center [780, 479] width 715 height 67
type textarea "**"
click at [509, 283] on div at bounding box center [738, 280] width 617 height 18
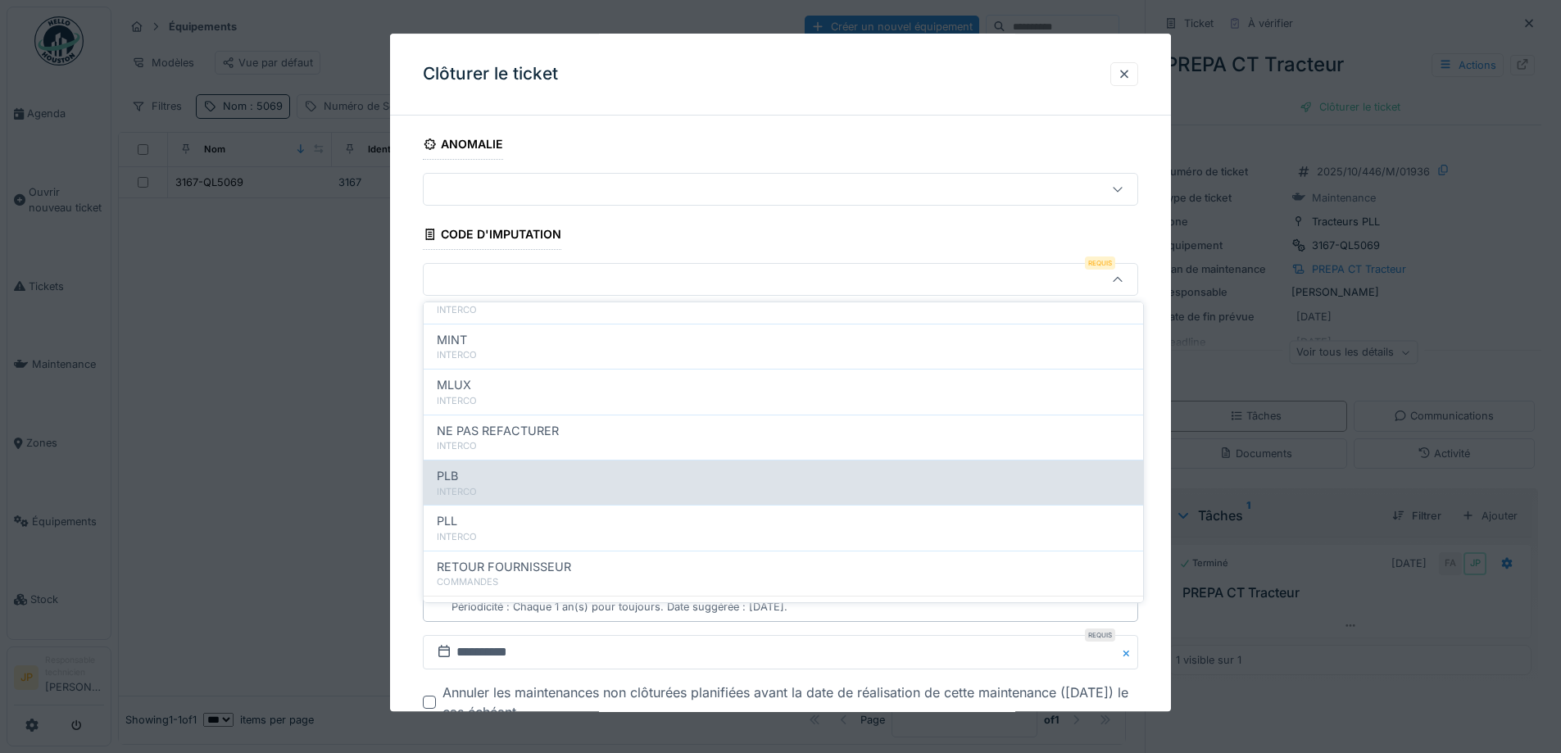
scroll to position [164, 0]
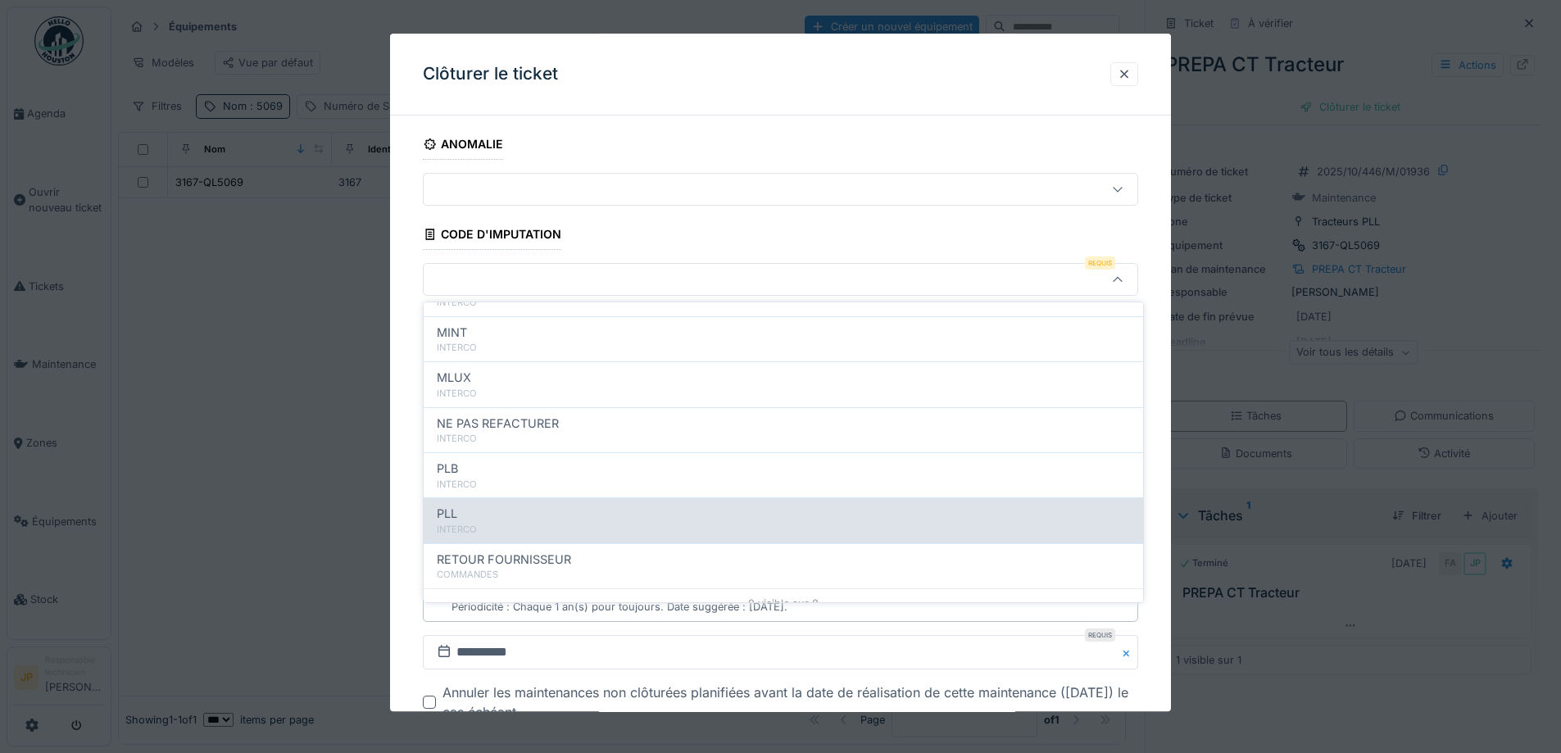
click at [542, 511] on div "PLL" at bounding box center [783, 514] width 693 height 18
type input "***"
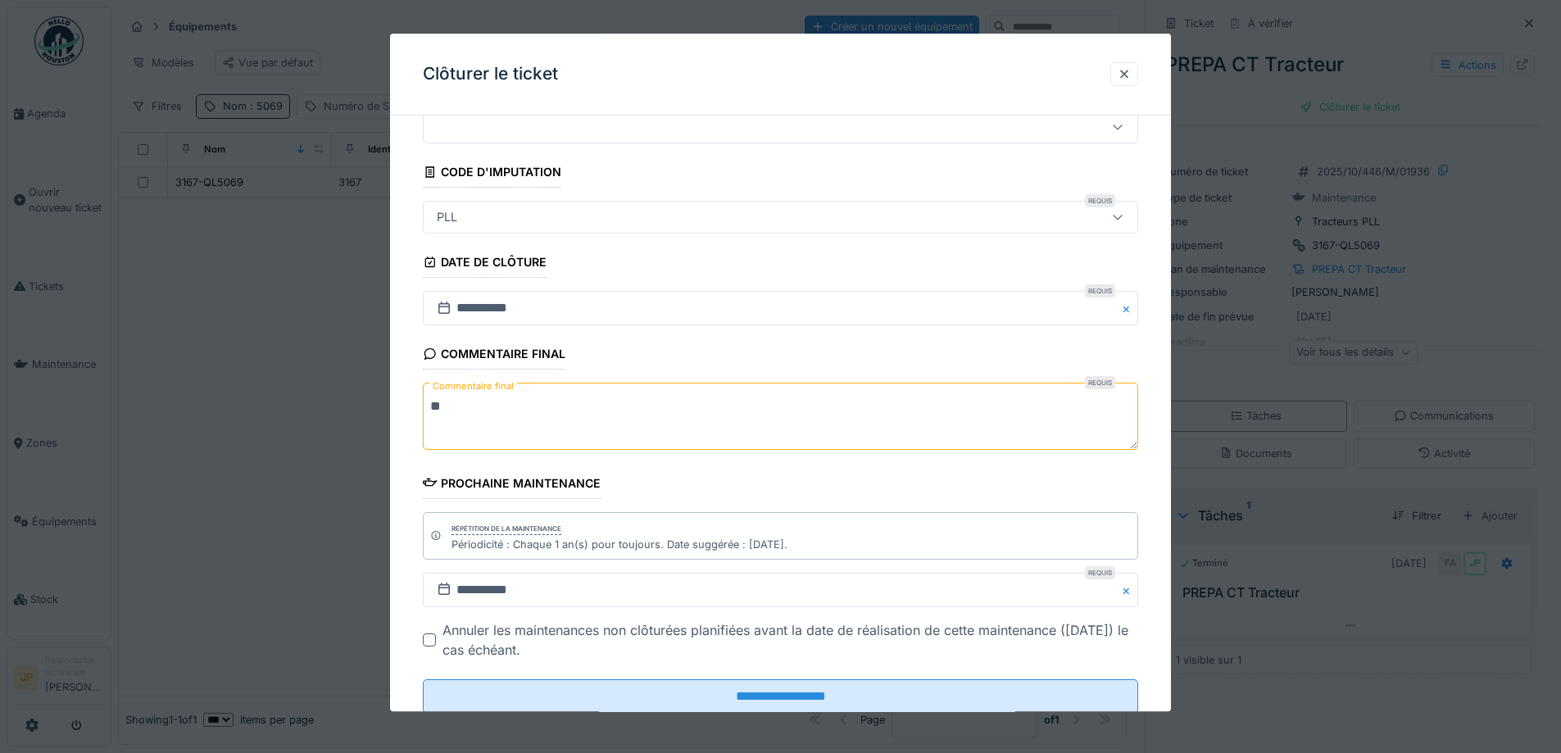
scroll to position [111, 0]
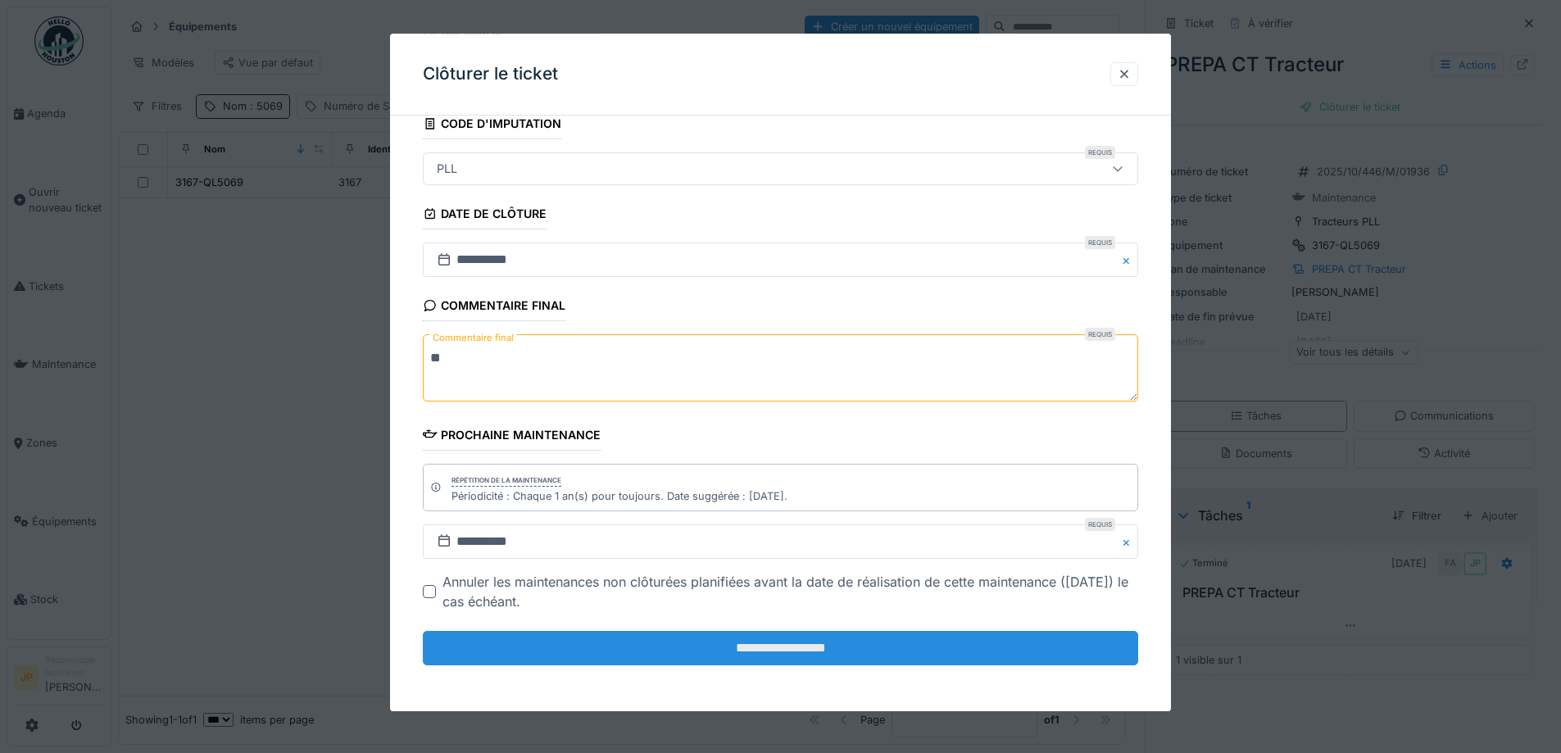
click at [727, 657] on input "**********" at bounding box center [780, 648] width 715 height 34
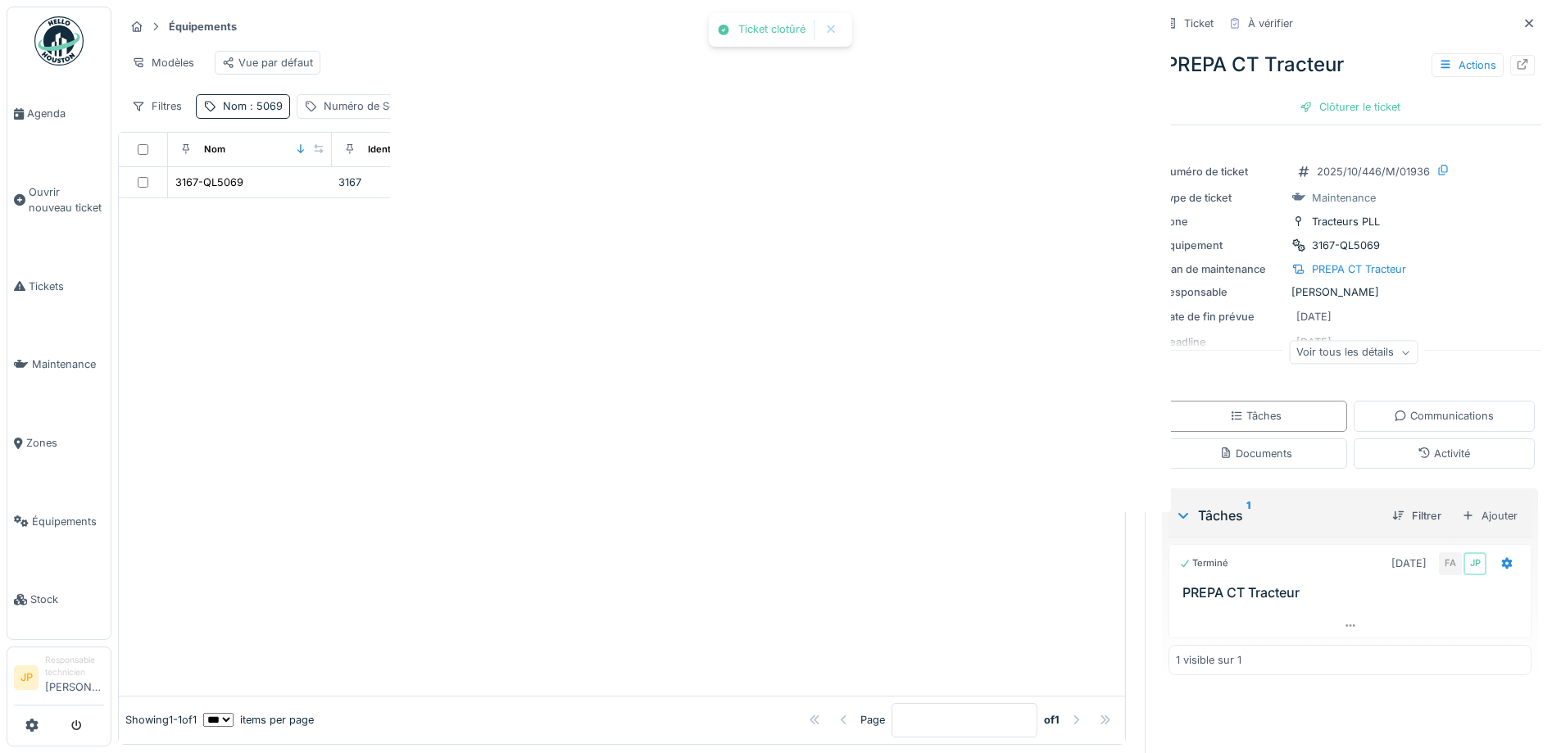
scroll to position [0, 0]
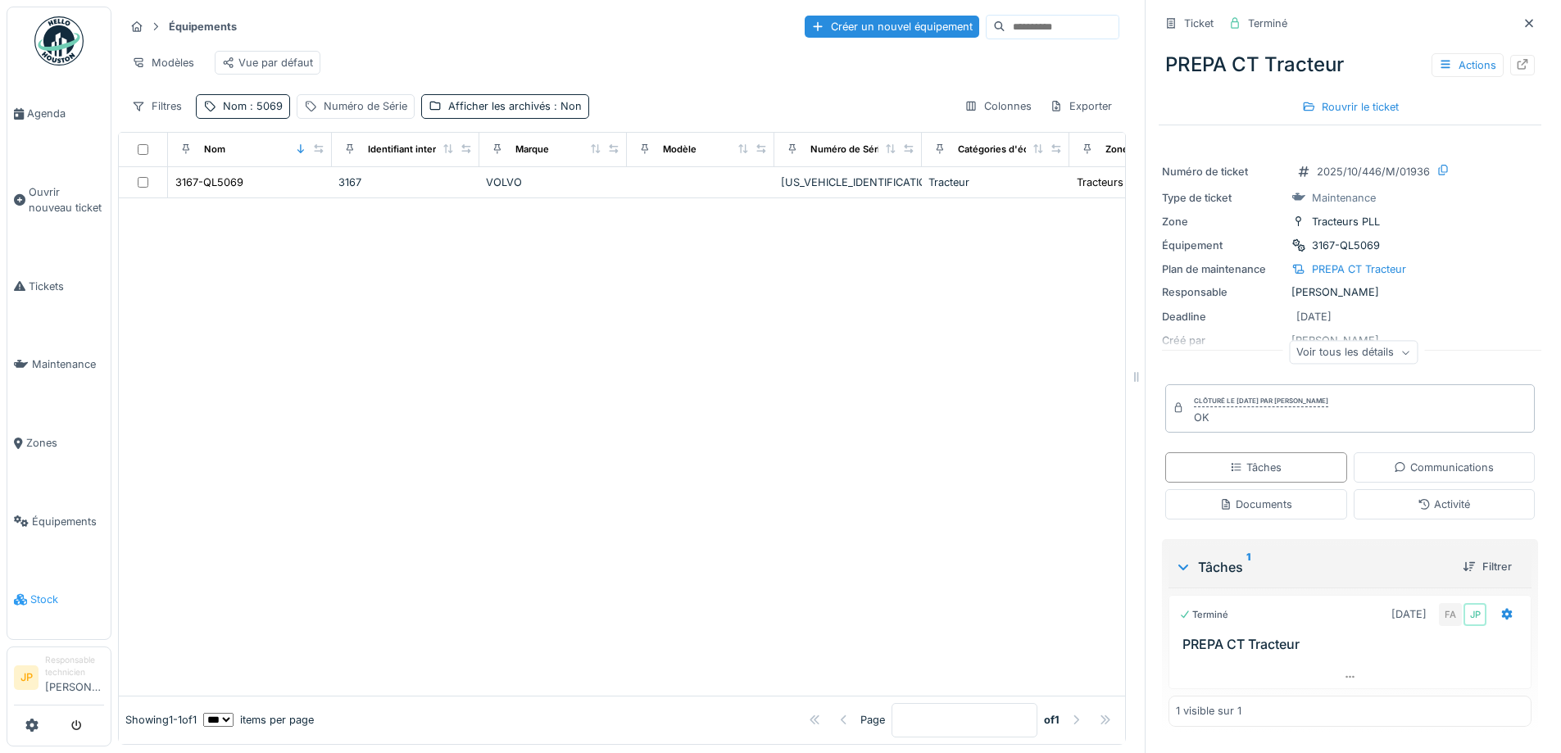
click at [41, 592] on span "Stock" at bounding box center [67, 600] width 74 height 16
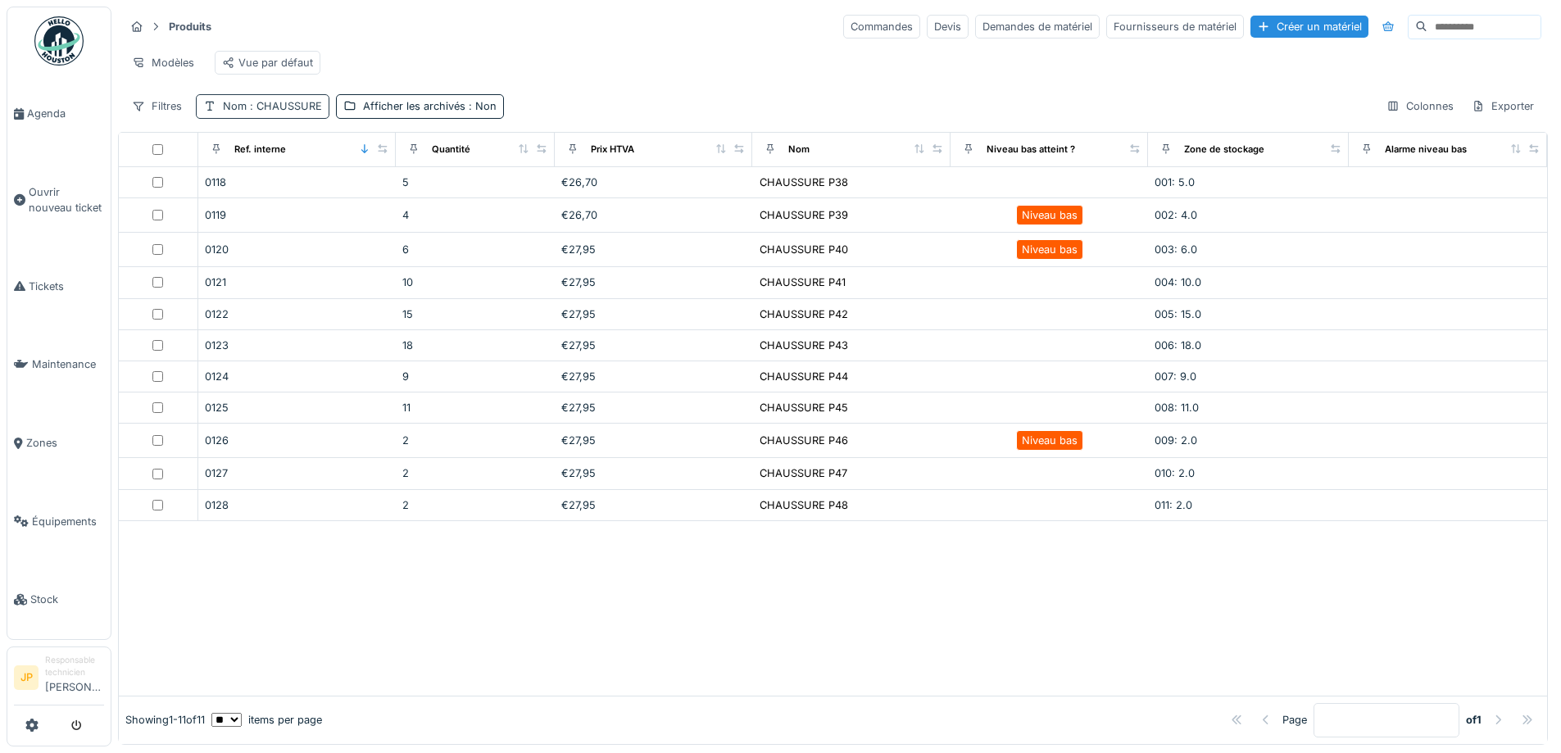
click at [275, 112] on span ": CHAUSSURE" at bounding box center [284, 106] width 75 height 12
drag, startPoint x: 306, startPoint y: 196, endPoint x: 199, endPoint y: 214, distance: 108.0
click at [200, 214] on div "Nom est Supprimer Nom ********* Ajouter une condition" at bounding box center [285, 273] width 170 height 246
type input "***"
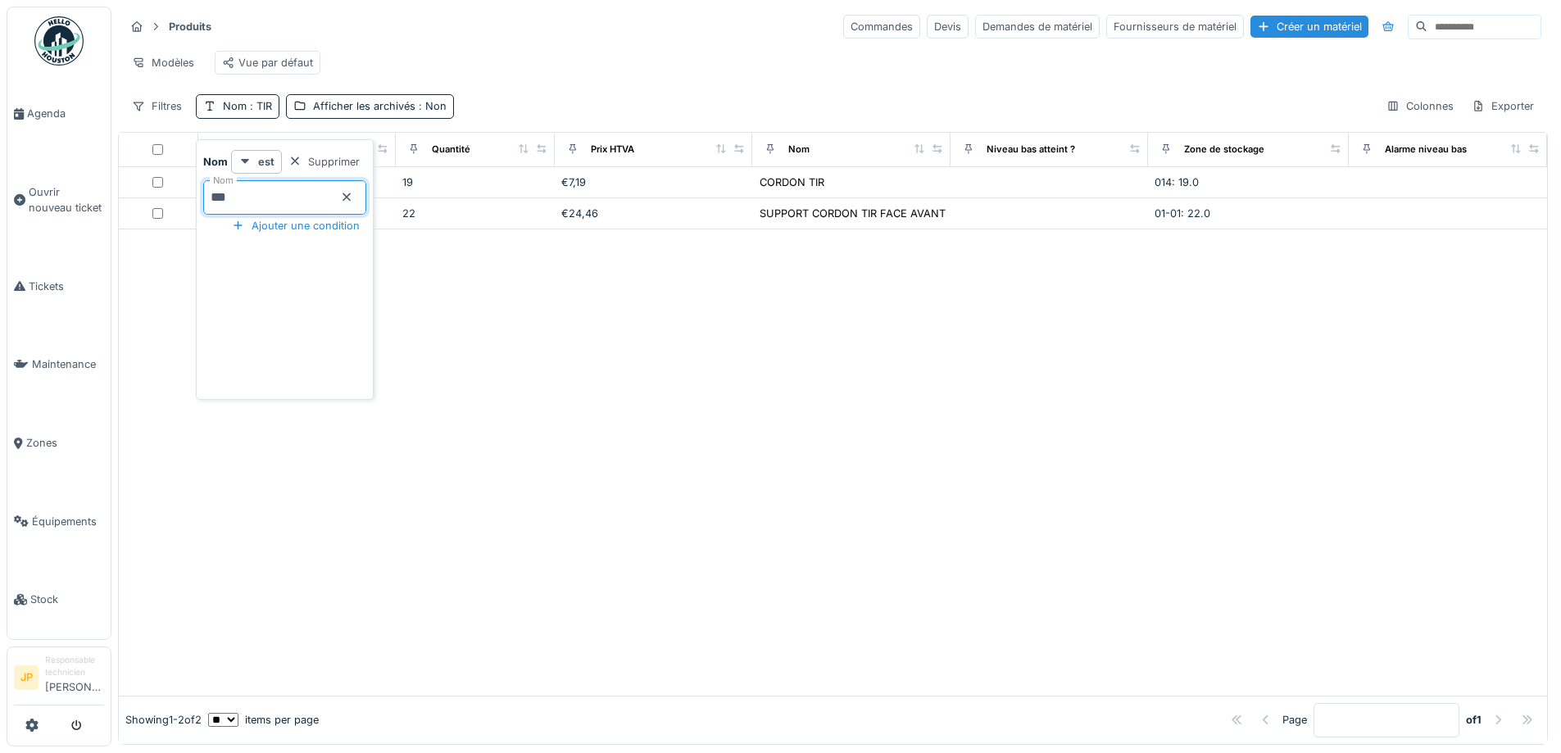
click at [633, 58] on div "Modèles Vue par défaut" at bounding box center [833, 62] width 1417 height 37
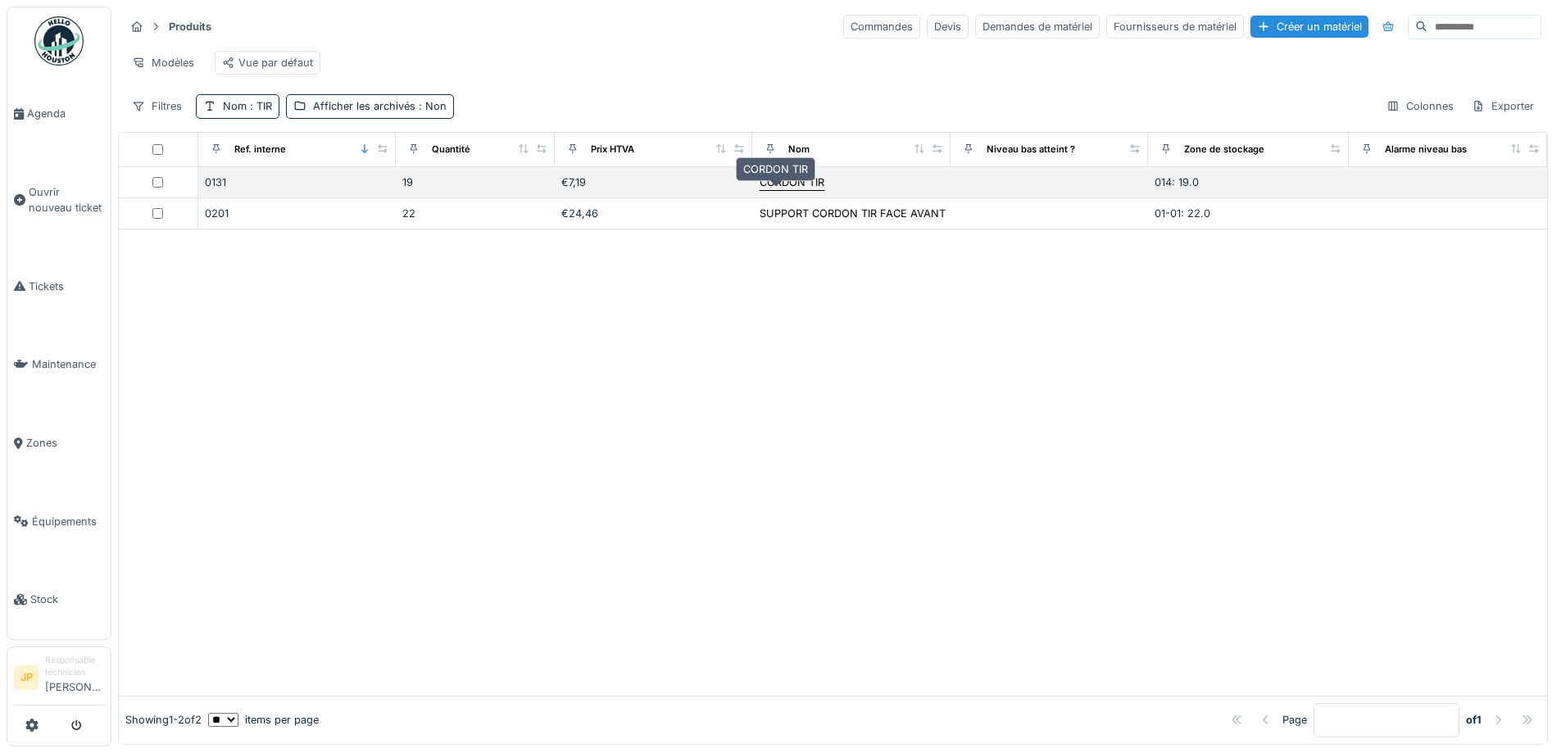
click at [770, 190] on div "CORDON TIR" at bounding box center [792, 183] width 65 height 16
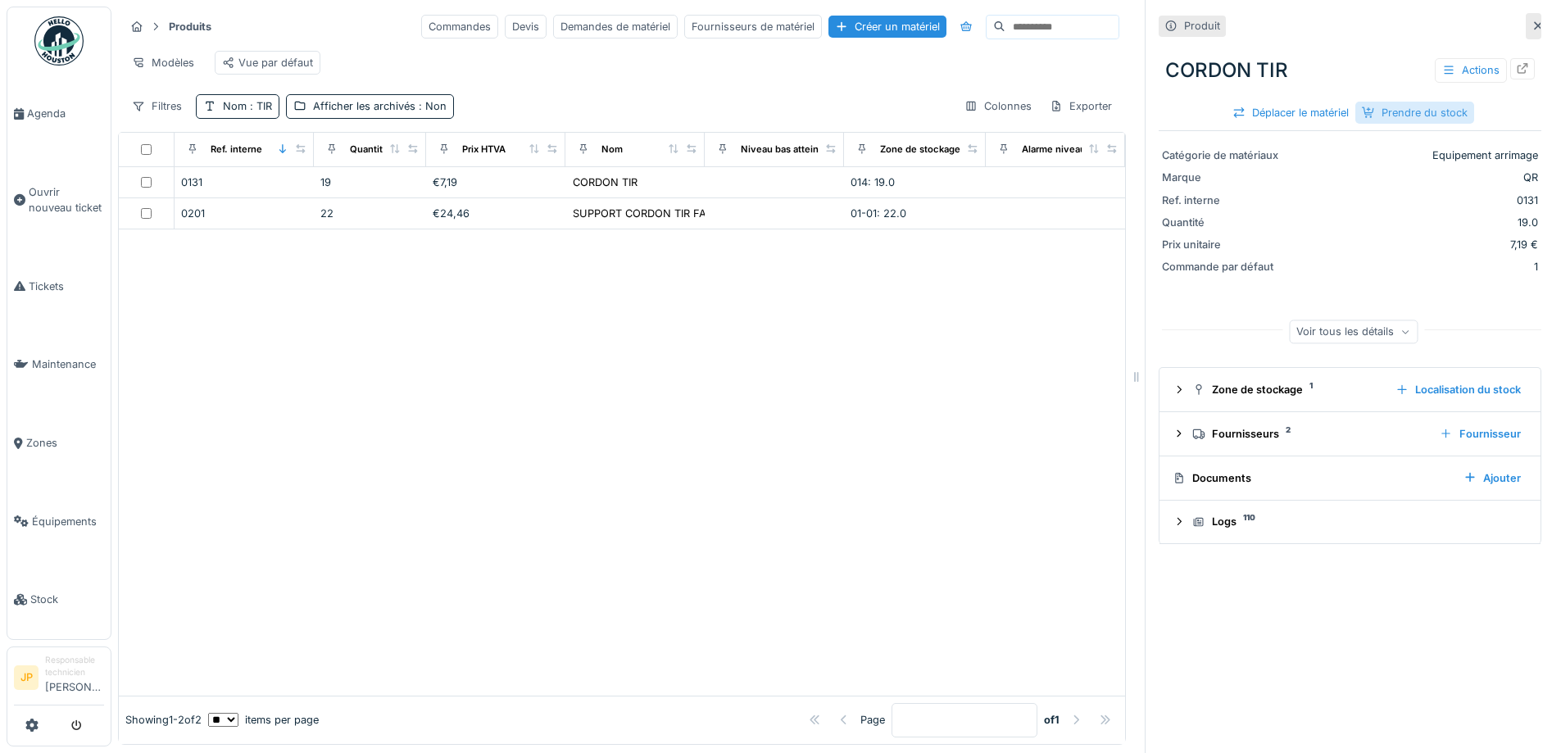
click at [1398, 113] on div "Prendre du stock" at bounding box center [1414, 113] width 119 height 22
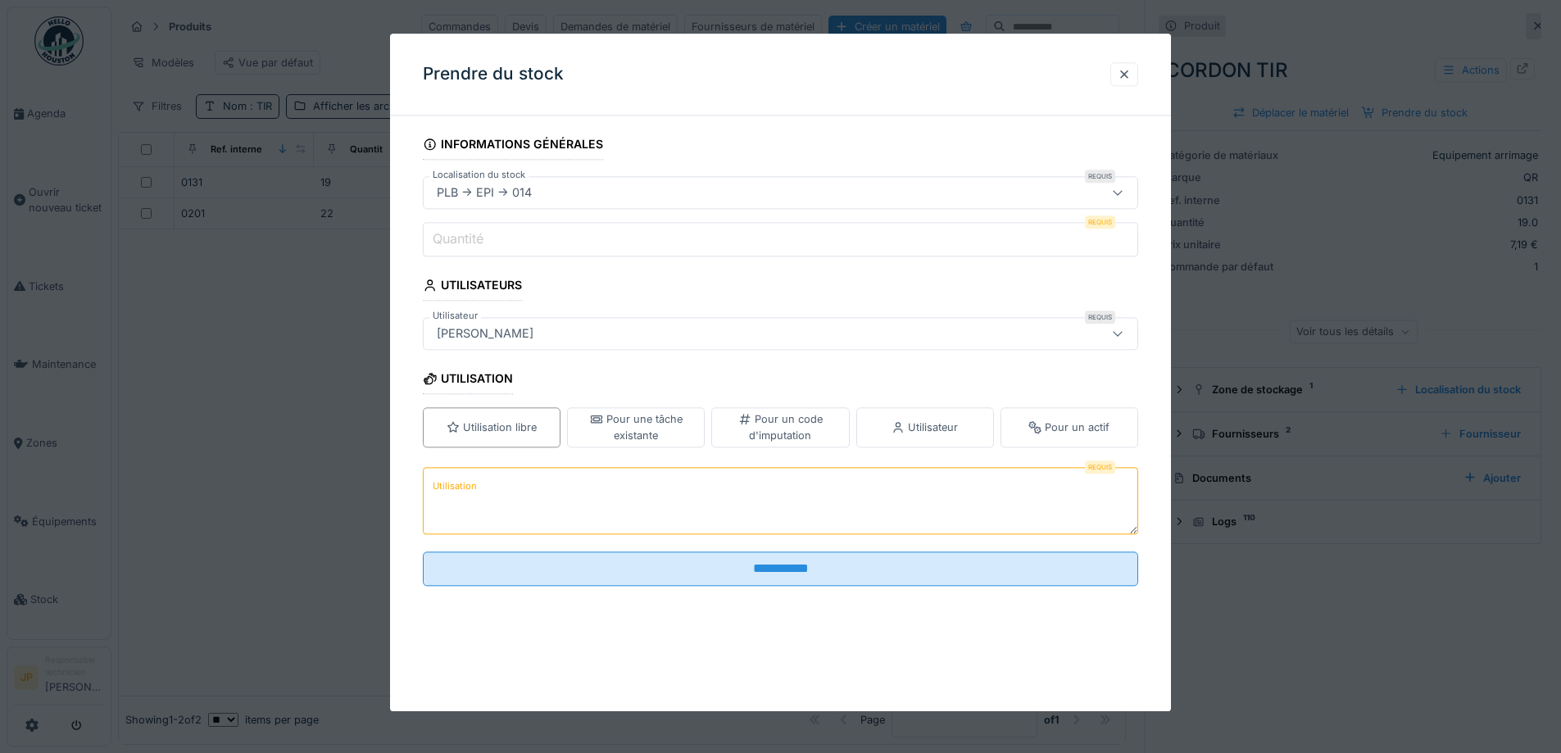
click at [491, 226] on input "Quantité" at bounding box center [780, 239] width 715 height 34
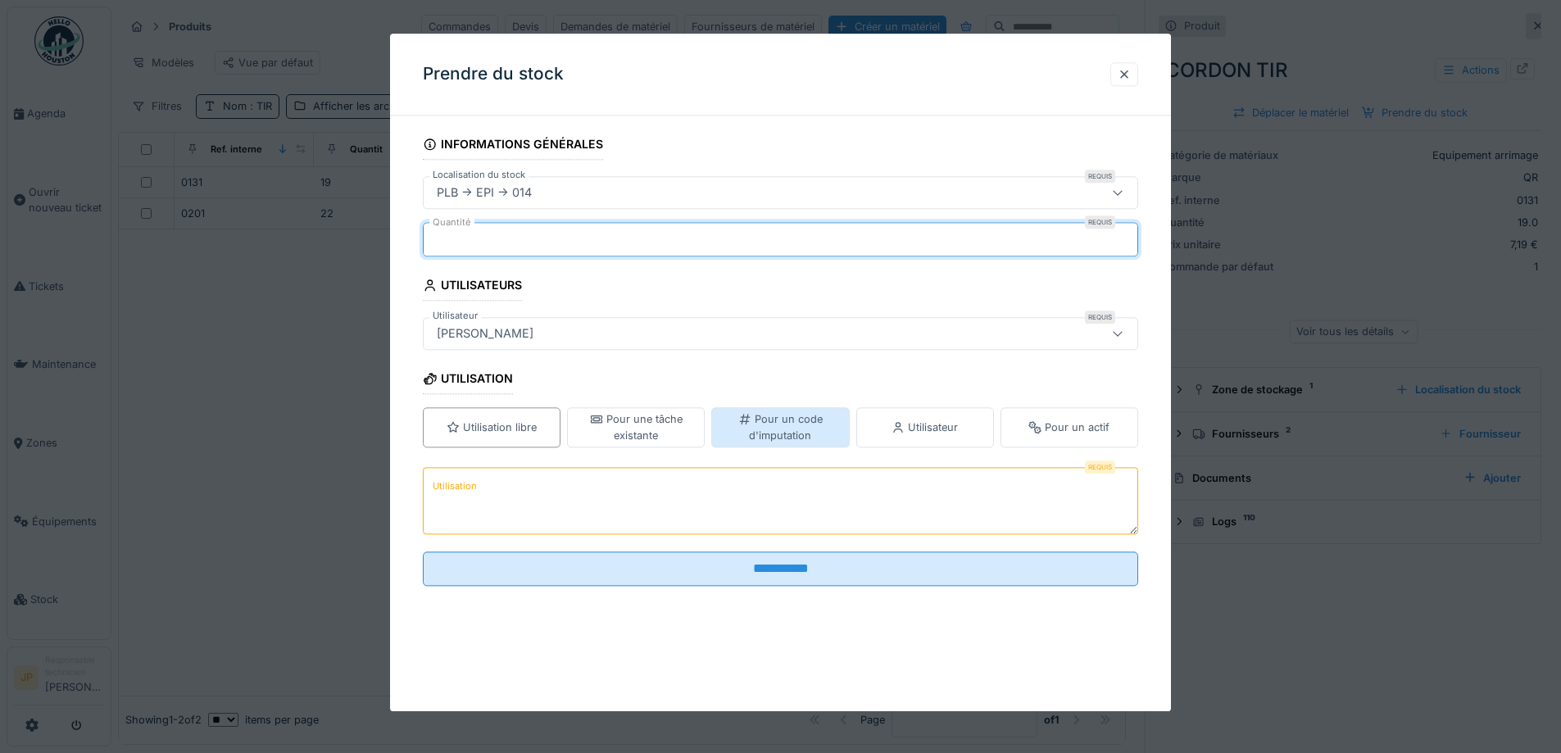
type input "*"
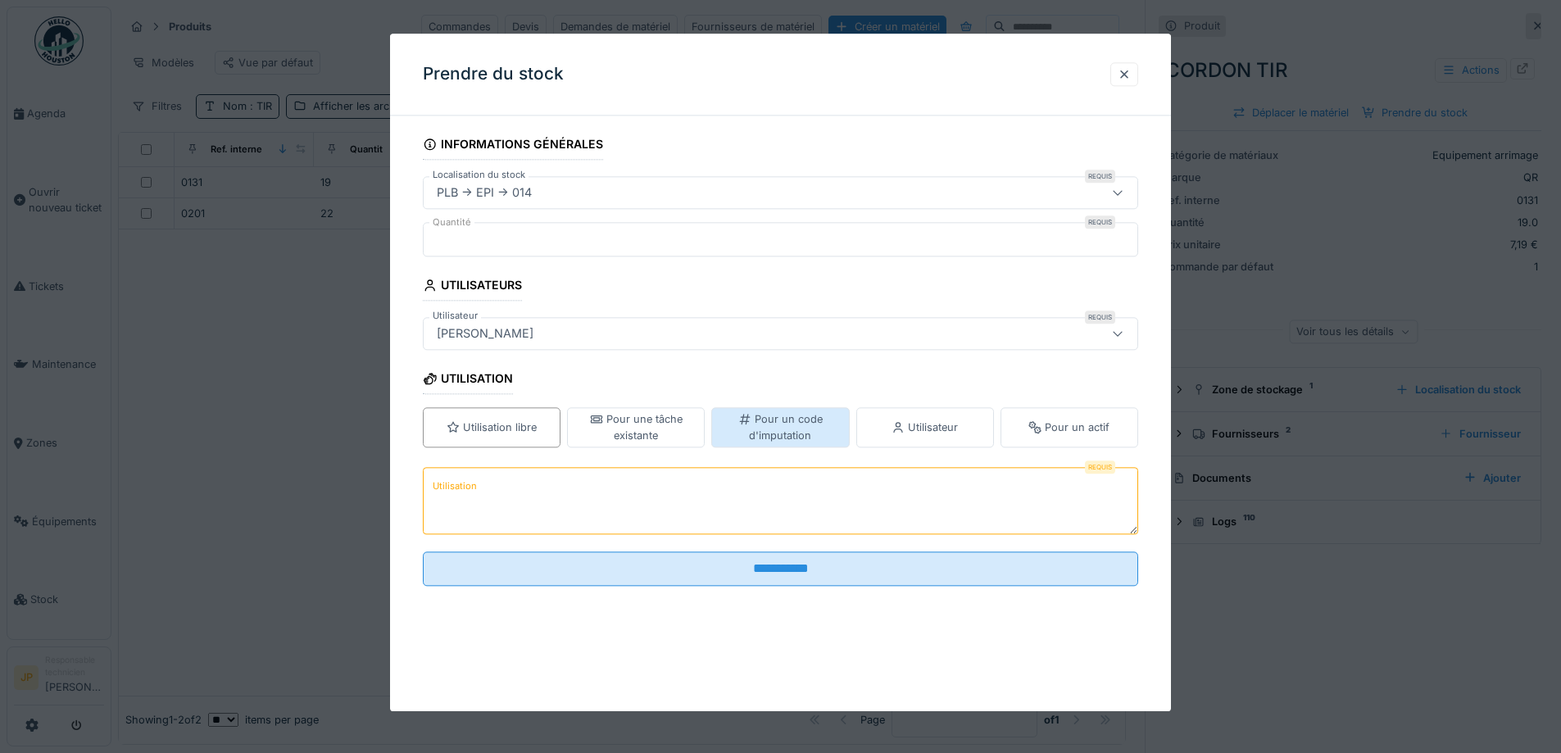
click at [813, 431] on div "Pour un code d'imputation" at bounding box center [780, 427] width 123 height 31
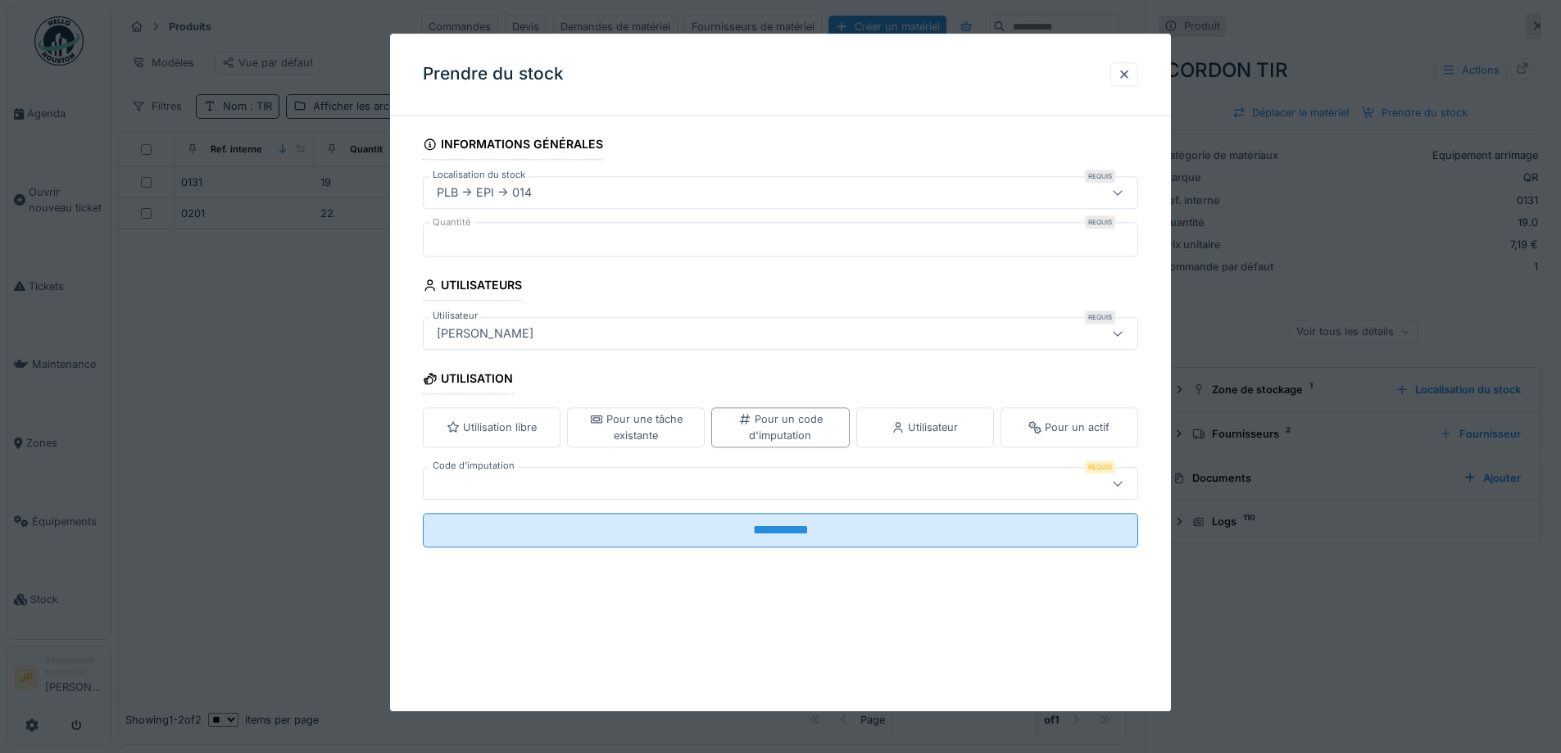
click at [641, 489] on div at bounding box center [738, 483] width 617 height 18
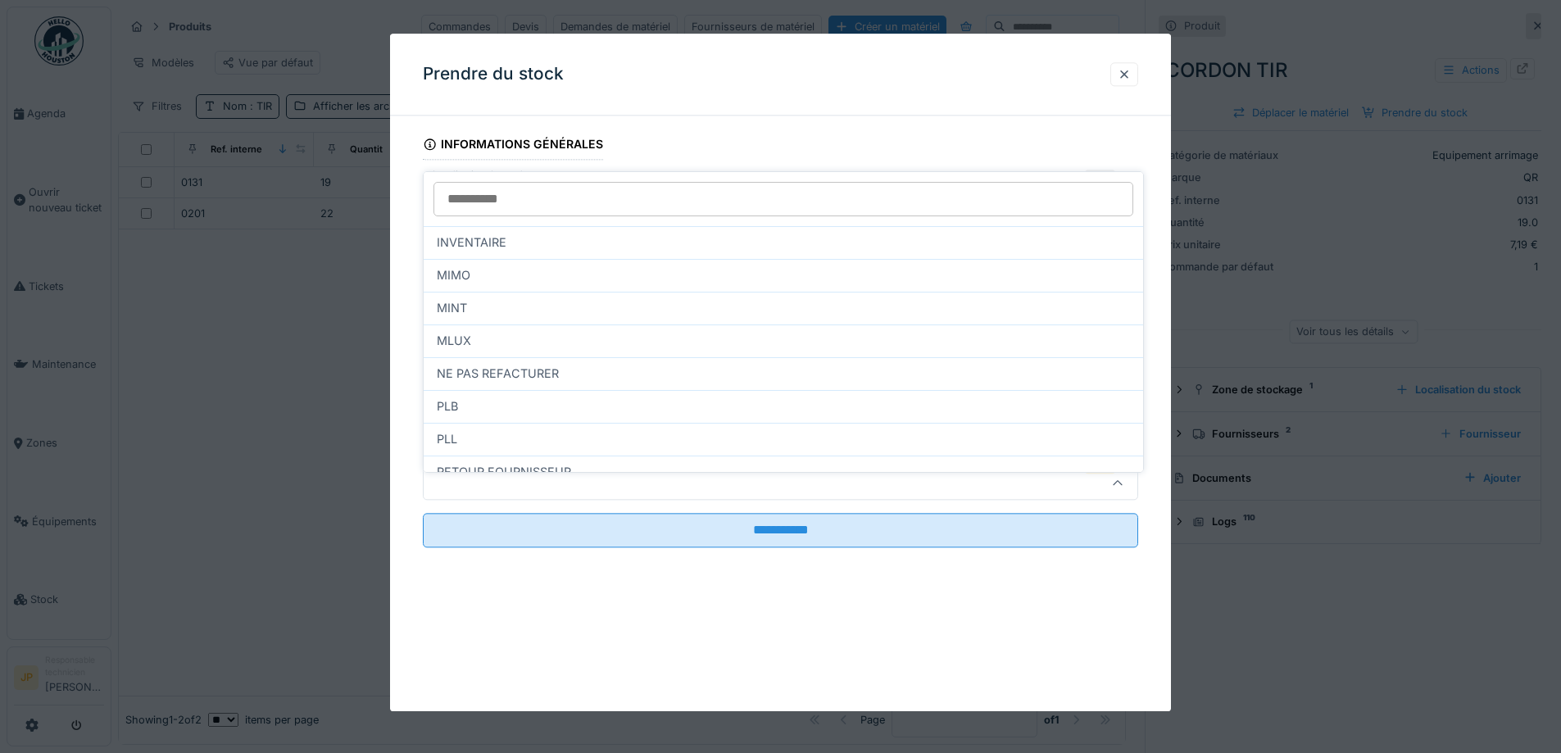
scroll to position [12, 0]
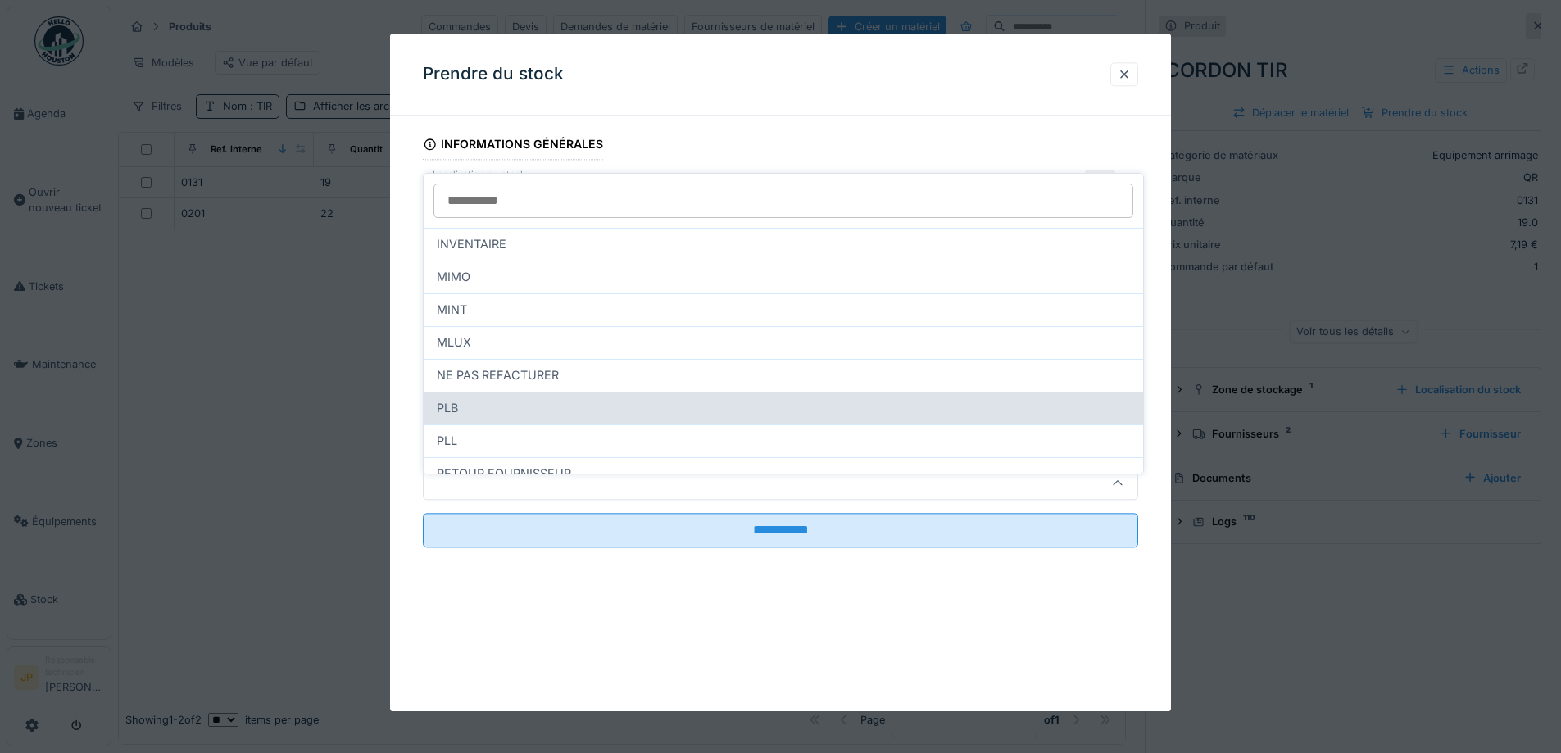
click at [511, 406] on div "PLB" at bounding box center [783, 408] width 719 height 33
type input "***"
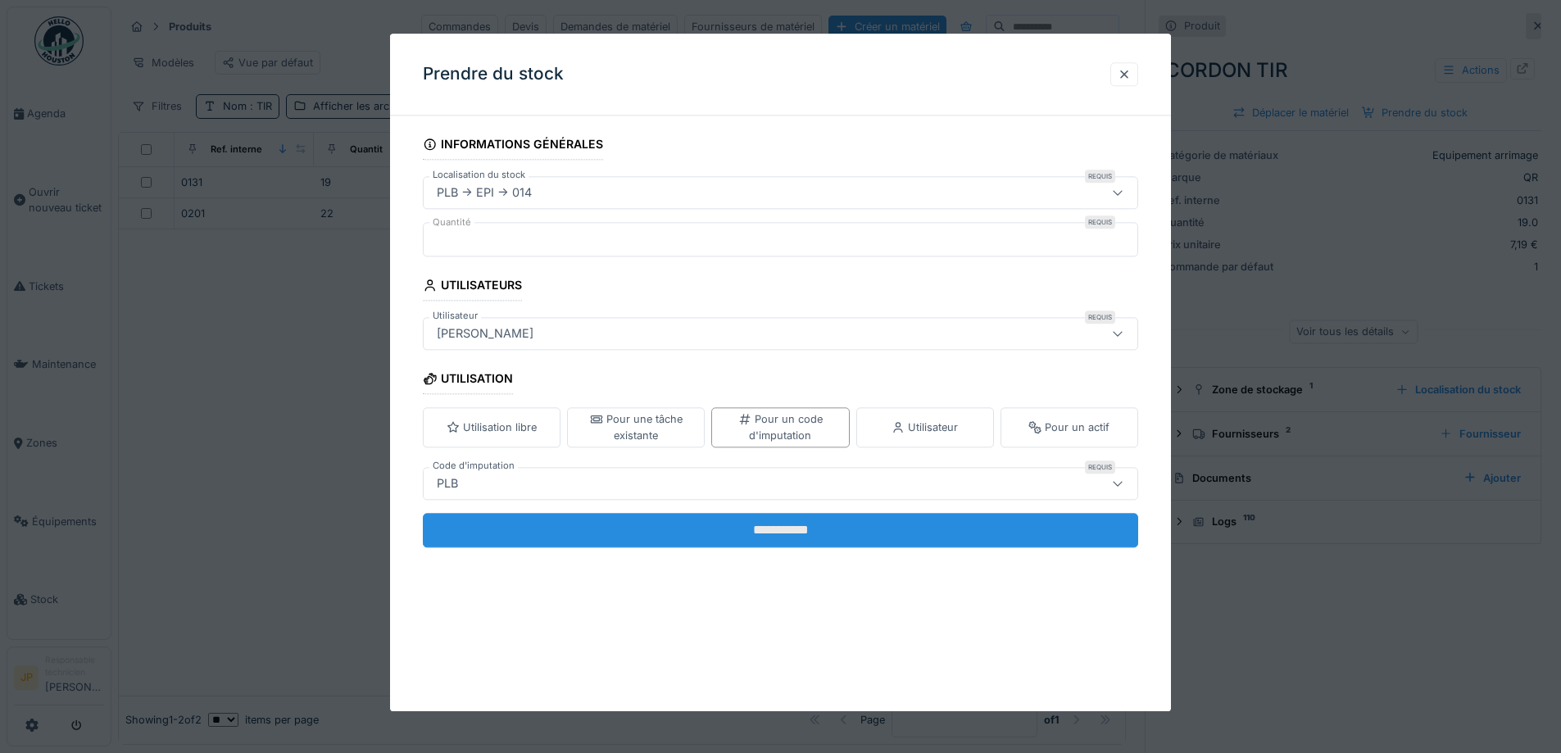
click at [782, 524] on input "**********" at bounding box center [780, 530] width 715 height 34
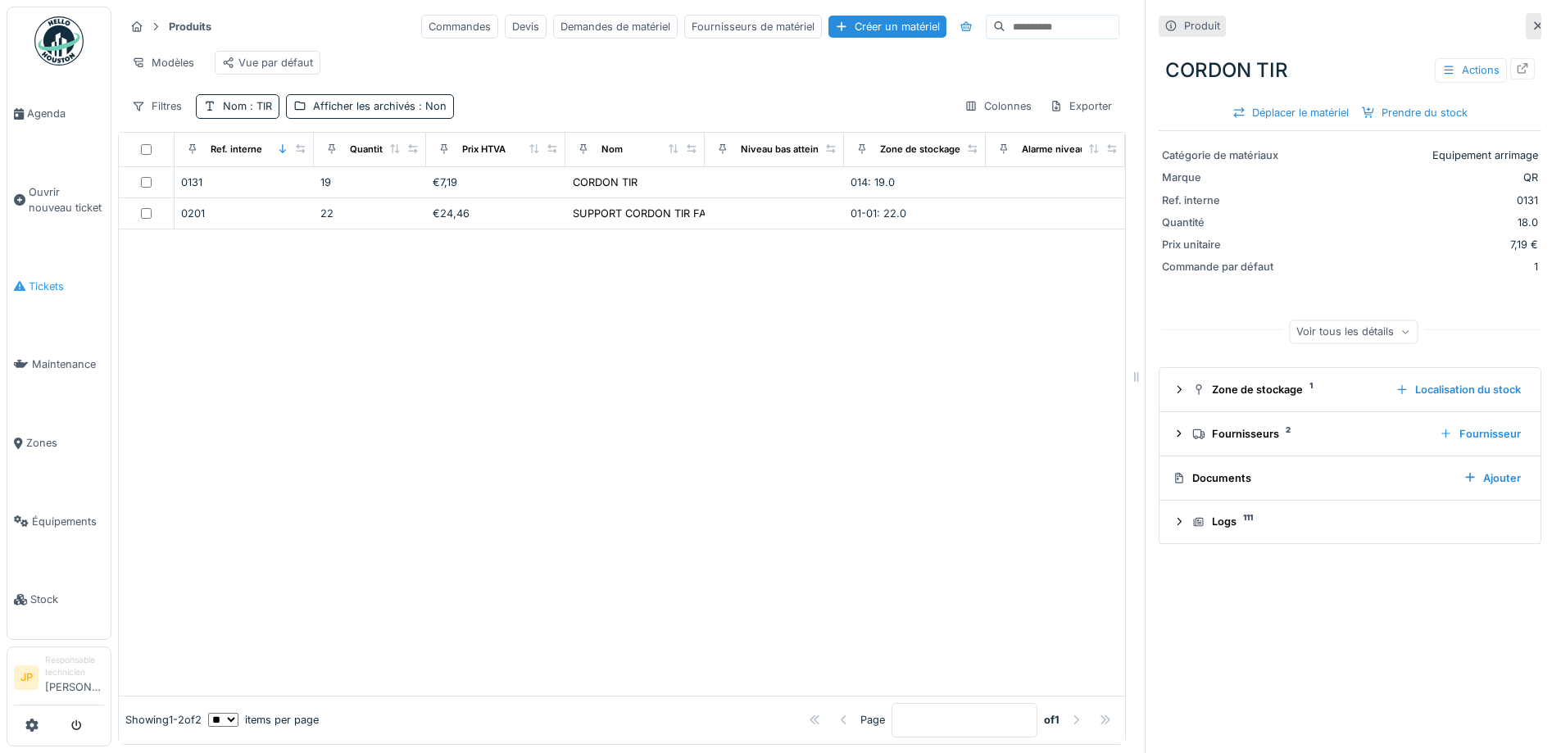
click at [27, 279] on li "Tickets" at bounding box center [59, 287] width 90 height 16
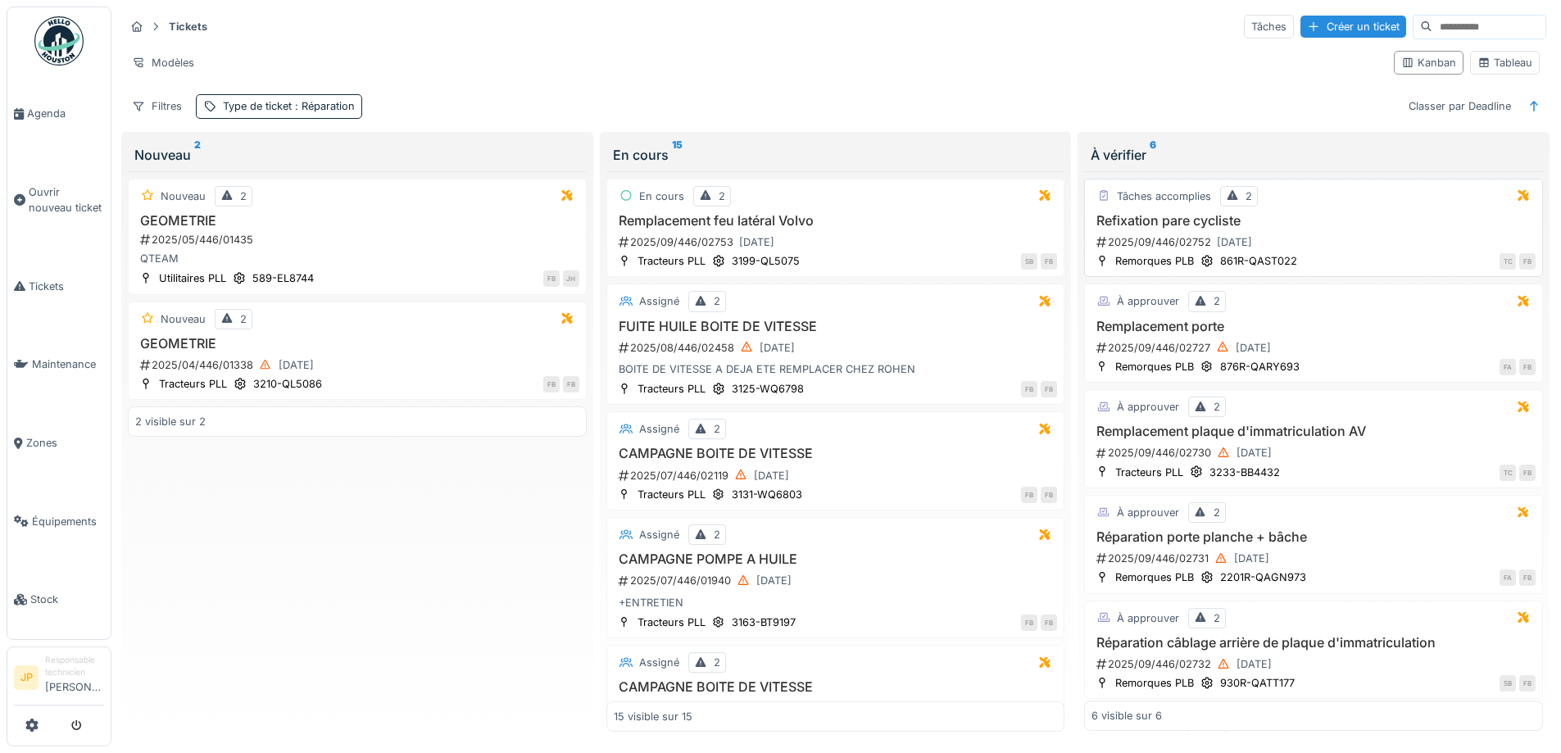
click at [1161, 220] on h3 "Refixation pare cycliste" at bounding box center [1313, 221] width 444 height 16
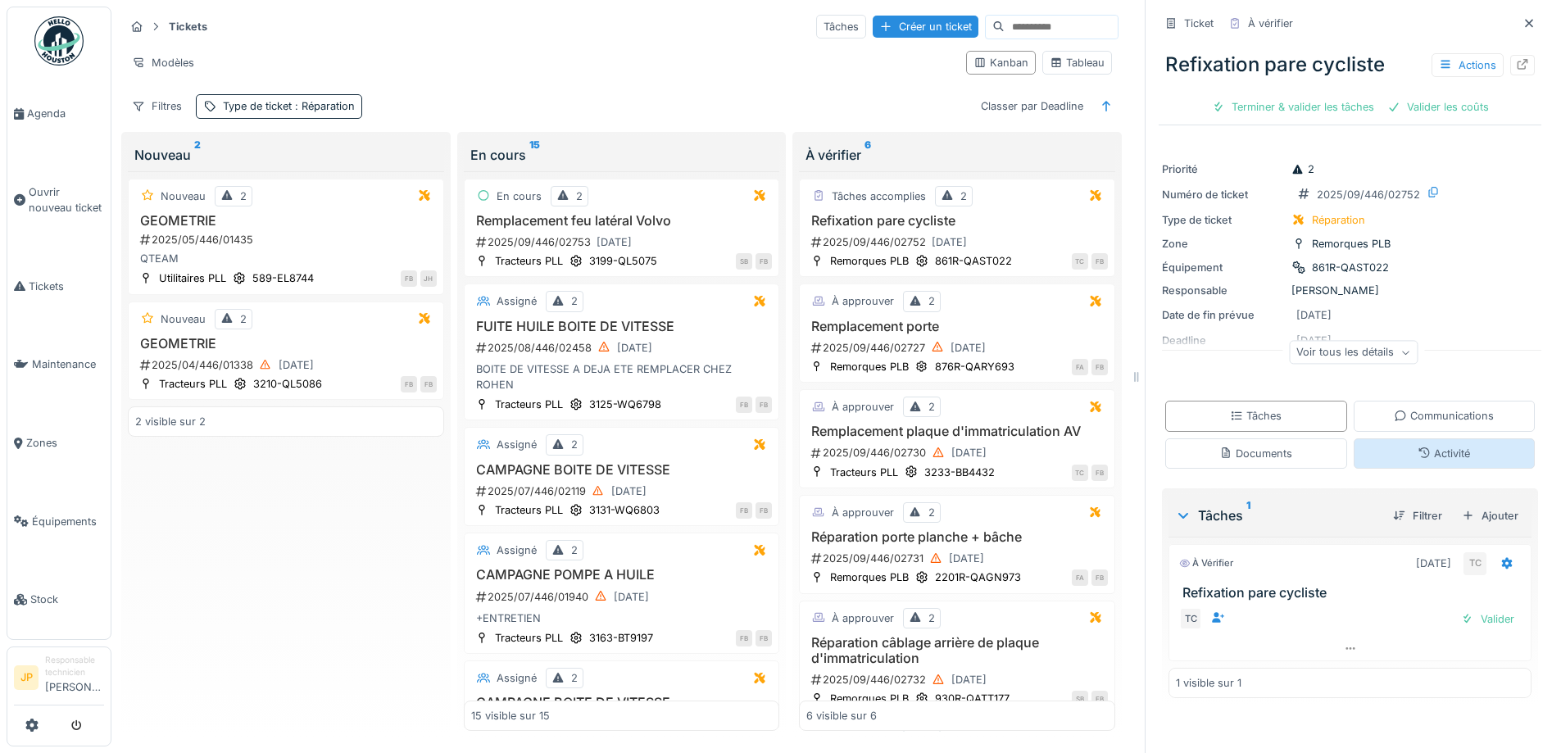
click at [1421, 449] on div "Activité" at bounding box center [1443, 454] width 52 height 16
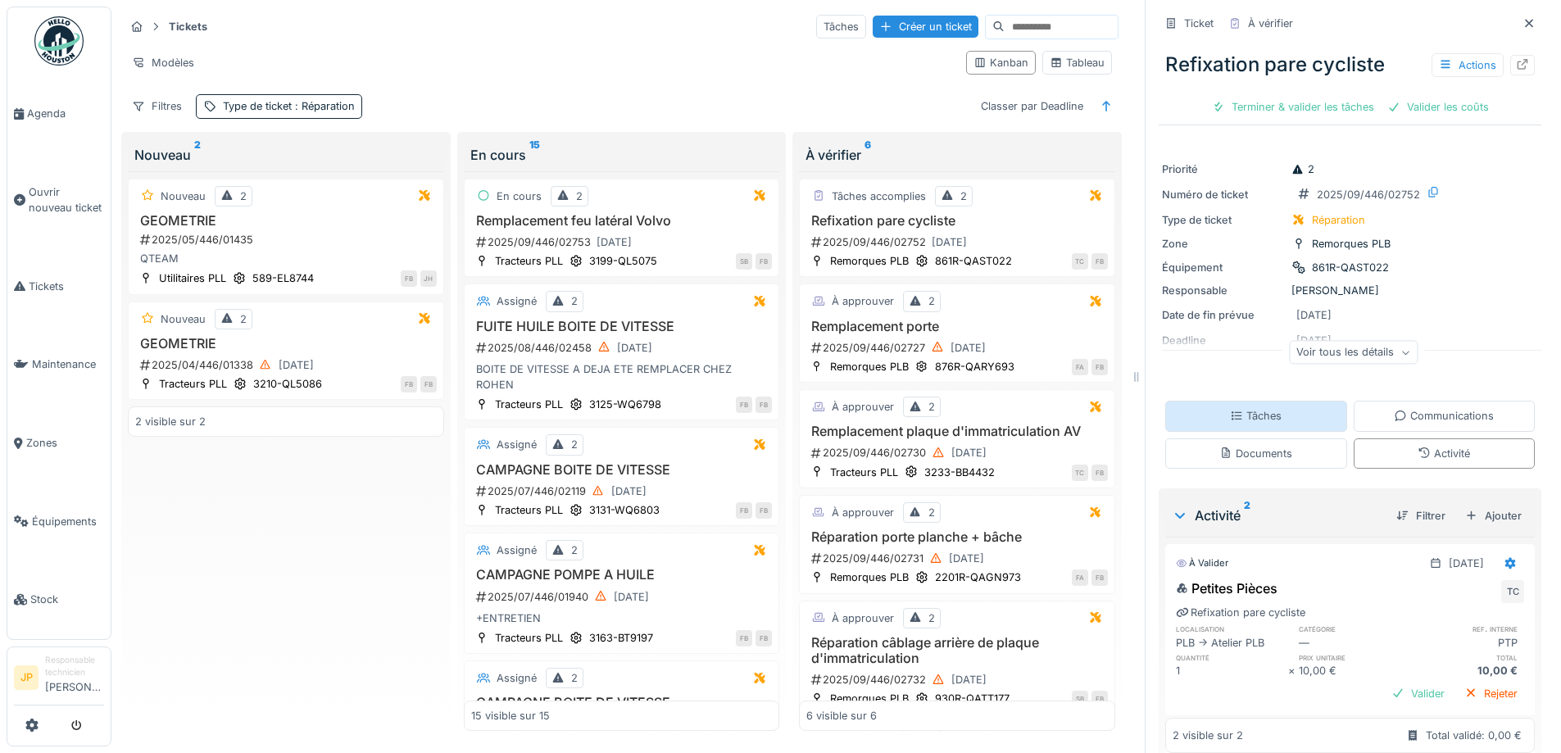
click at [1272, 407] on div "Tâches" at bounding box center [1256, 416] width 182 height 30
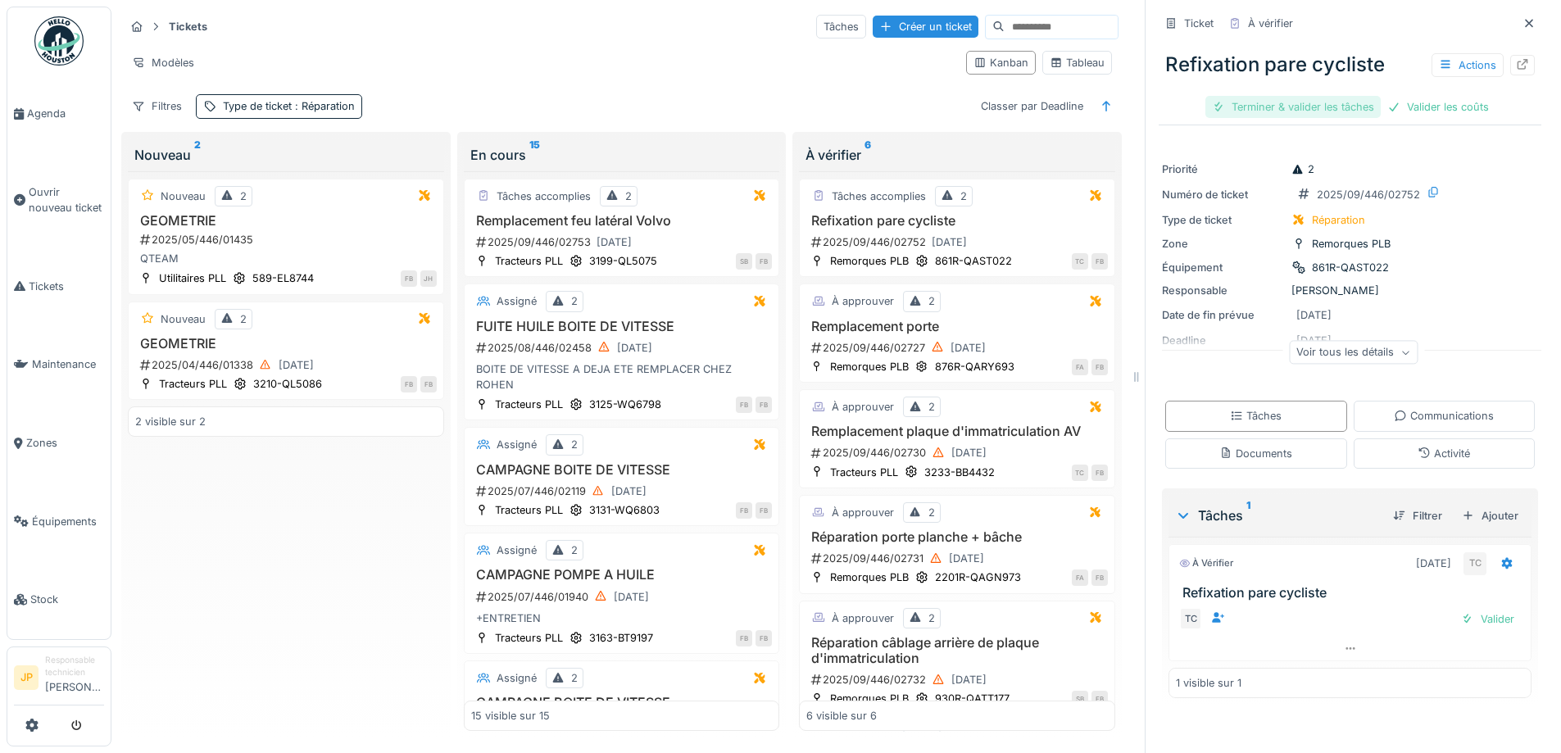
click at [1278, 98] on div "Terminer & valider les tâches" at bounding box center [1292, 107] width 175 height 22
click at [1342, 96] on div "Valider les coûts" at bounding box center [1350, 107] width 115 height 22
click at [1331, 96] on div "Envoyer pour approbation" at bounding box center [1350, 107] width 165 height 22
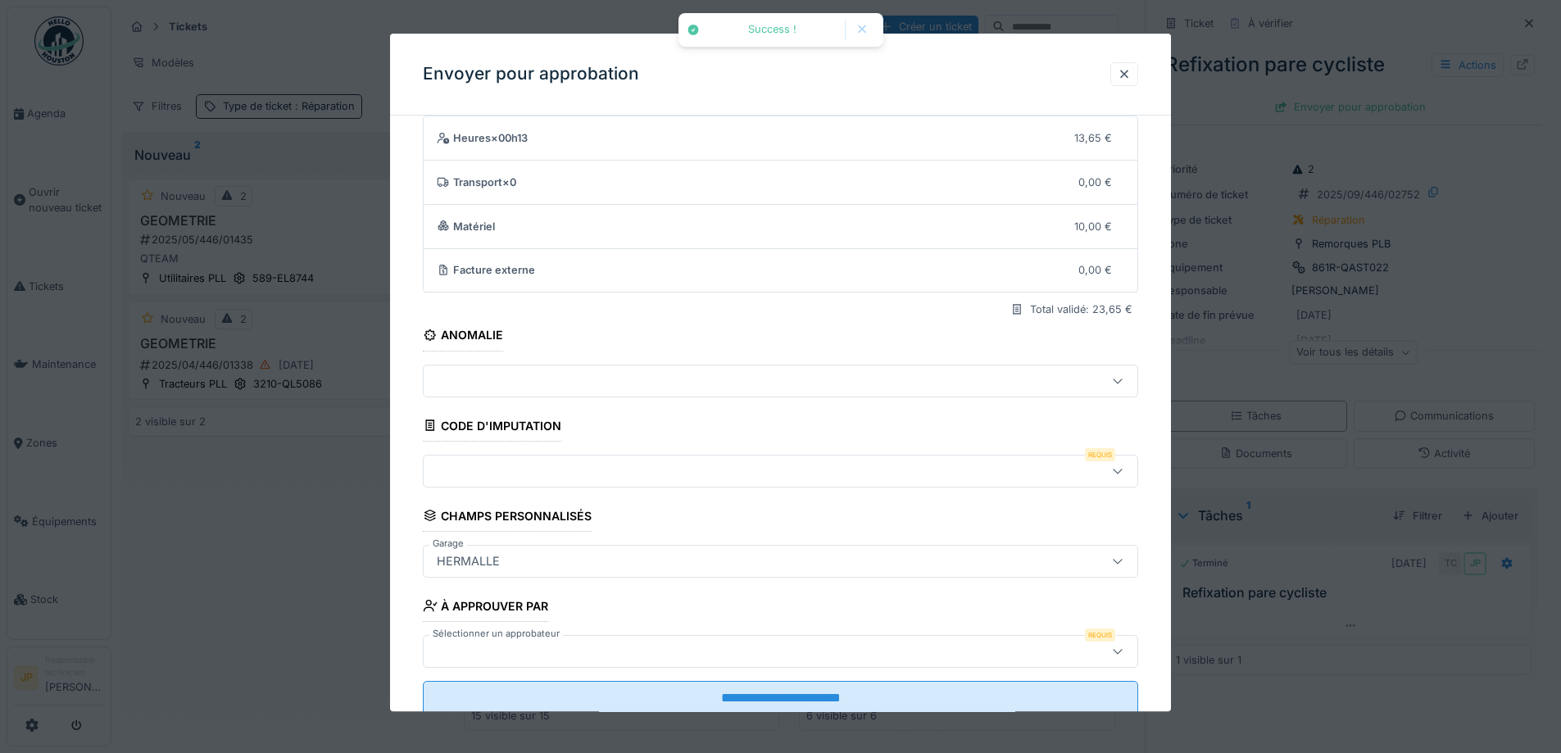
scroll to position [101, 0]
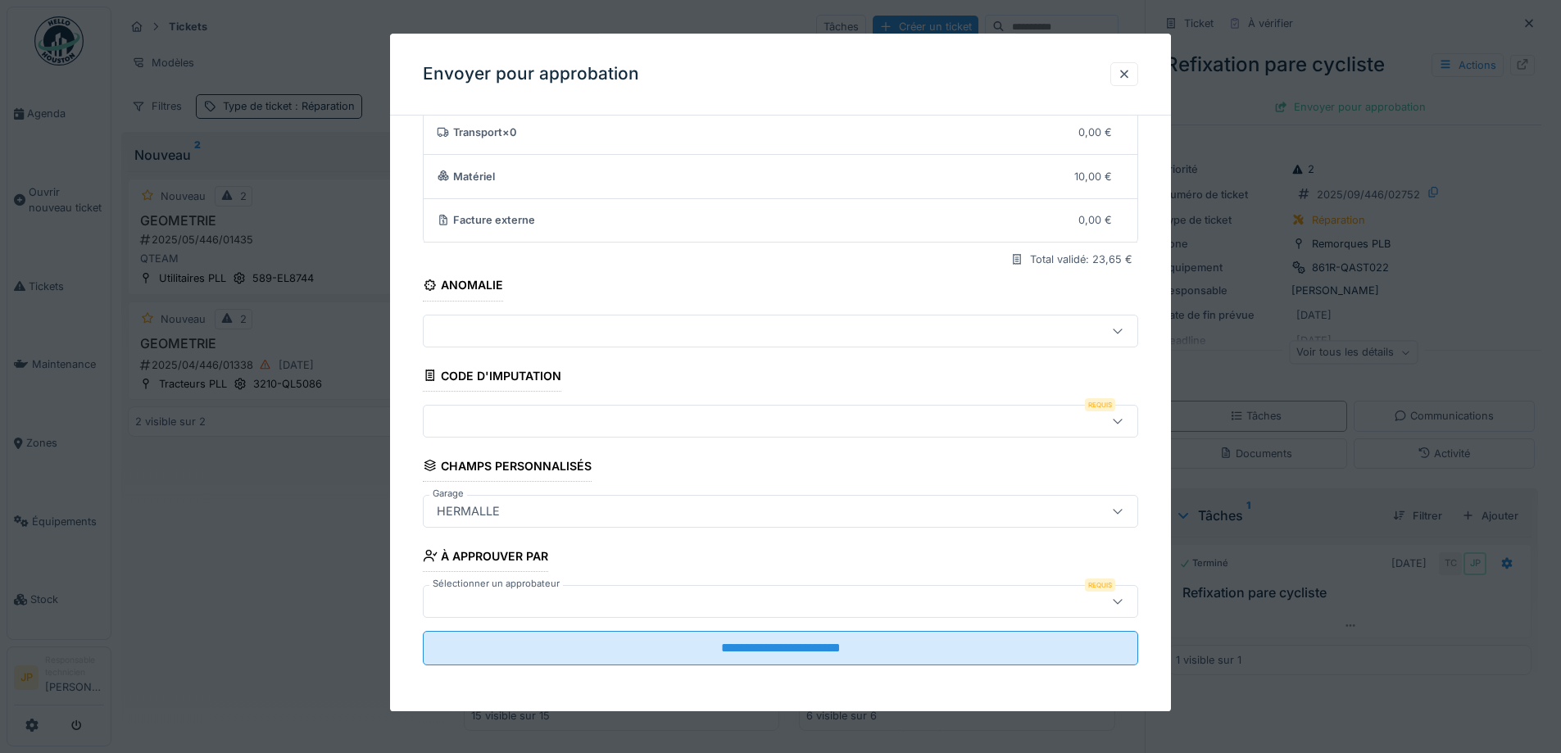
click at [537, 421] on div at bounding box center [738, 421] width 617 height 18
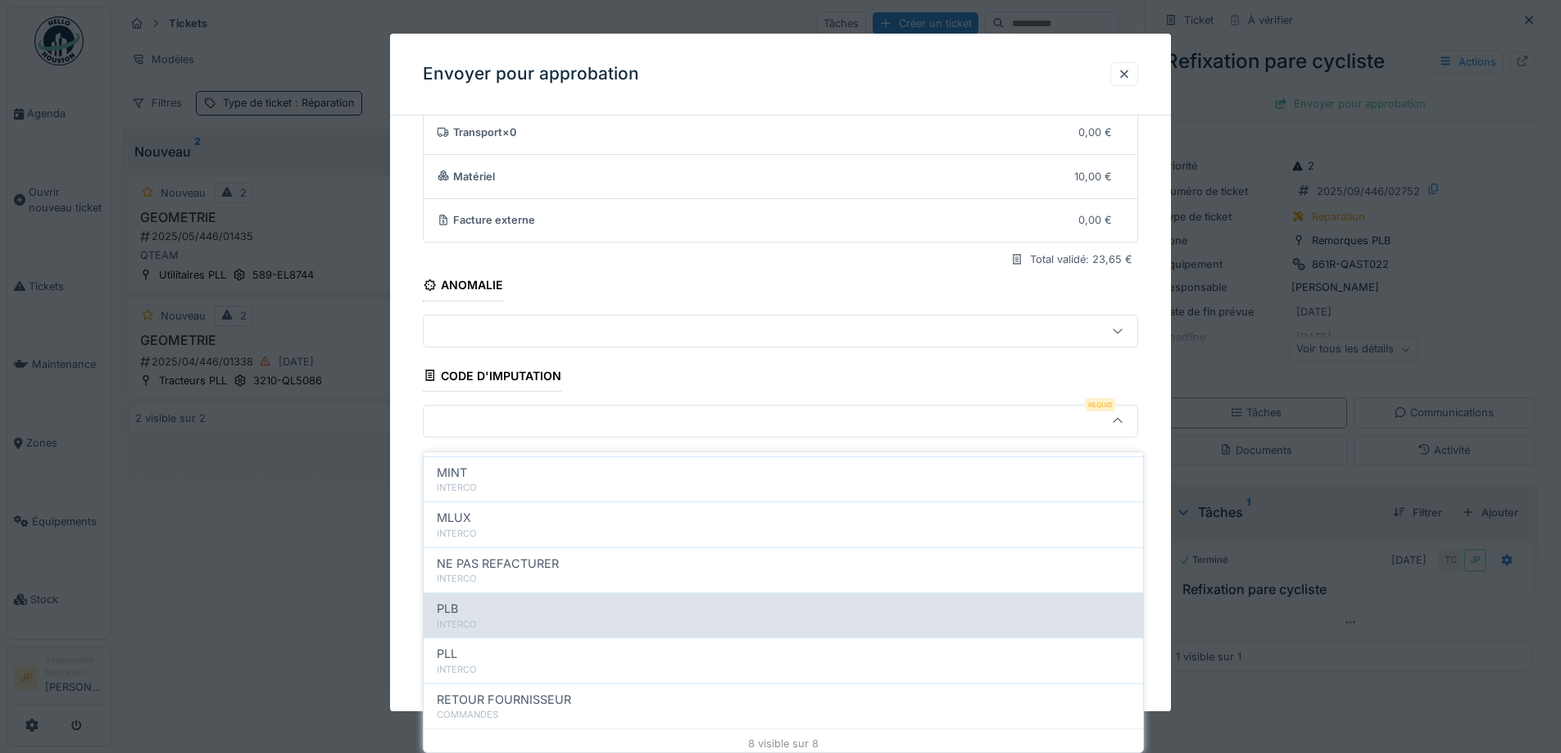
scroll to position [179, 0]
click at [529, 594] on div "PLB" at bounding box center [783, 603] width 693 height 18
type input "***"
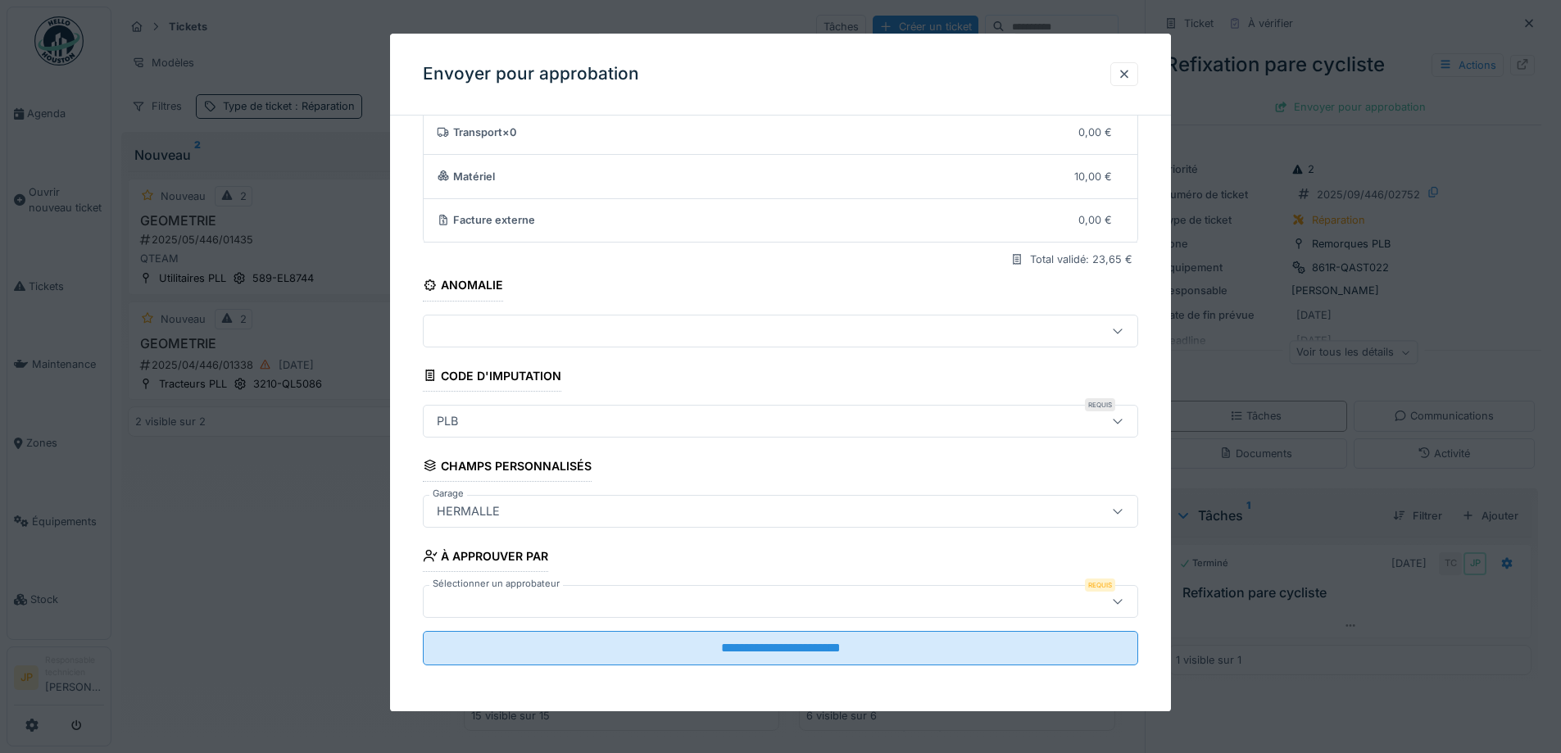
click at [710, 603] on div at bounding box center [738, 601] width 617 height 18
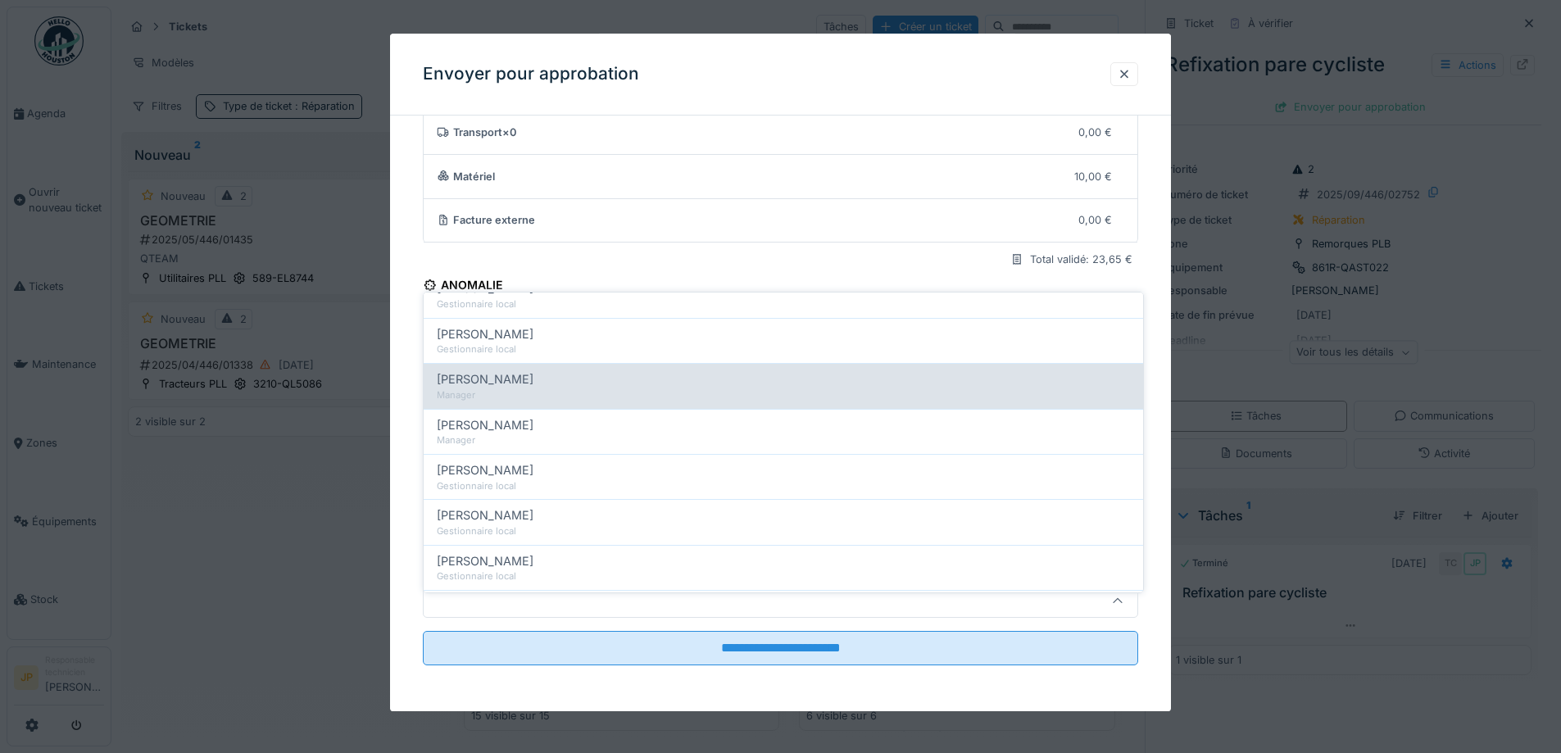
scroll to position [328, 0]
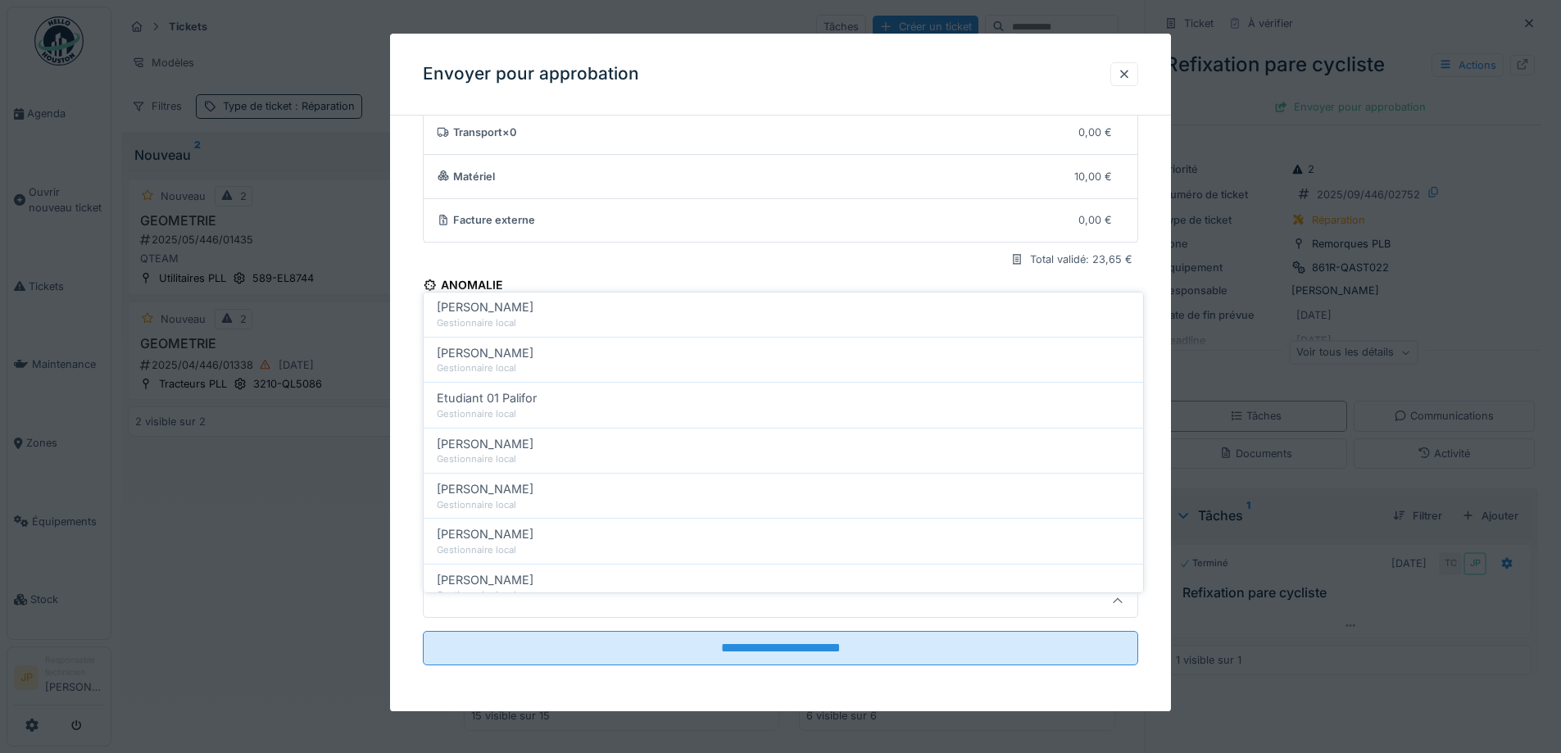
click at [528, 452] on div "Gestionnaire local" at bounding box center [783, 459] width 693 height 14
type input "*****"
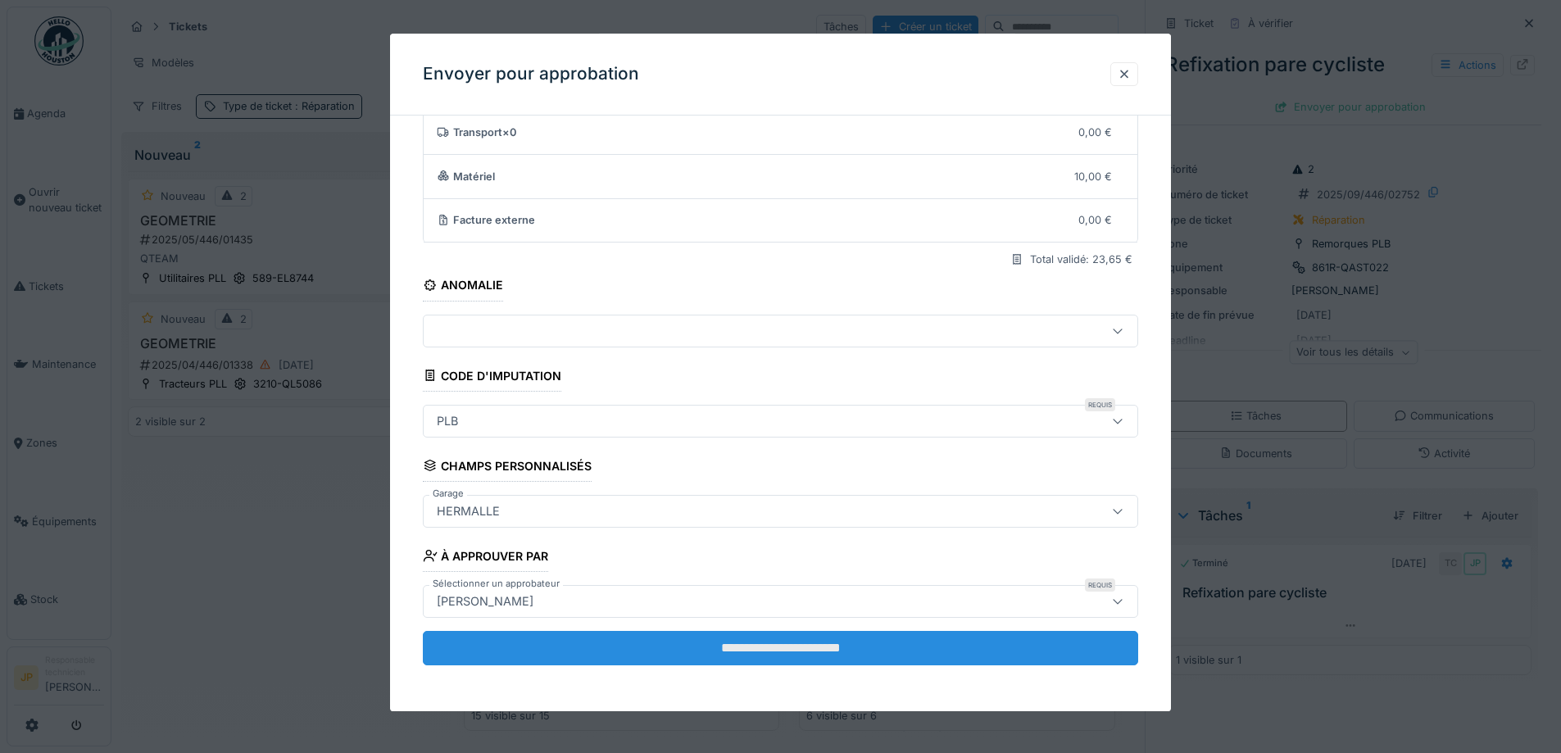
click at [782, 645] on input "**********" at bounding box center [780, 648] width 715 height 34
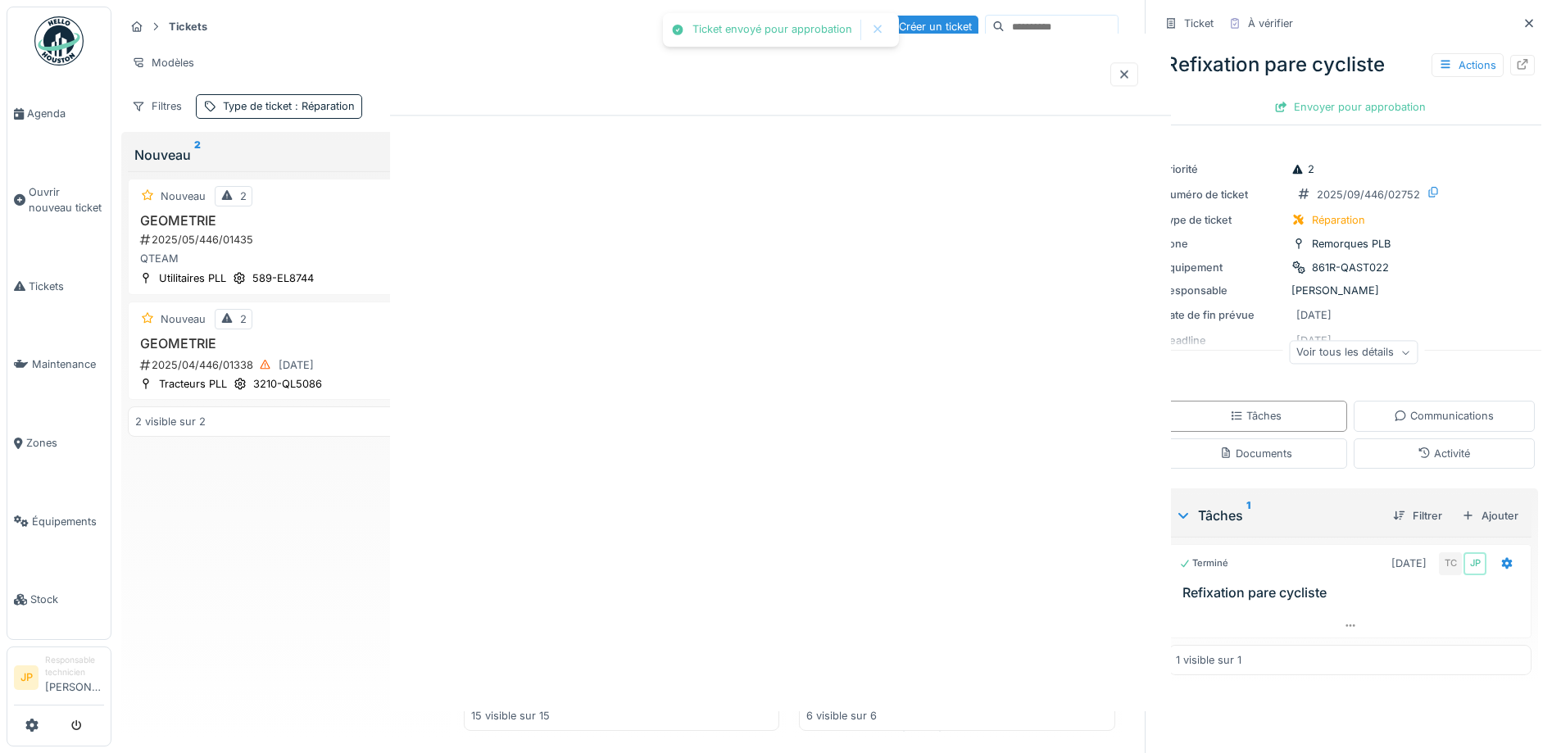
scroll to position [0, 0]
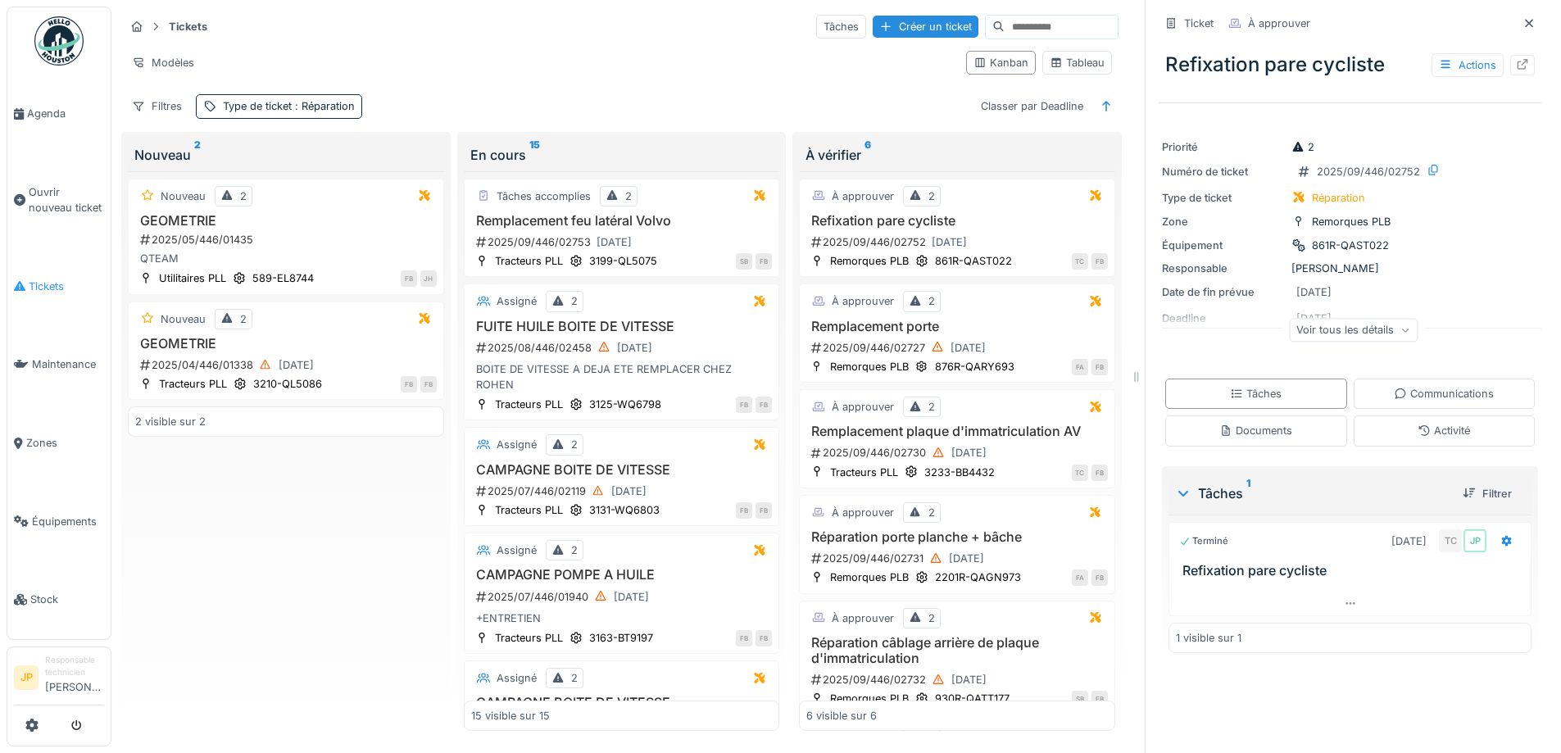
click at [25, 285] on li "Tickets" at bounding box center [59, 287] width 90 height 16
